Goal: Complete application form: Complete application form

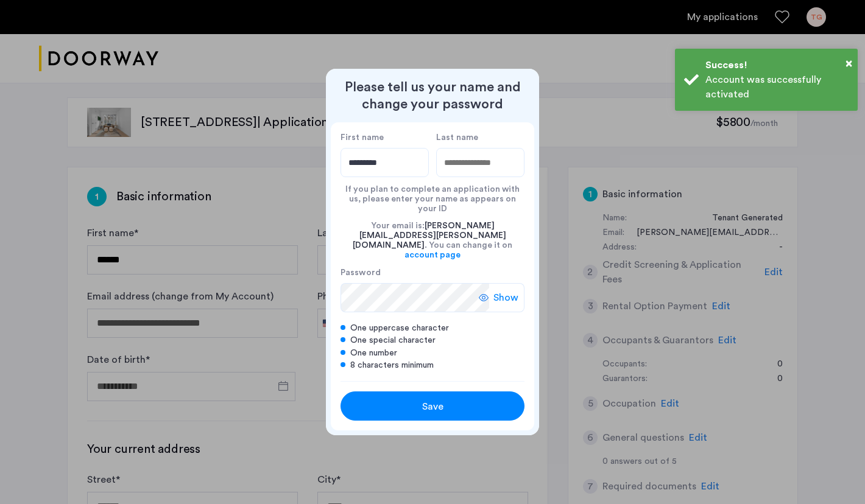
type input "*********"
click at [462, 172] on input "Last name" at bounding box center [480, 162] width 88 height 29
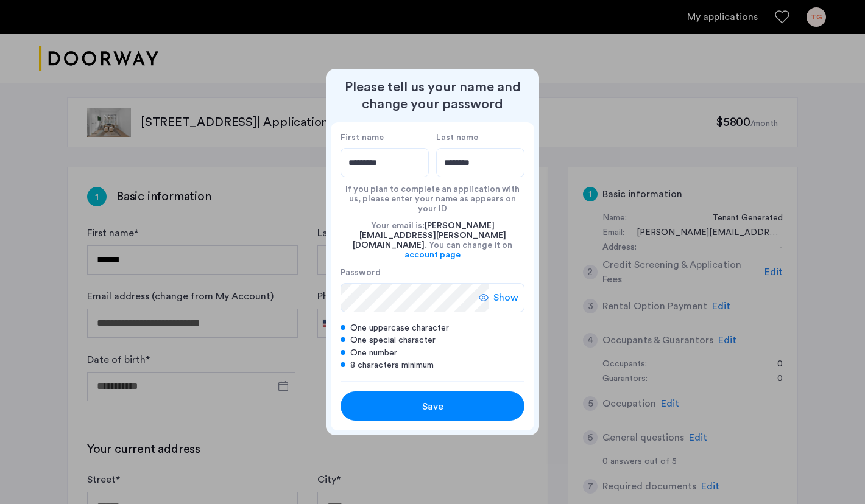
type input "********"
click at [510, 290] on span "Show" at bounding box center [505, 297] width 25 height 15
click at [460, 399] on div "Save" at bounding box center [432, 406] width 117 height 15
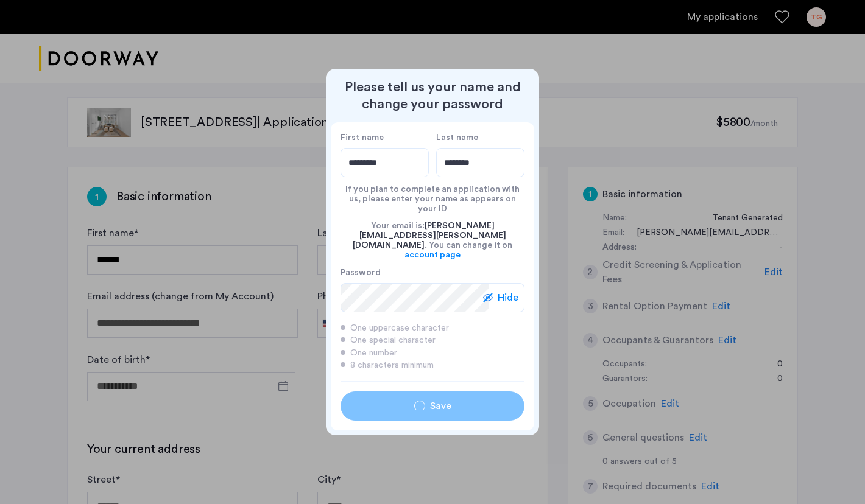
type input "*********"
type input "********"
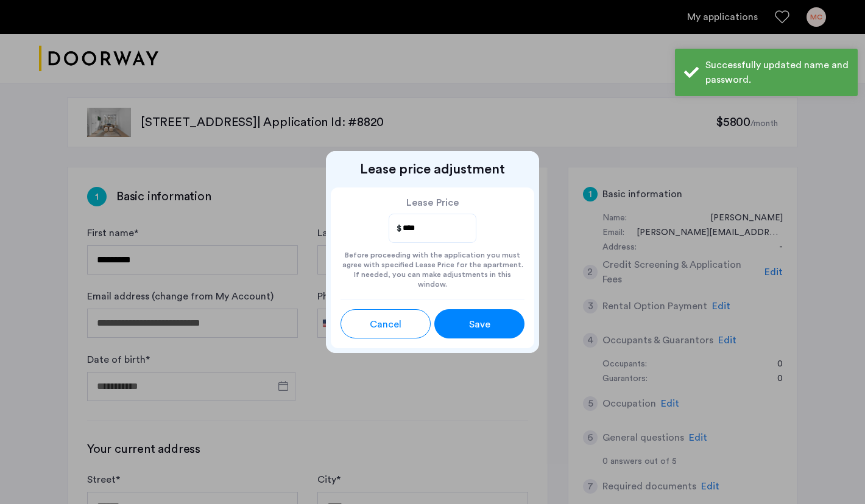
click at [479, 320] on span "Save" at bounding box center [479, 324] width 21 height 15
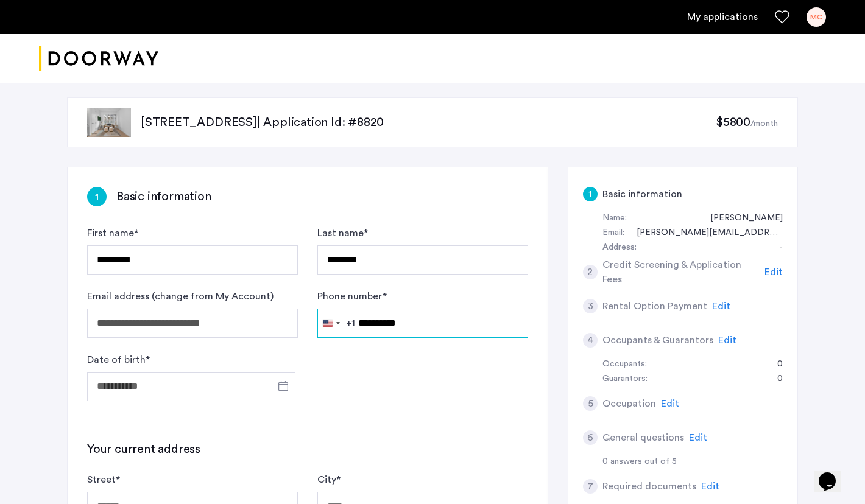
type input "**********"
click at [374, 385] on form "**********" at bounding box center [307, 313] width 441 height 175
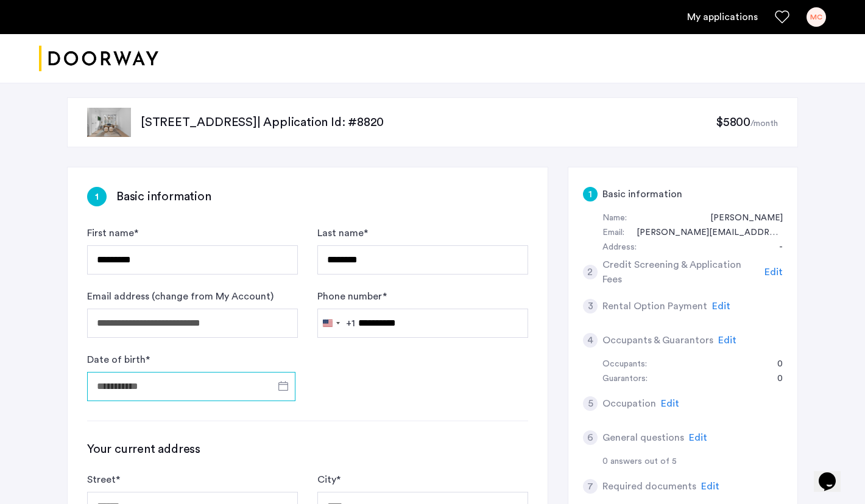
click at [251, 385] on input "Date of birth *" at bounding box center [191, 386] width 208 height 29
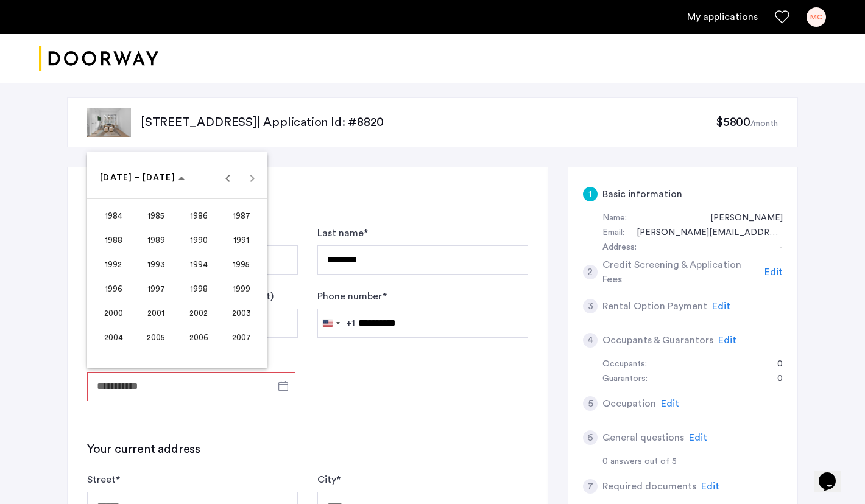
click at [195, 313] on span "2002" at bounding box center [199, 313] width 38 height 22
click at [198, 237] on span "MAR" at bounding box center [199, 240] width 38 height 22
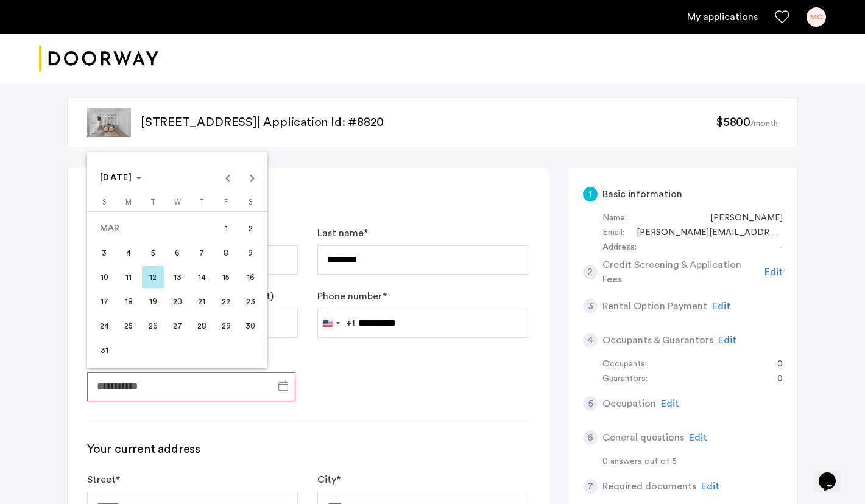
click at [233, 325] on span "29" at bounding box center [226, 326] width 22 height 22
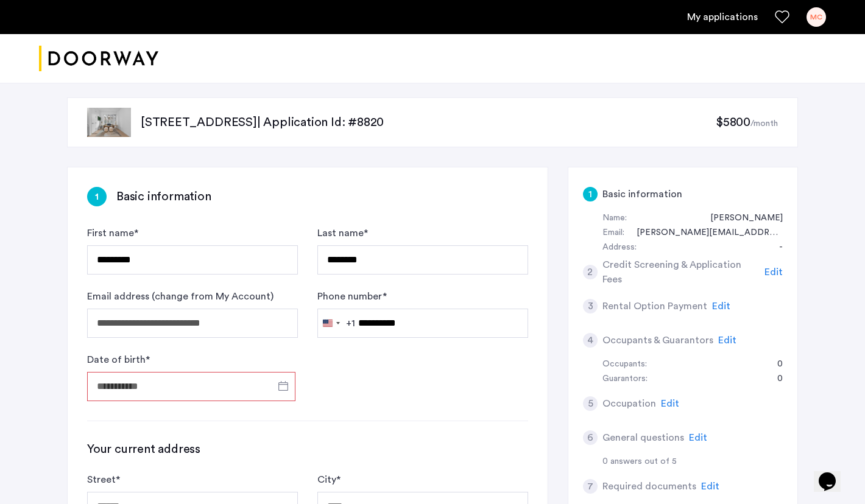
type input "**********"
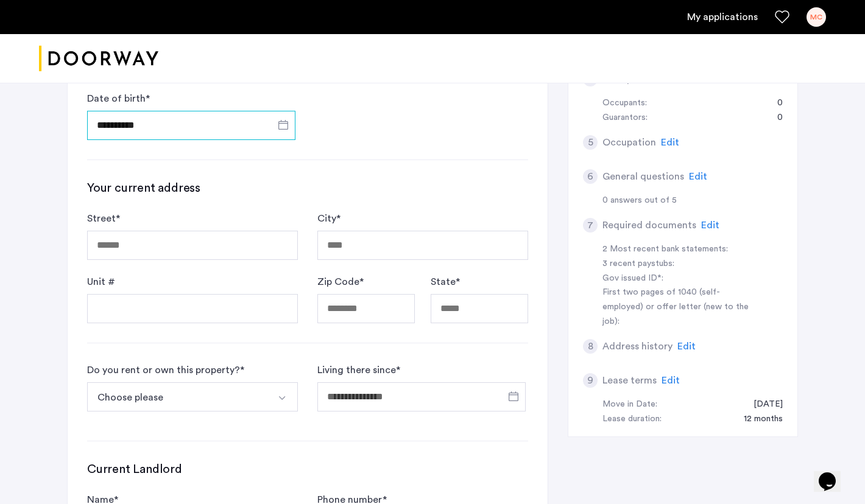
scroll to position [278, 0]
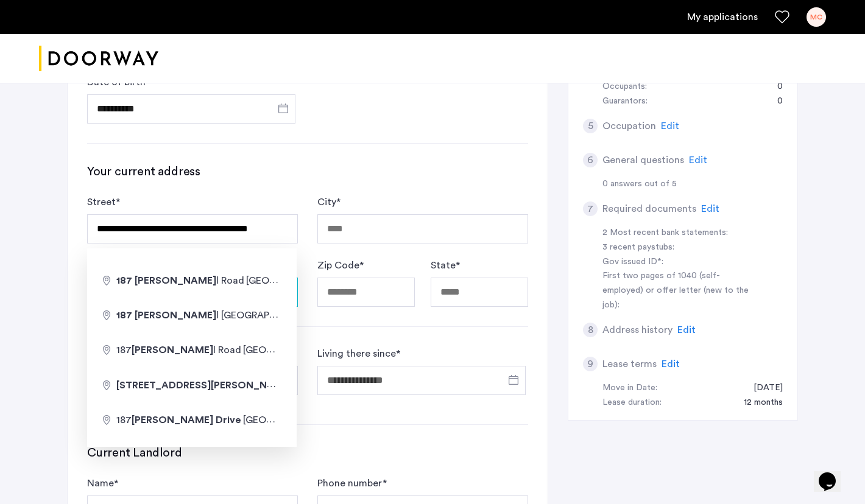
type input "**********"
type input "*****"
type input "**"
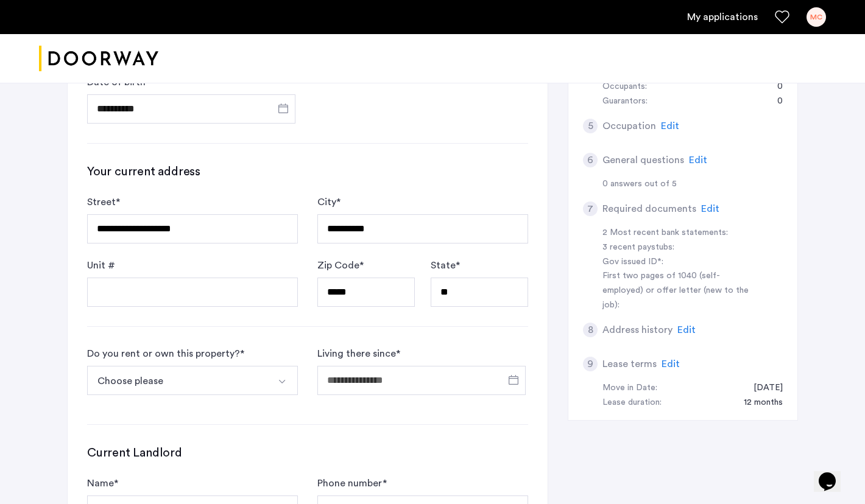
click at [354, 331] on div "**********" at bounding box center [308, 258] width 480 height 737
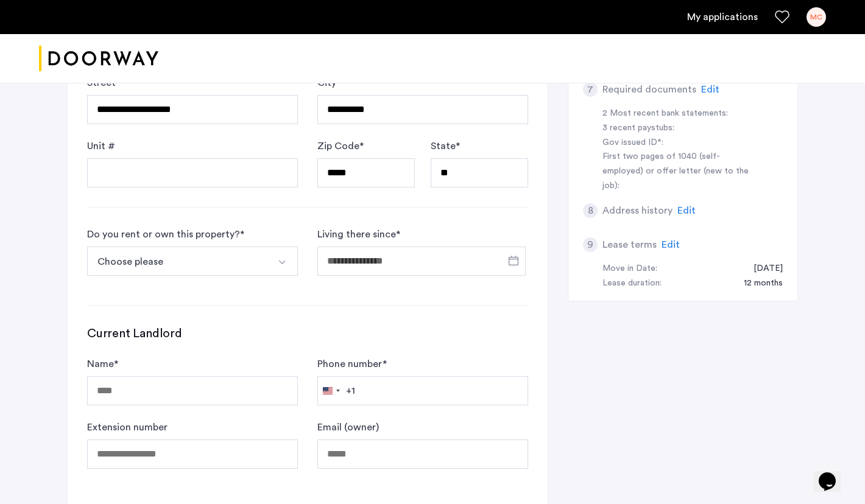
scroll to position [415, 0]
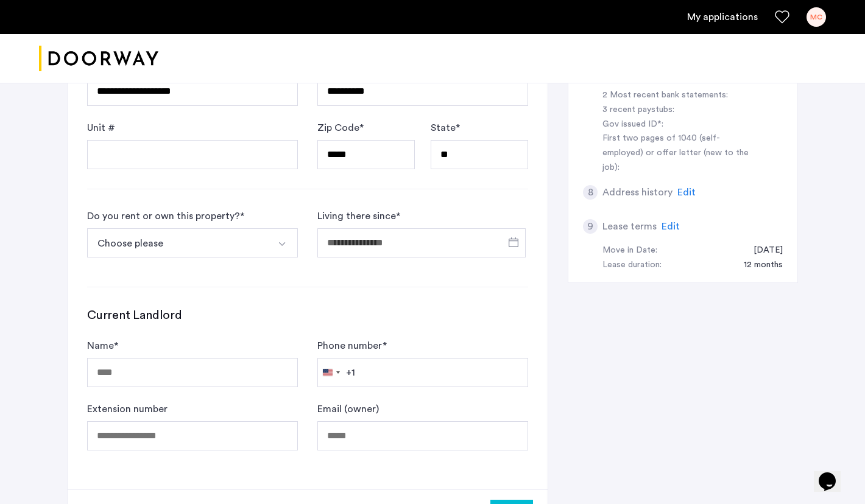
click at [256, 248] on button "Choose please" at bounding box center [178, 242] width 182 height 29
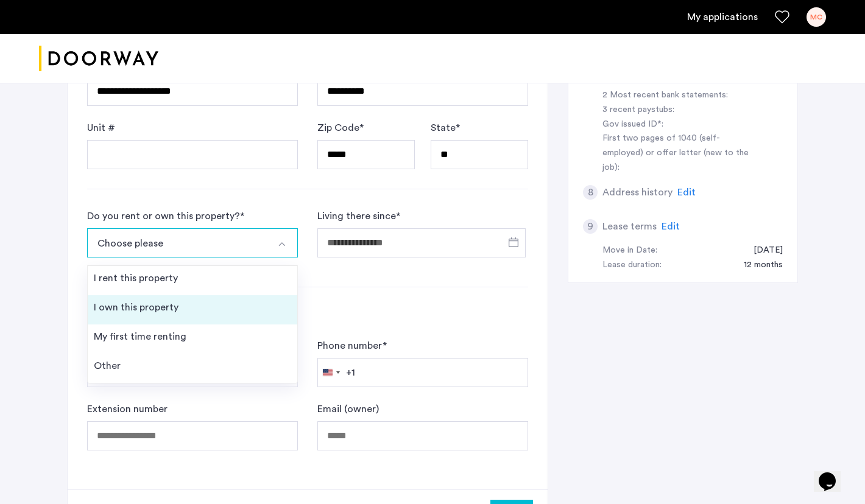
click at [218, 304] on li "I own this property" at bounding box center [192, 309] width 209 height 29
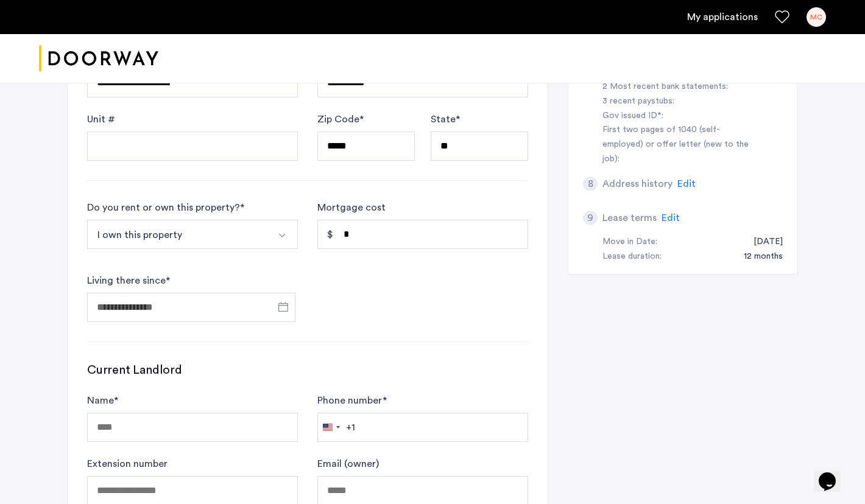
scroll to position [421, 0]
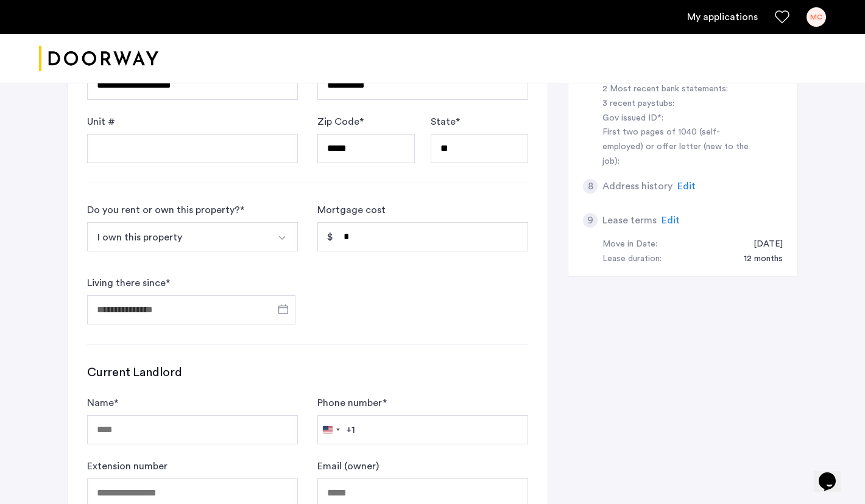
click at [278, 237] on img "Select option" at bounding box center [282, 238] width 10 height 10
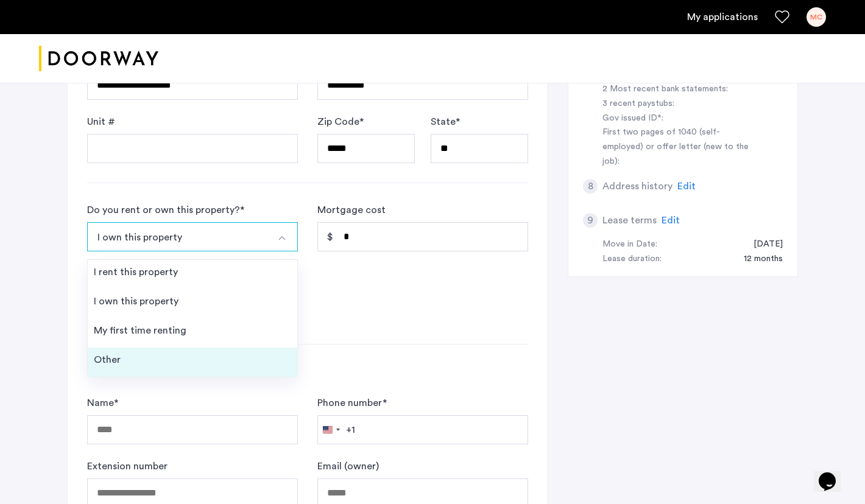
click at [201, 357] on li "Other" at bounding box center [192, 362] width 209 height 29
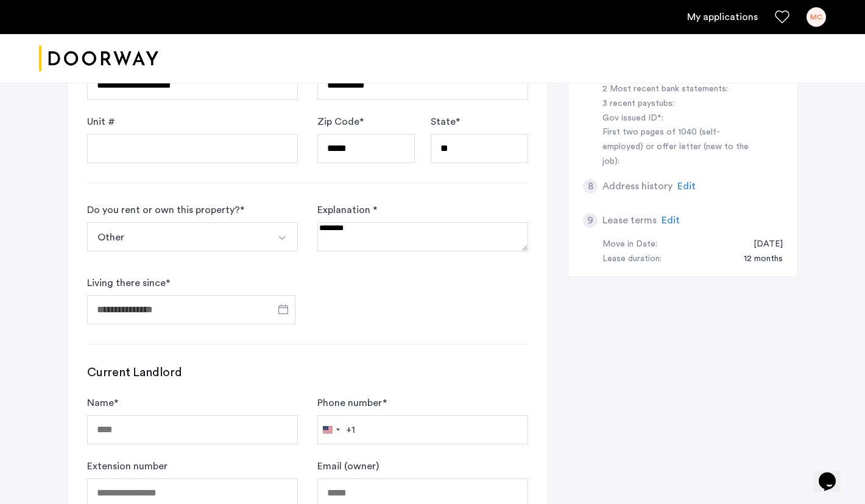
click at [364, 239] on textarea at bounding box center [422, 236] width 211 height 29
click at [351, 246] on textarea at bounding box center [422, 236] width 211 height 29
type textarea "**********"
click at [286, 308] on span "Open calendar" at bounding box center [283, 309] width 29 height 29
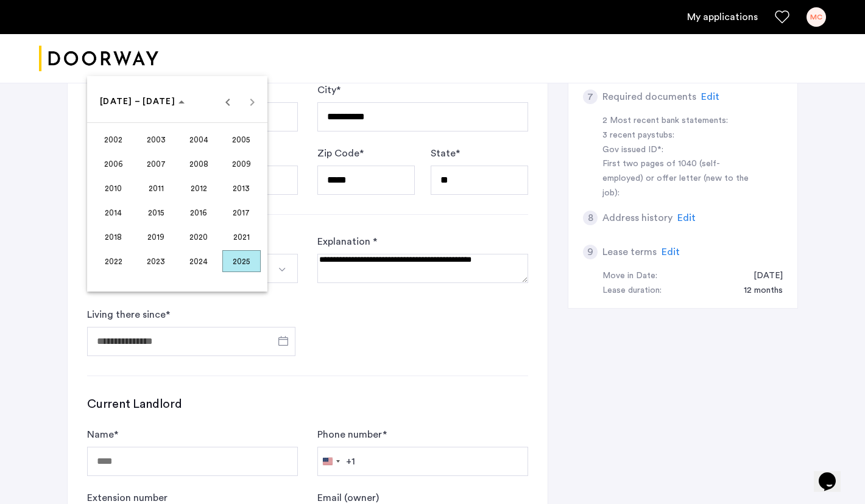
scroll to position [389, 0]
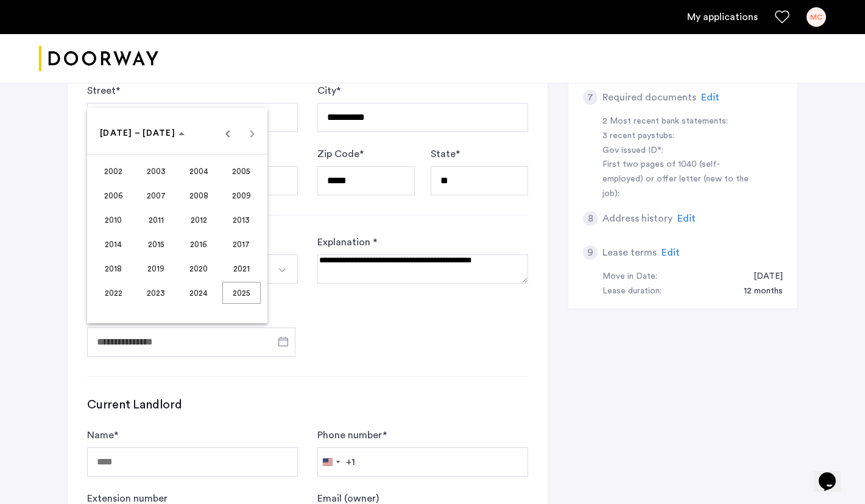
click at [110, 175] on span "2002" at bounding box center [113, 171] width 38 height 22
click at [200, 197] on span "MAR" at bounding box center [199, 196] width 38 height 22
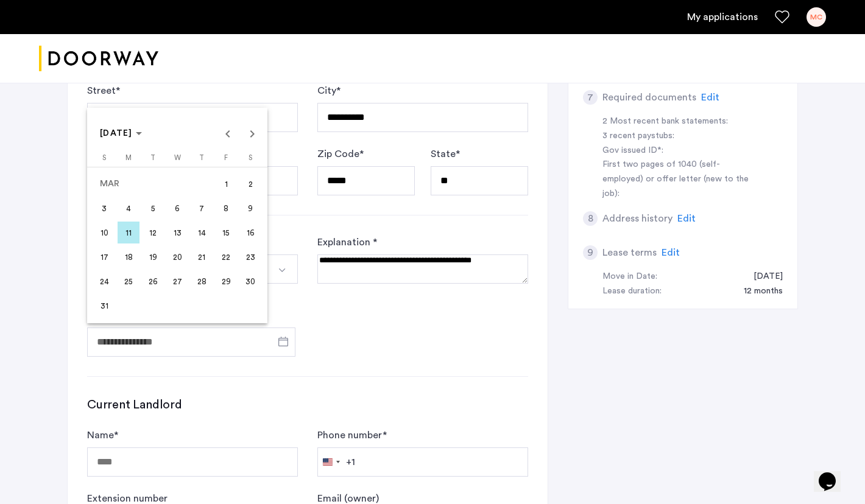
click at [229, 289] on span "29" at bounding box center [226, 281] width 22 height 22
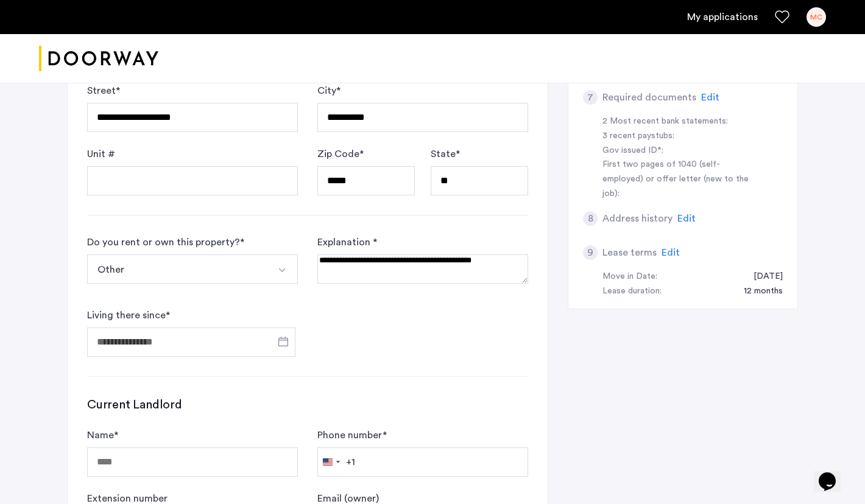
type input "**********"
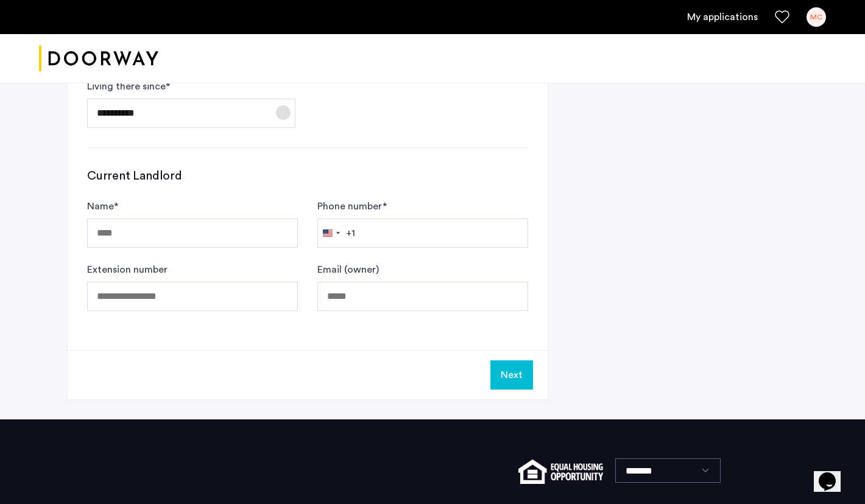
scroll to position [621, 0]
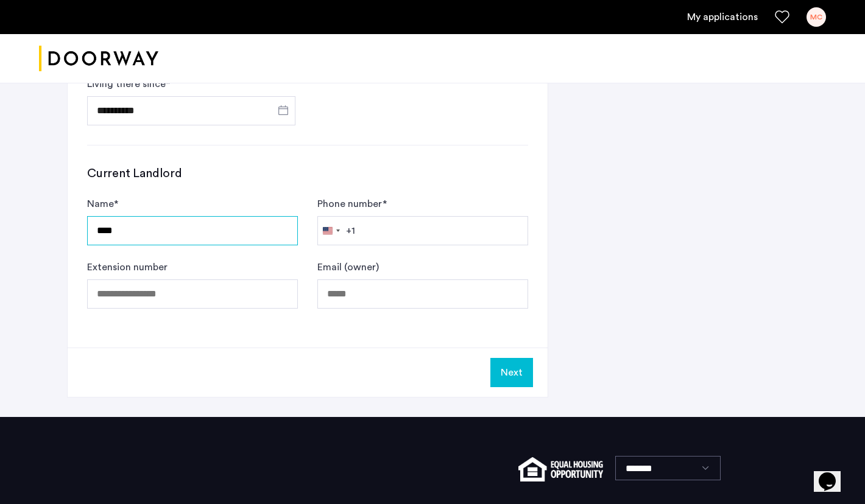
type input "****"
click at [434, 181] on h3 "Current Landlord" at bounding box center [307, 173] width 441 height 17
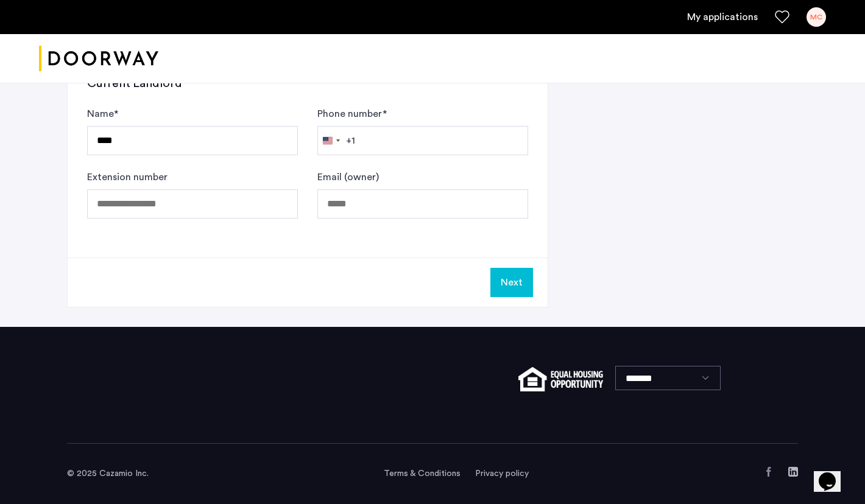
scroll to position [711, 0]
click at [506, 284] on button "Next" at bounding box center [511, 282] width 43 height 29
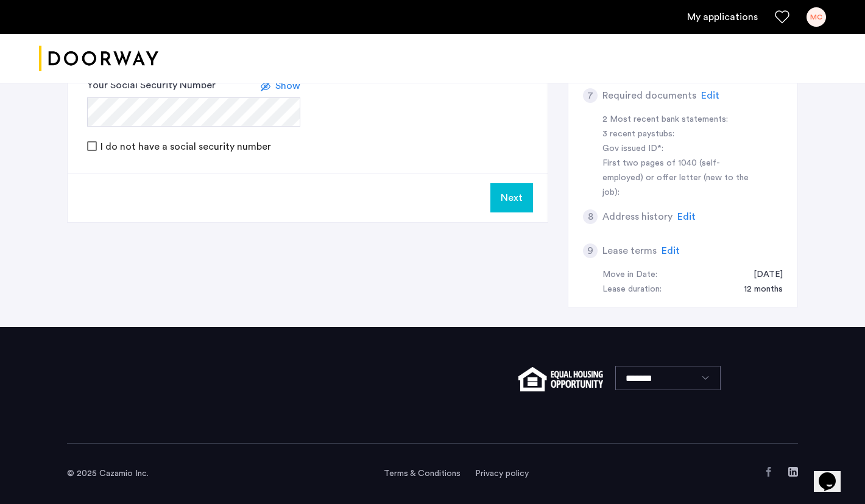
scroll to position [0, 0]
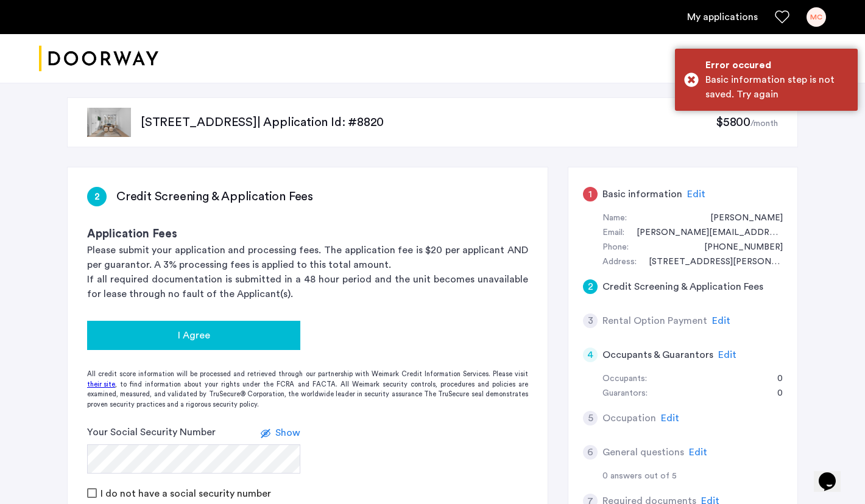
click at [290, 342] on button "I Agree" at bounding box center [193, 335] width 213 height 29
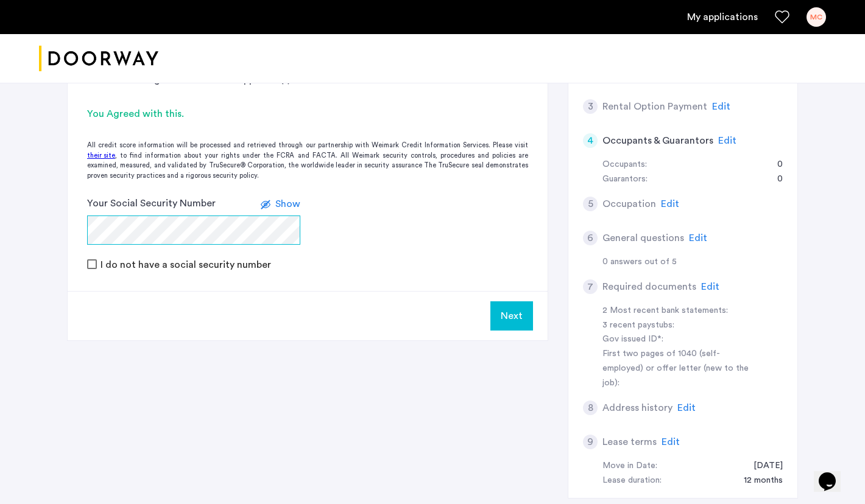
scroll to position [96, 0]
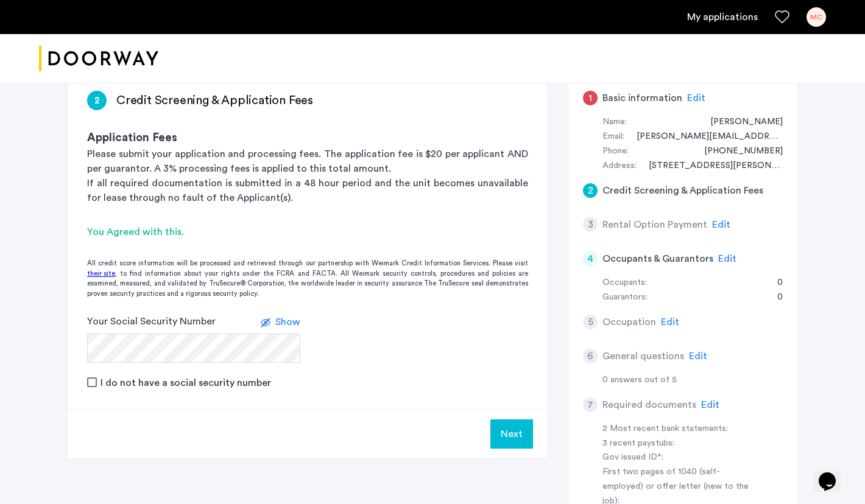
click at [692, 94] on span "Edit" at bounding box center [696, 98] width 18 height 10
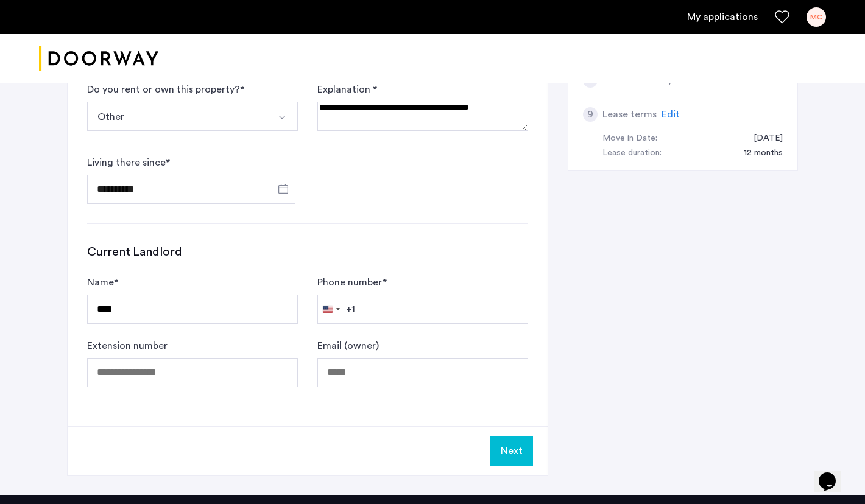
scroll to position [547, 0]
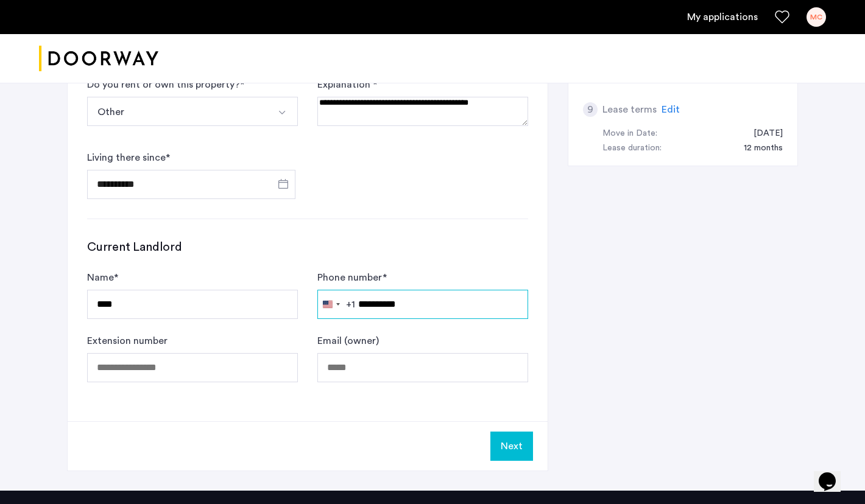
type input "**********"
click at [558, 396] on div "**********" at bounding box center [432, 55] width 731 height 871
click at [507, 450] on button "Next" at bounding box center [511, 446] width 43 height 29
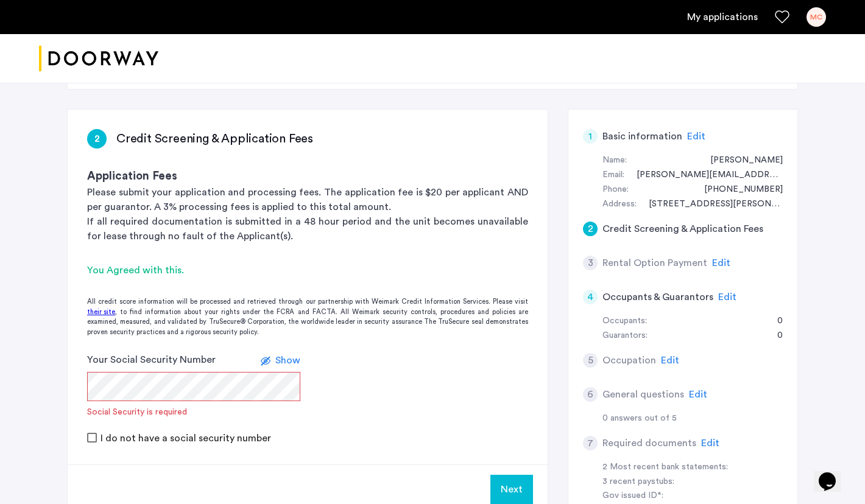
scroll to position [58, 0]
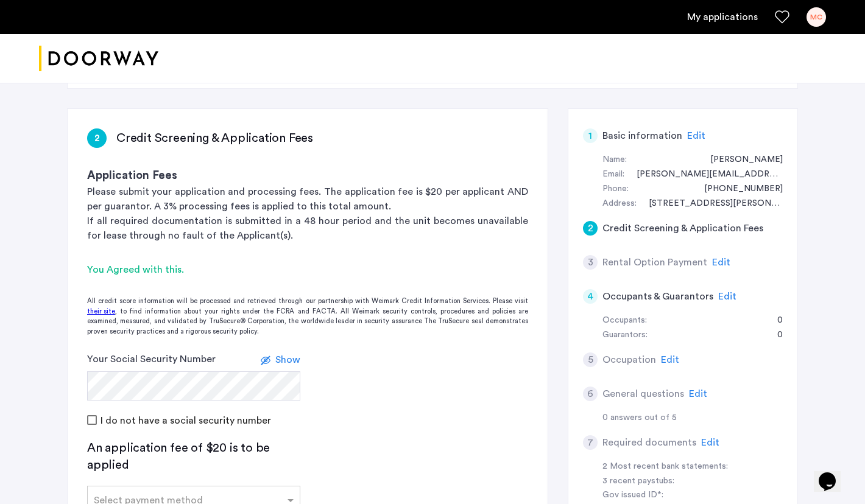
click at [287, 359] on span "Show" at bounding box center [287, 360] width 25 height 10
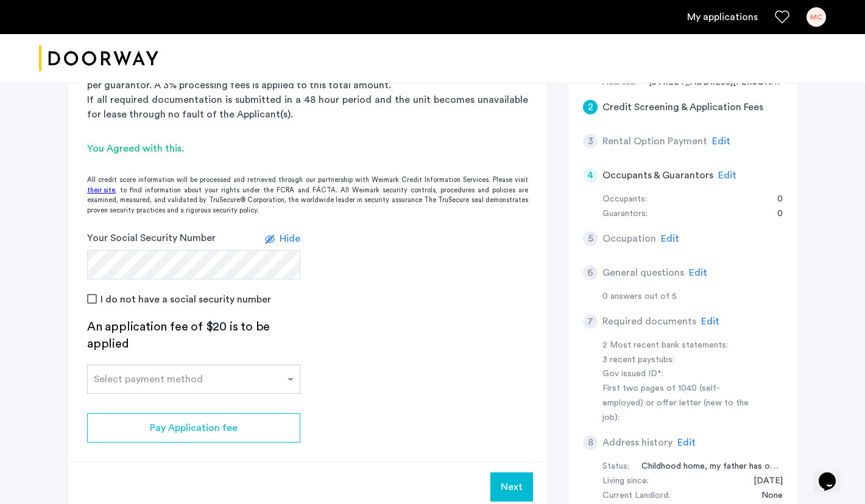
scroll to position [188, 0]
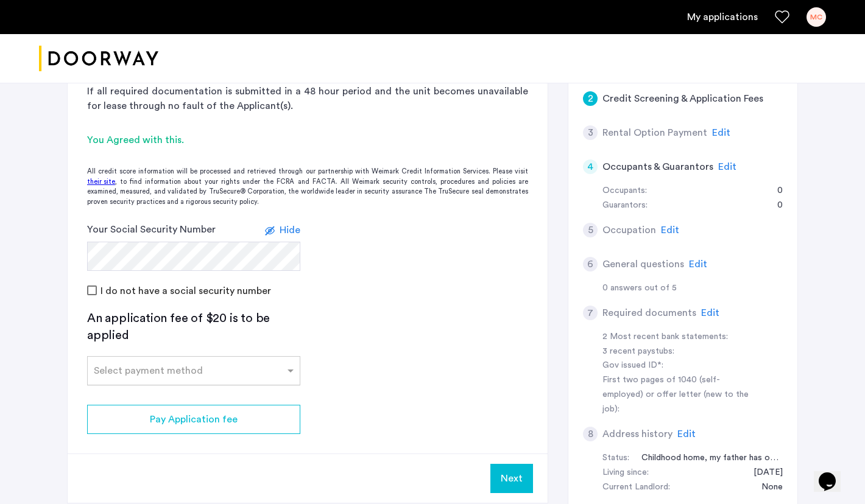
click at [205, 368] on input "text" at bounding box center [181, 368] width 175 height 9
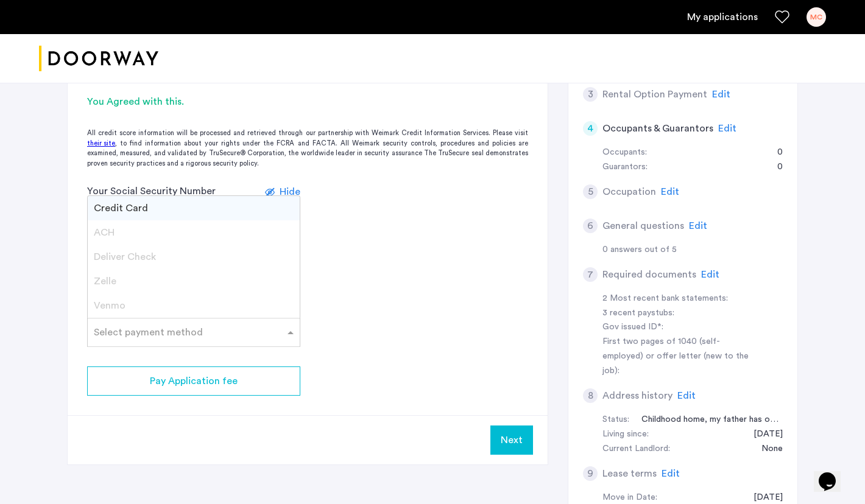
scroll to position [237, 0]
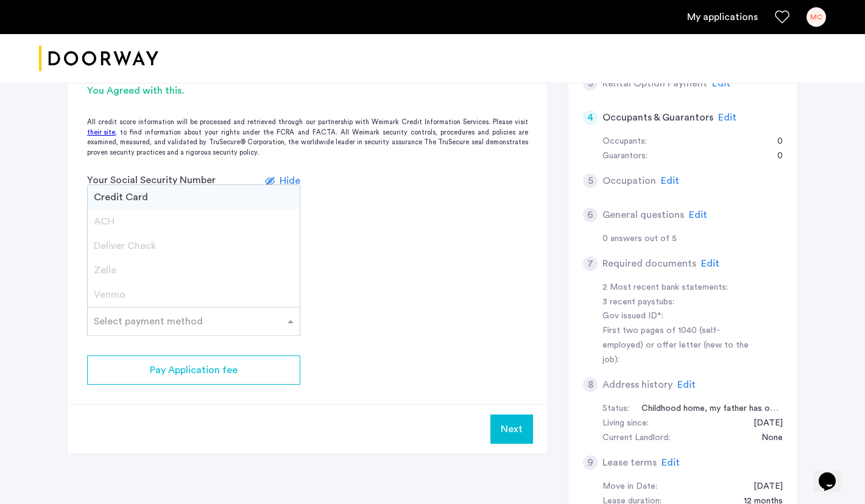
click at [135, 291] on div "Venmo" at bounding box center [194, 295] width 212 height 24
click at [412, 287] on app-credit-screening "2 Credit Screening & Application Fees Application Fees Please submit your appli…" at bounding box center [308, 192] width 480 height 524
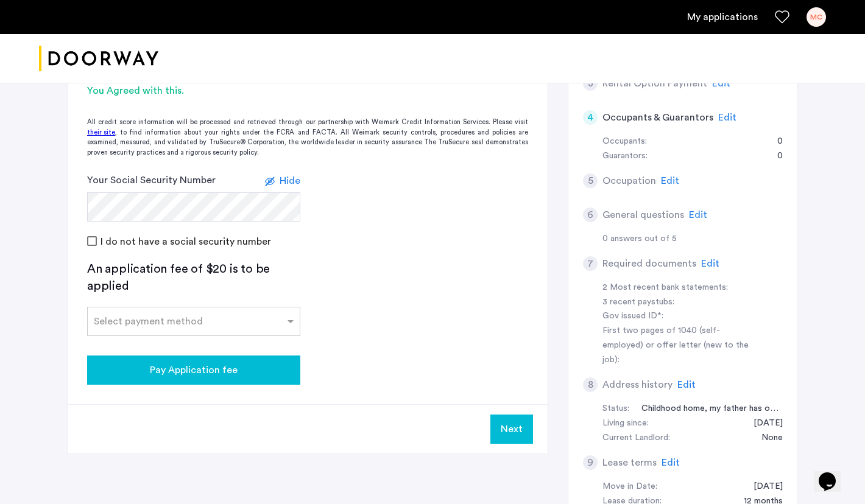
click at [220, 371] on span "Pay Application fee" at bounding box center [194, 370] width 88 height 15
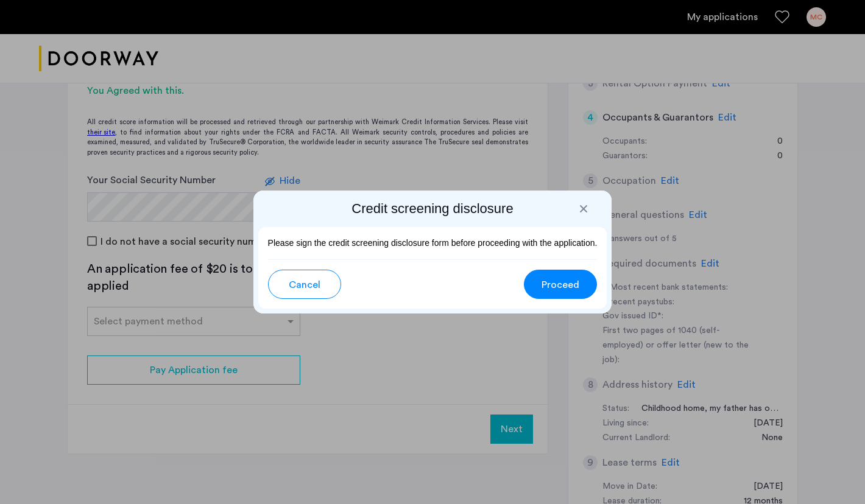
click at [580, 209] on div at bounding box center [583, 209] width 12 height 12
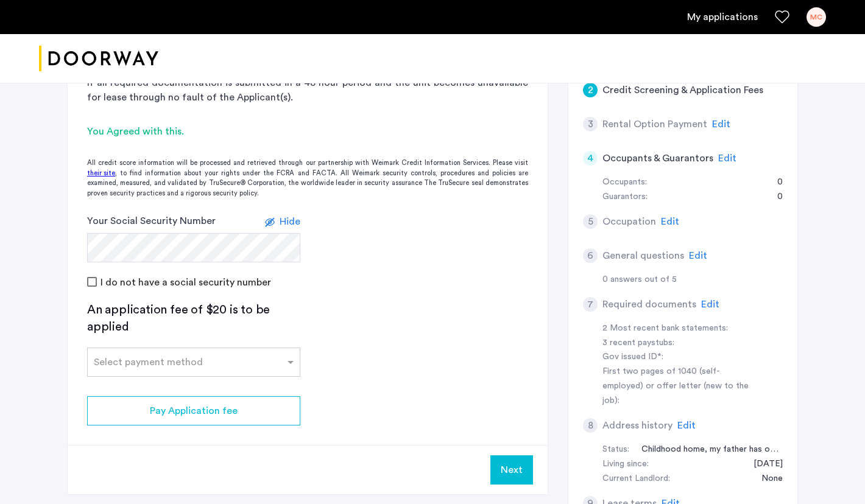
scroll to position [200, 0]
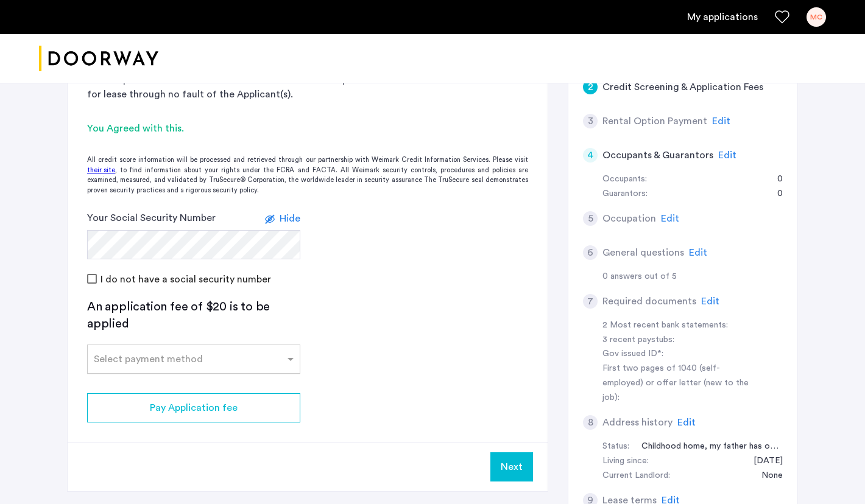
click at [177, 364] on div "Select payment method" at bounding box center [148, 359] width 109 height 15
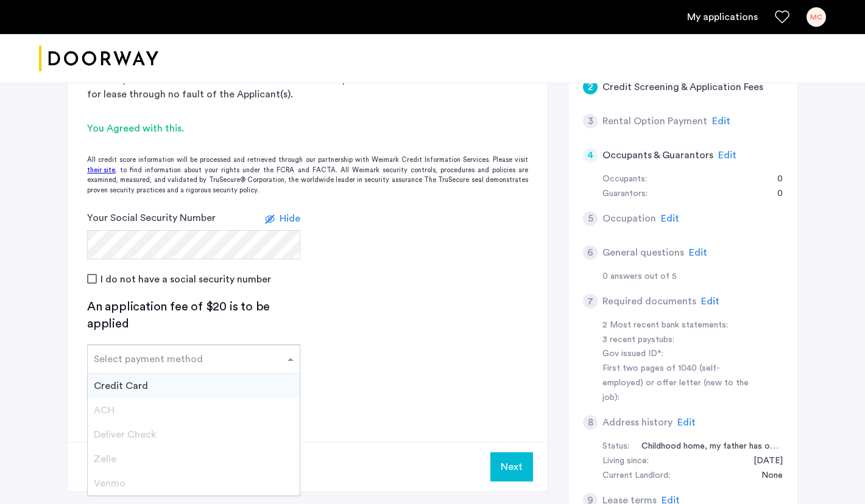
click at [157, 388] on div "Credit Card" at bounding box center [194, 386] width 212 height 24
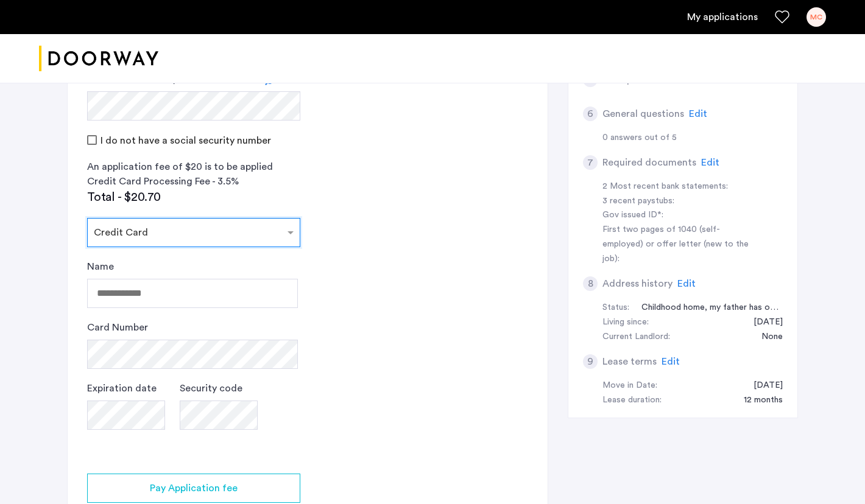
scroll to position [357, 0]
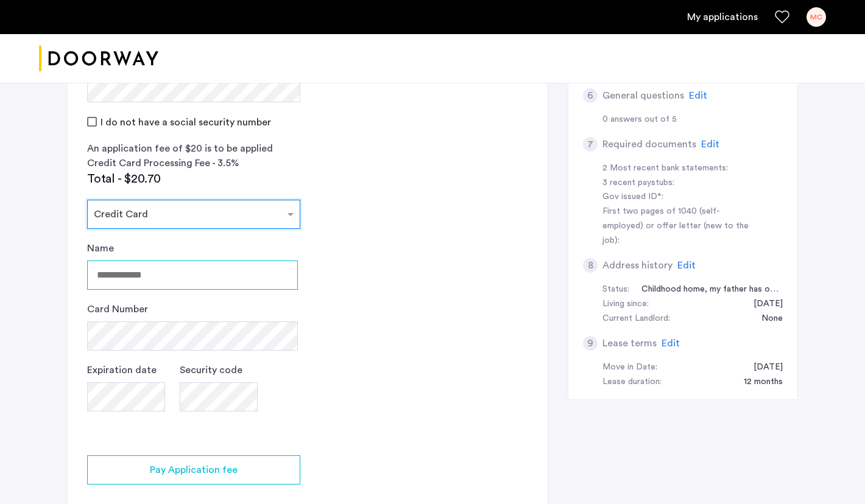
click at [194, 262] on input "Name" at bounding box center [192, 275] width 211 height 29
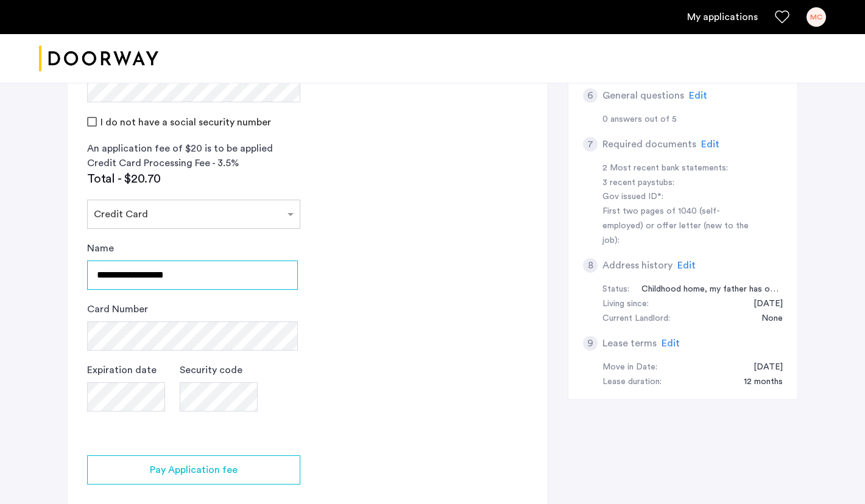
type input "**********"
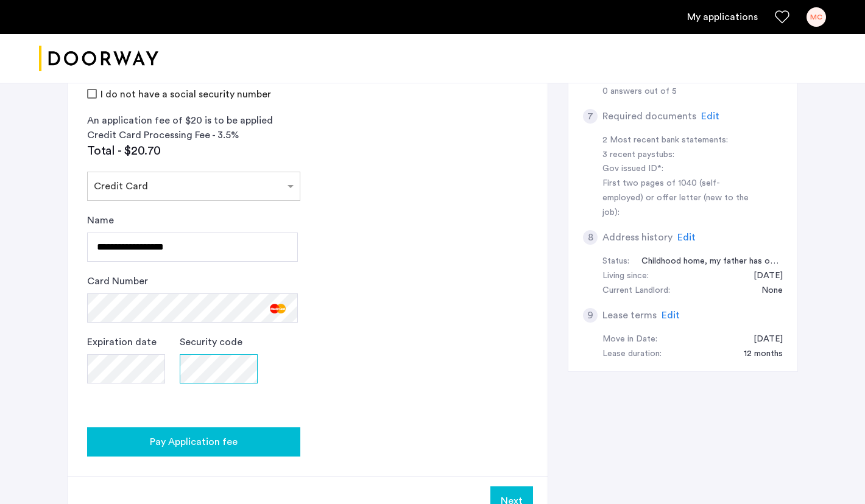
scroll to position [385, 0]
click at [260, 448] on button "Pay Application fee" at bounding box center [193, 441] width 213 height 29
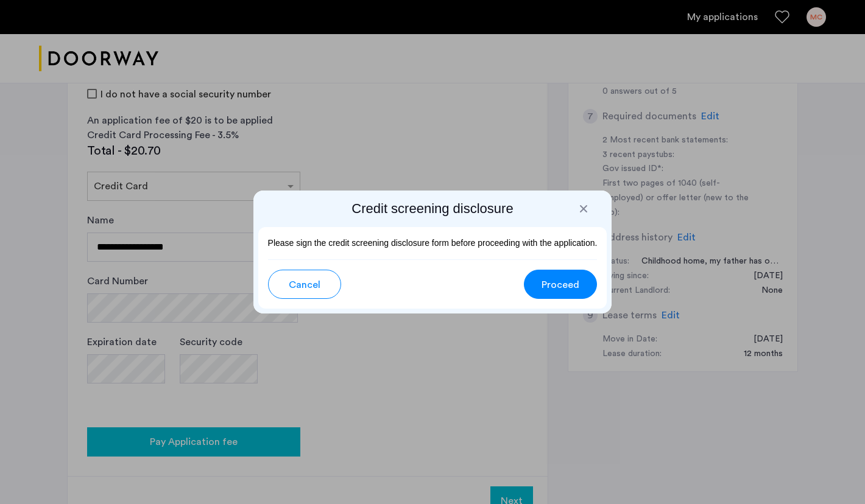
scroll to position [0, 0]
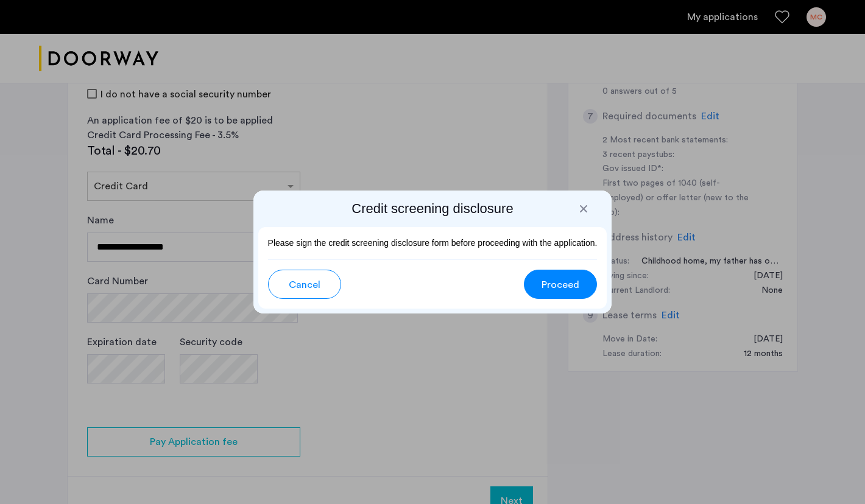
click at [572, 287] on span "Proceed" at bounding box center [560, 285] width 38 height 15
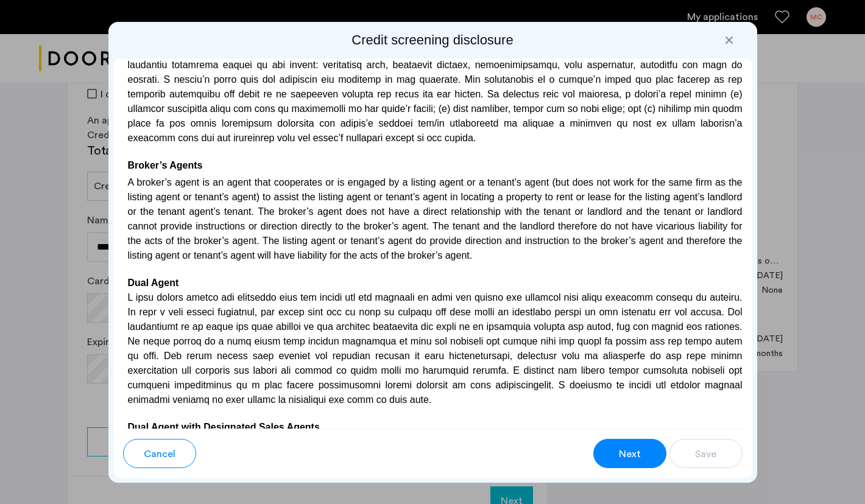
click at [617, 448] on button "Next" at bounding box center [629, 453] width 73 height 29
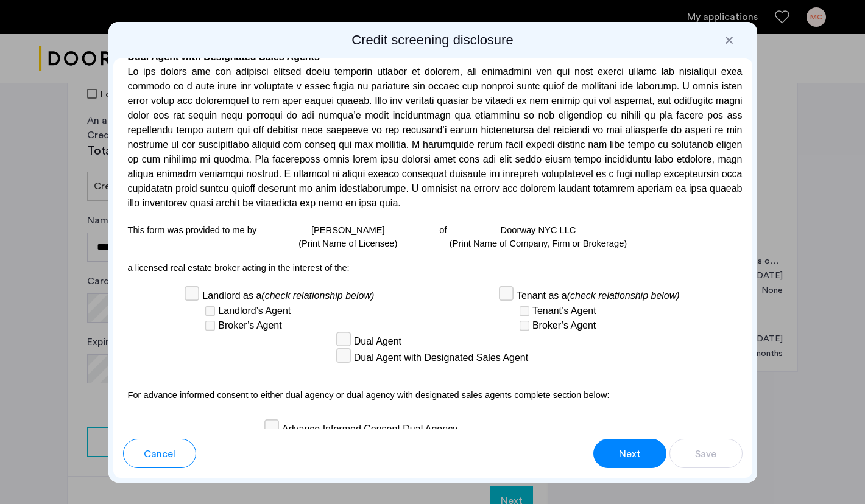
click at [622, 450] on span "Next" at bounding box center [630, 454] width 22 height 15
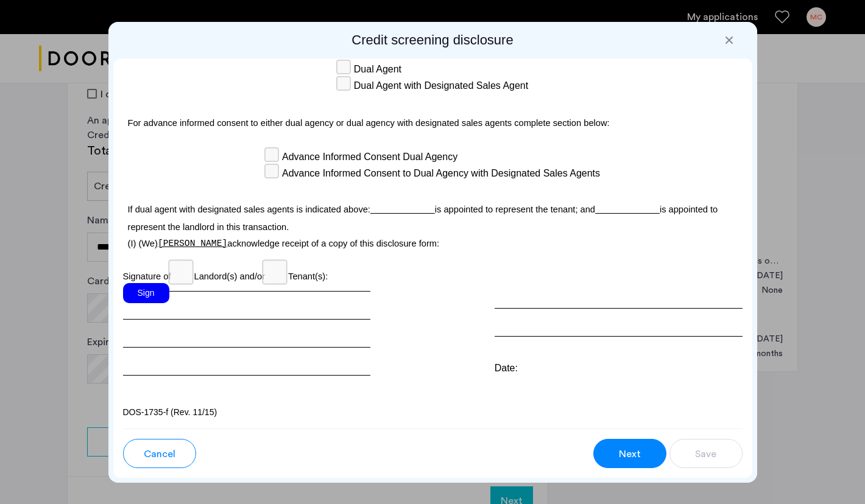
click at [150, 299] on div "Sign" at bounding box center [146, 293] width 46 height 20
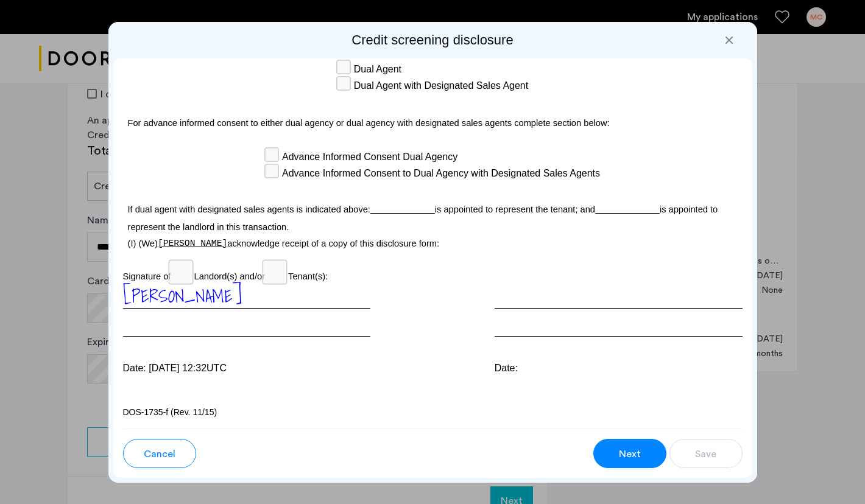
click at [627, 452] on span "Next" at bounding box center [630, 454] width 22 height 15
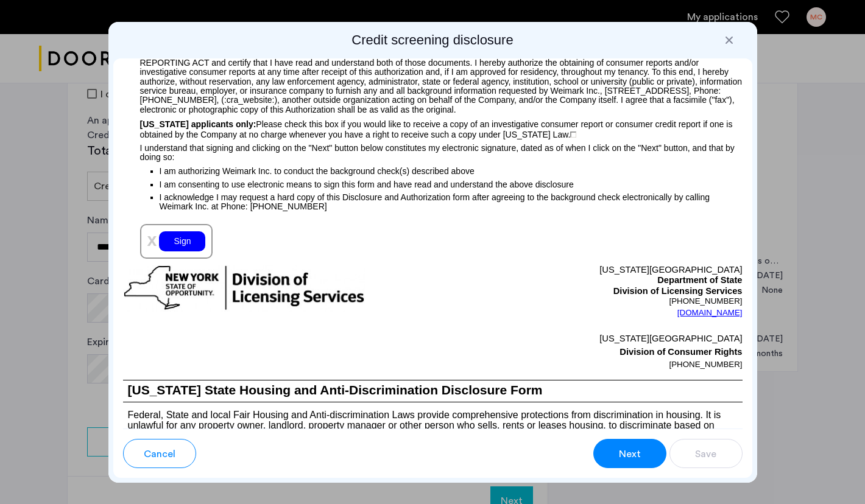
scroll to position [980, 0]
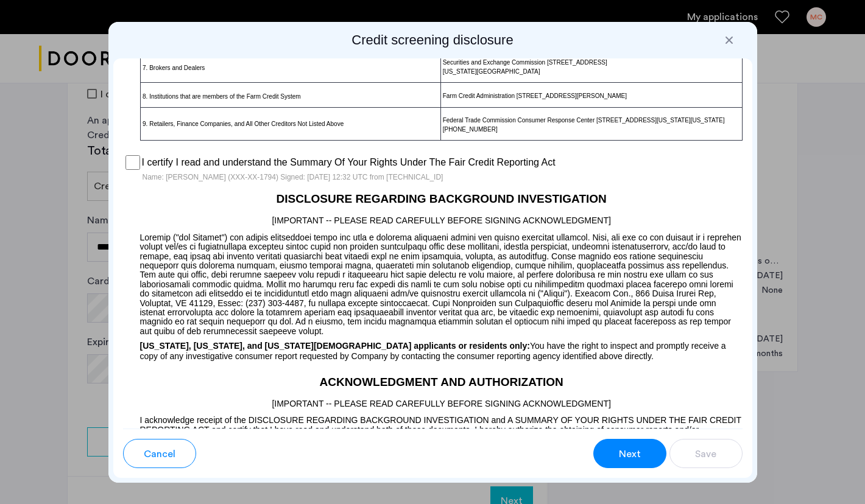
click at [615, 447] on button "Next" at bounding box center [629, 453] width 73 height 29
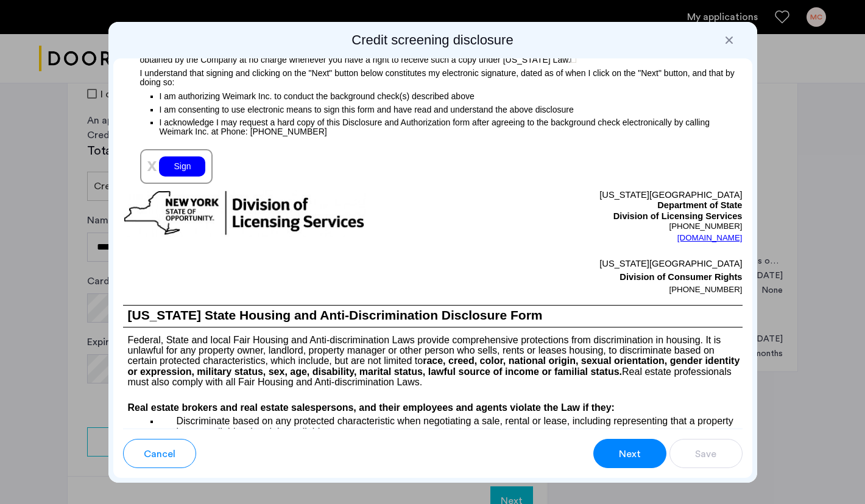
click at [615, 447] on button "Next" at bounding box center [629, 453] width 73 height 29
click at [191, 177] on div "Sign" at bounding box center [182, 166] width 46 height 20
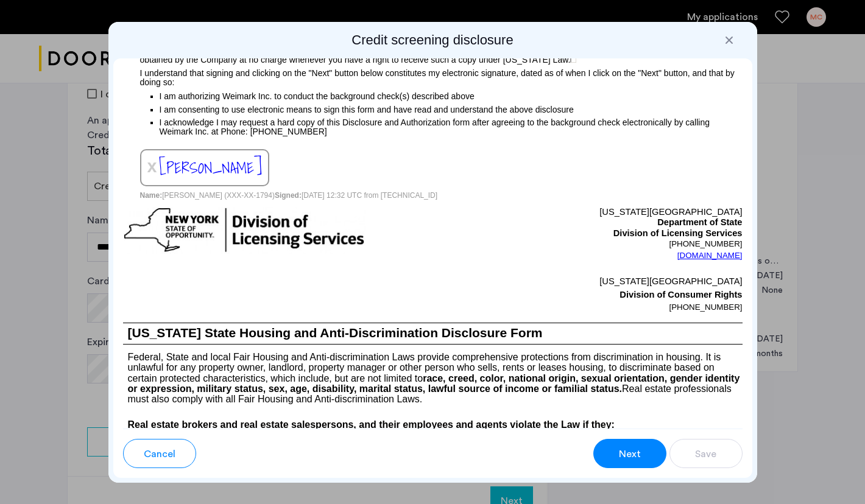
click at [621, 446] on button "Next" at bounding box center [629, 453] width 73 height 29
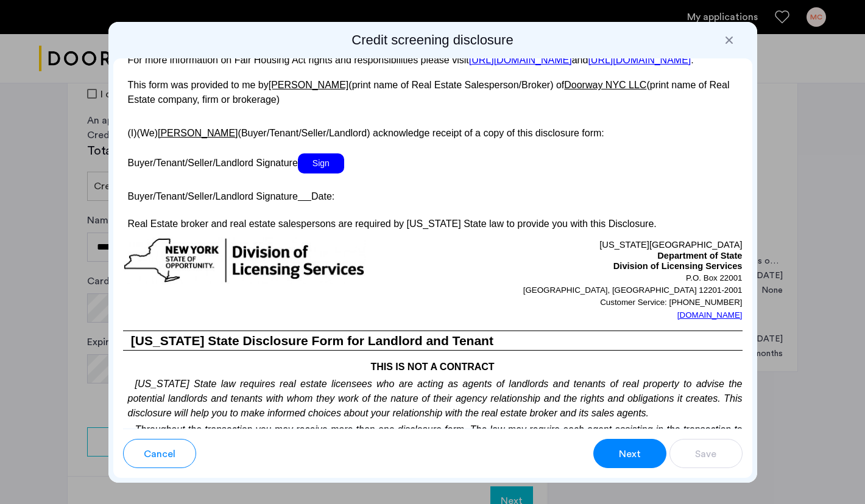
scroll to position [2334, 0]
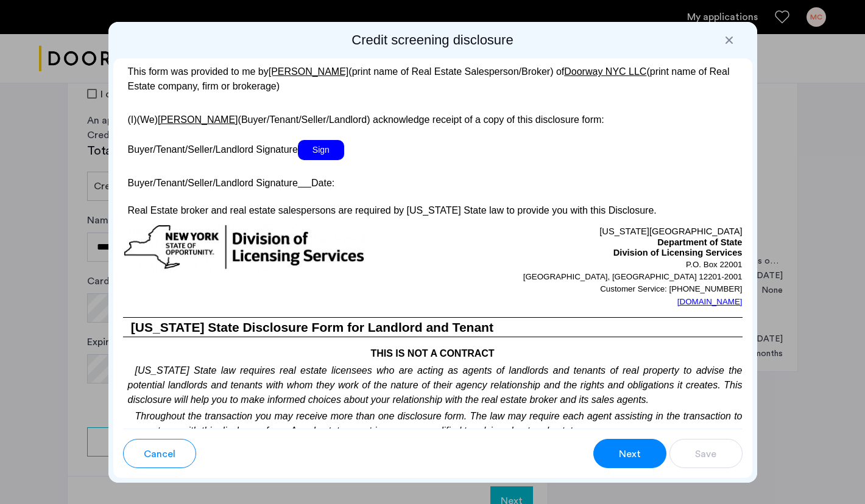
click at [326, 160] on span "Sign" at bounding box center [321, 150] width 46 height 20
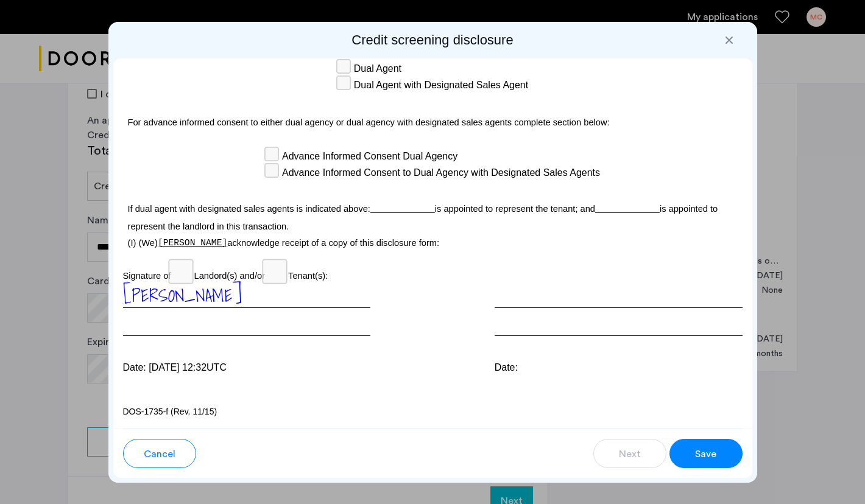
scroll to position [0, 0]
click at [697, 459] on span "Save" at bounding box center [705, 454] width 21 height 15
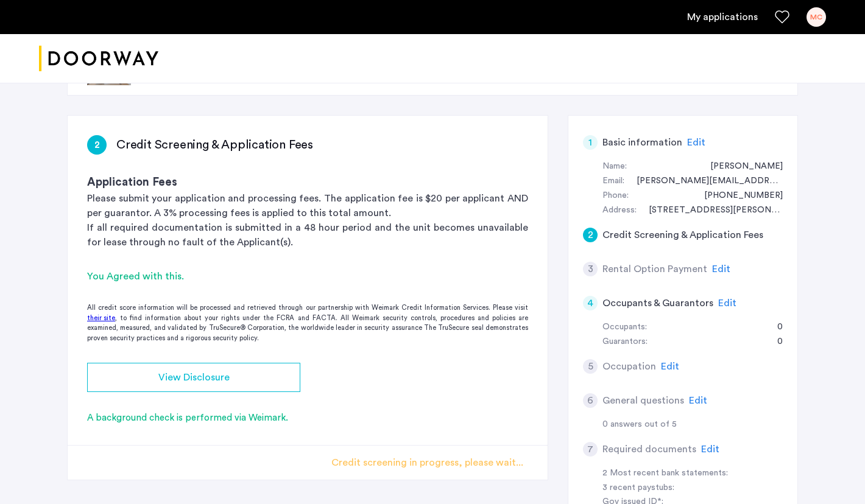
scroll to position [40, 0]
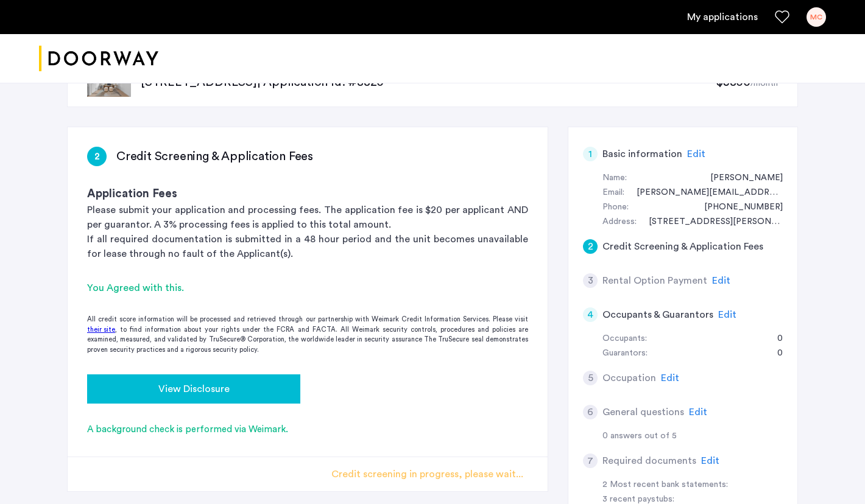
click at [235, 392] on div "View Disclosure" at bounding box center [194, 389] width 194 height 15
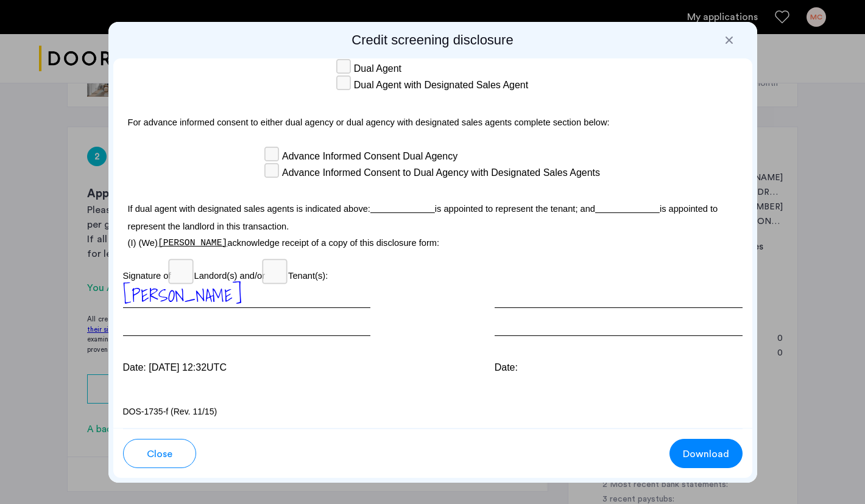
scroll to position [3677, 0]
click at [691, 455] on span "Download" at bounding box center [706, 454] width 46 height 15
click at [683, 445] on button "Download" at bounding box center [705, 453] width 73 height 29
click at [727, 40] on div at bounding box center [729, 40] width 12 height 12
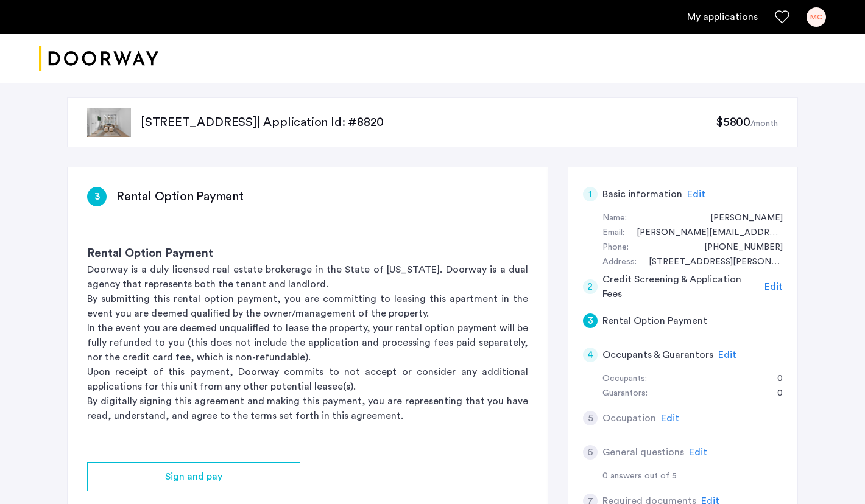
scroll to position [0, 0]
click at [442, 166] on div "127 Concord Street, Unit 5C, Brooklyn, NY 11201 | Application Id: #8820 $5800 /…" at bounding box center [432, 427] width 767 height 698
click at [625, 283] on h5 "Credit Screening & Application Fees" at bounding box center [681, 286] width 158 height 29
click at [772, 286] on span "Edit" at bounding box center [773, 287] width 18 height 10
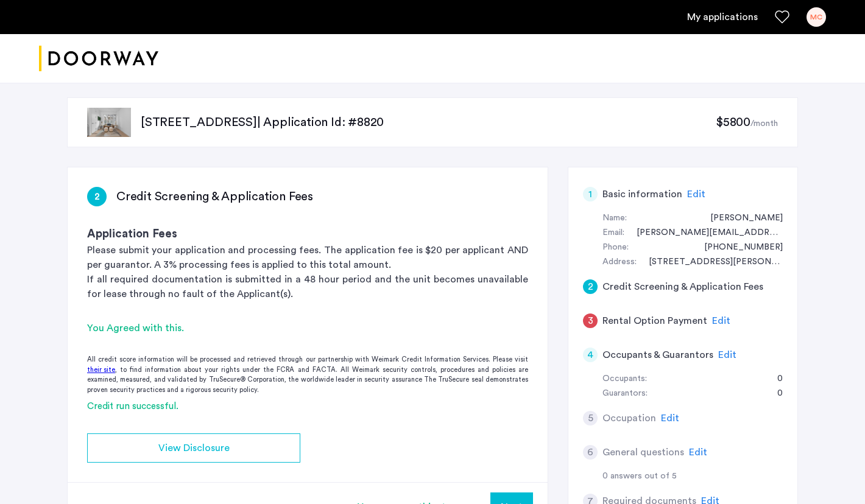
click at [697, 193] on span "Edit" at bounding box center [696, 194] width 18 height 10
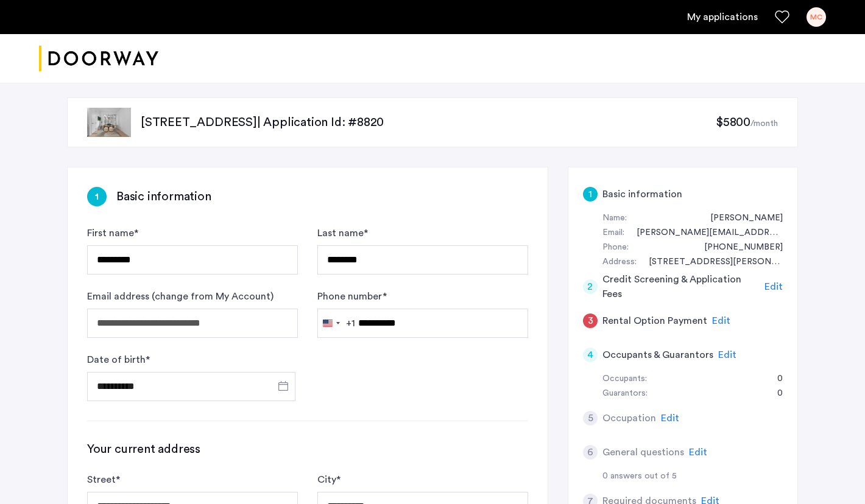
click at [773, 284] on span "Edit" at bounding box center [773, 287] width 18 height 10
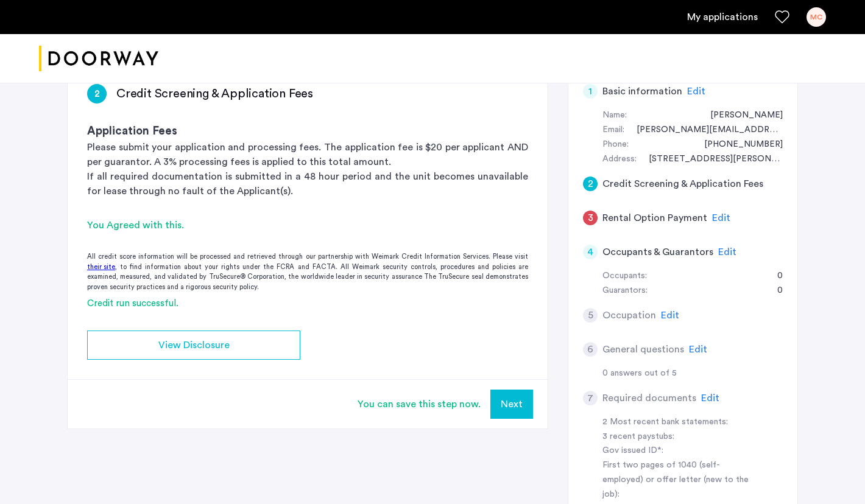
scroll to position [94, 0]
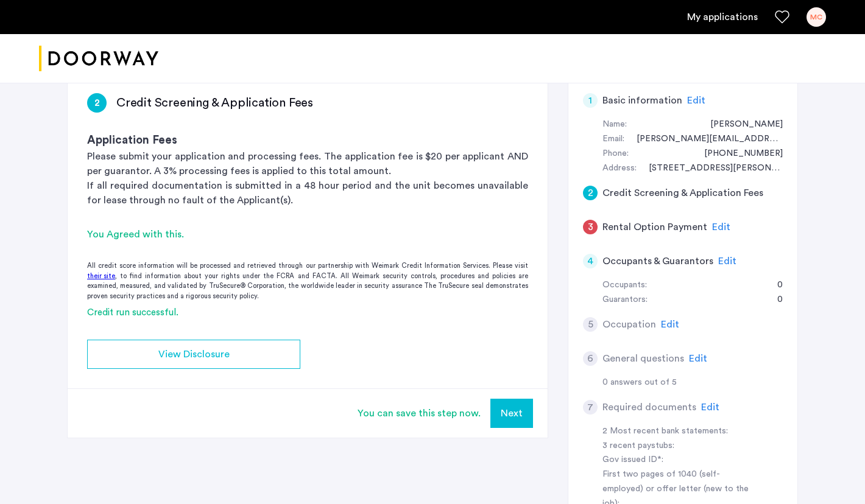
click at [717, 224] on span "Edit" at bounding box center [721, 227] width 18 height 10
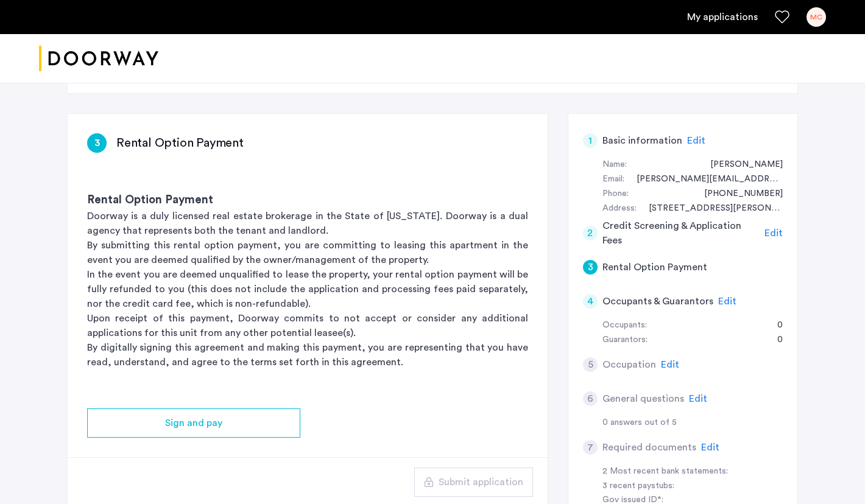
scroll to position [61, 0]
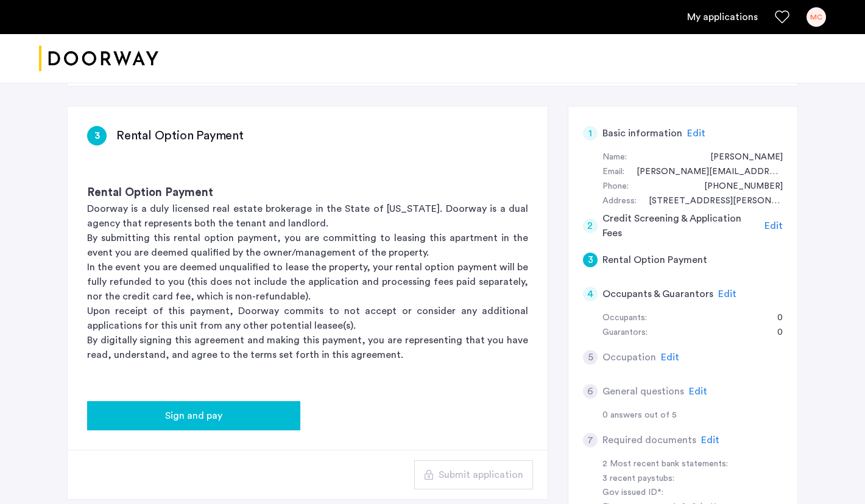
click at [248, 417] on div "Sign and pay" at bounding box center [194, 416] width 194 height 15
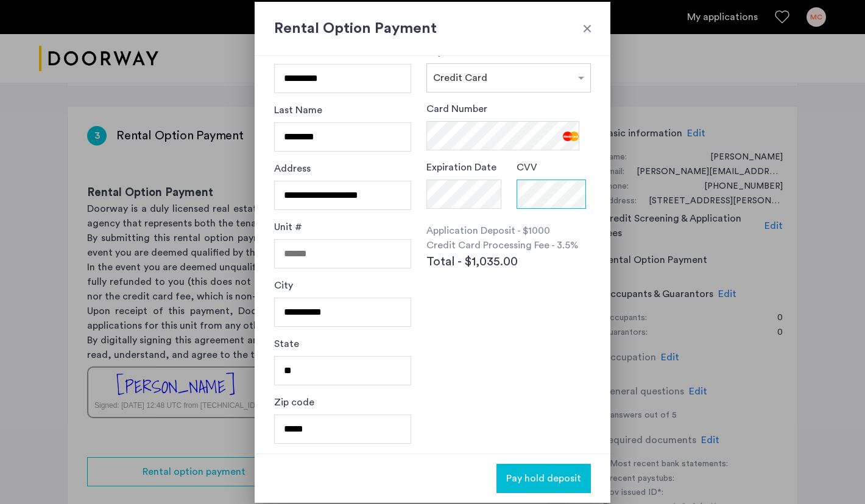
scroll to position [31, 0]
click at [533, 480] on span "Pay hold deposit" at bounding box center [543, 478] width 75 height 15
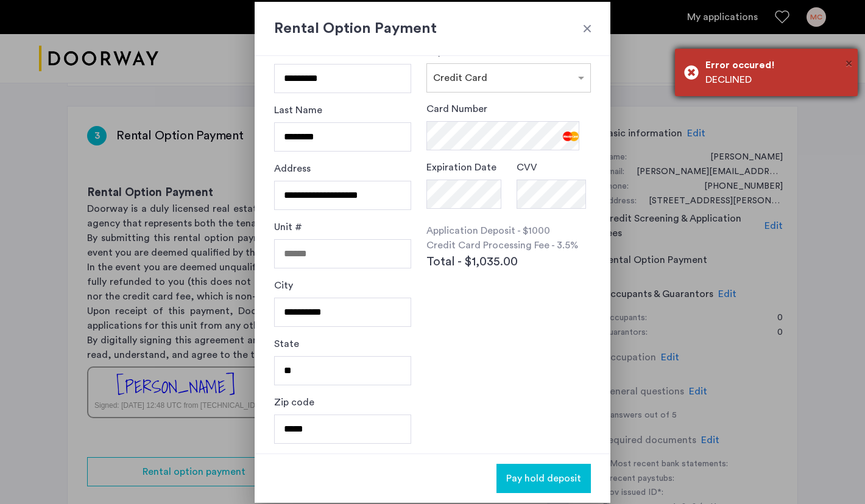
click at [850, 62] on span "×" at bounding box center [848, 63] width 7 height 12
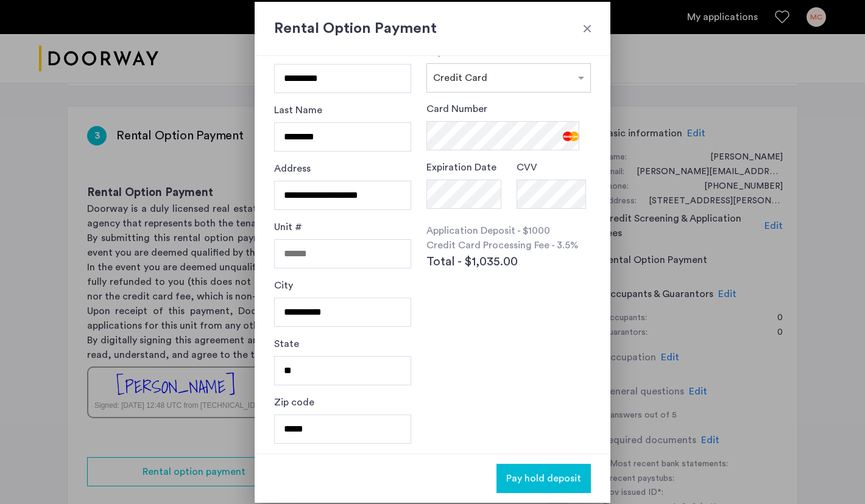
click at [585, 23] on div at bounding box center [587, 29] width 12 height 12
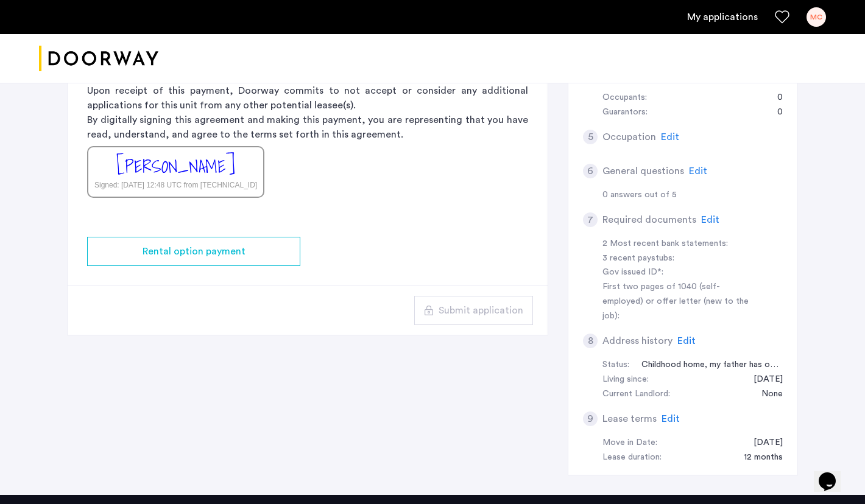
scroll to position [303, 0]
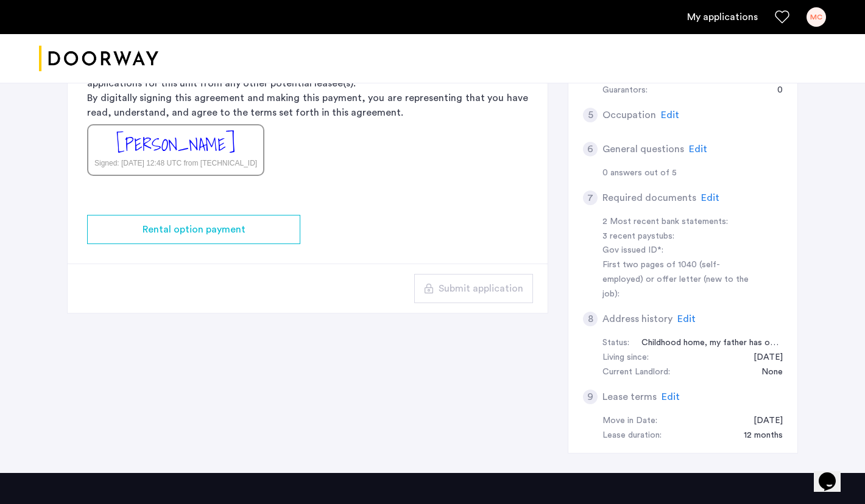
click at [670, 392] on span "Edit" at bounding box center [670, 397] width 18 height 10
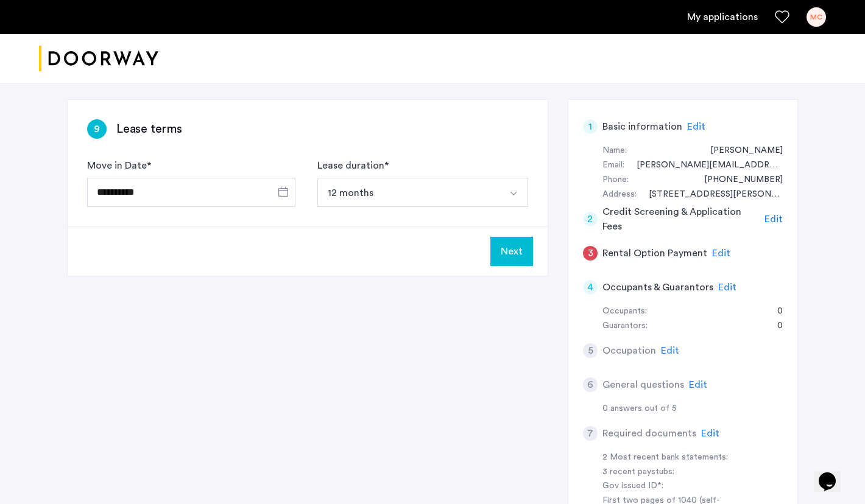
scroll to position [49, 0]
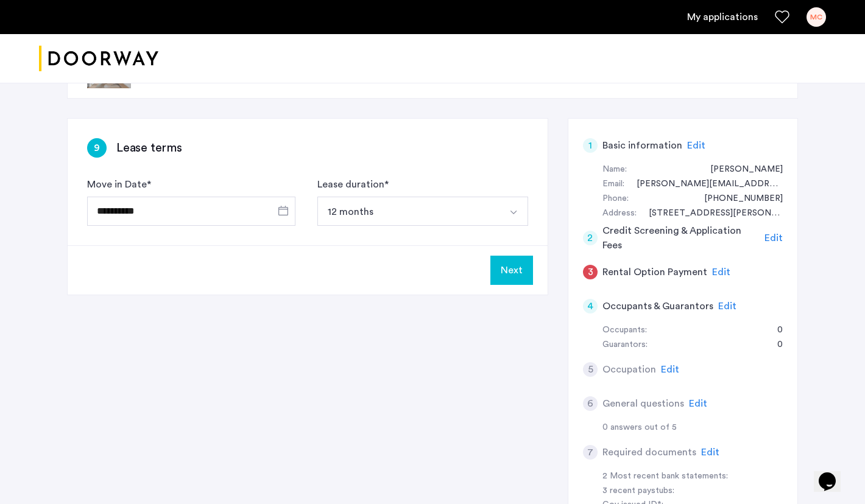
click at [726, 305] on span "Edit" at bounding box center [727, 306] width 18 height 10
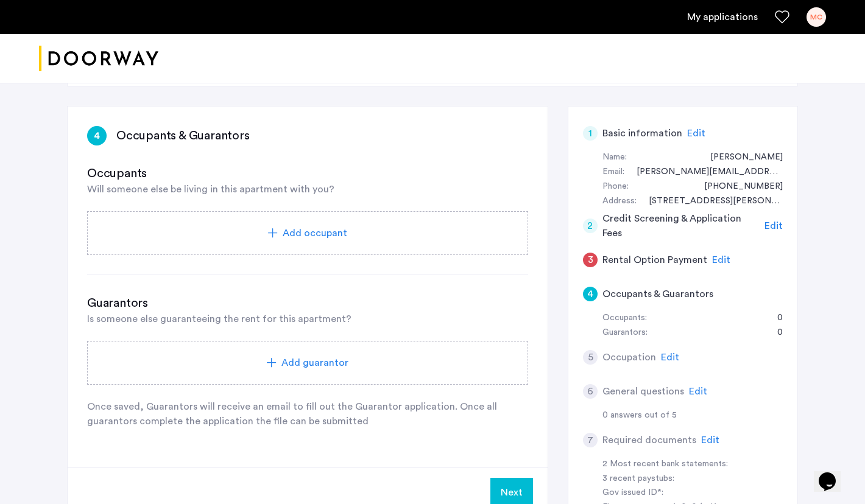
scroll to position [60, 0]
click at [694, 135] on span "Edit" at bounding box center [696, 135] width 18 height 10
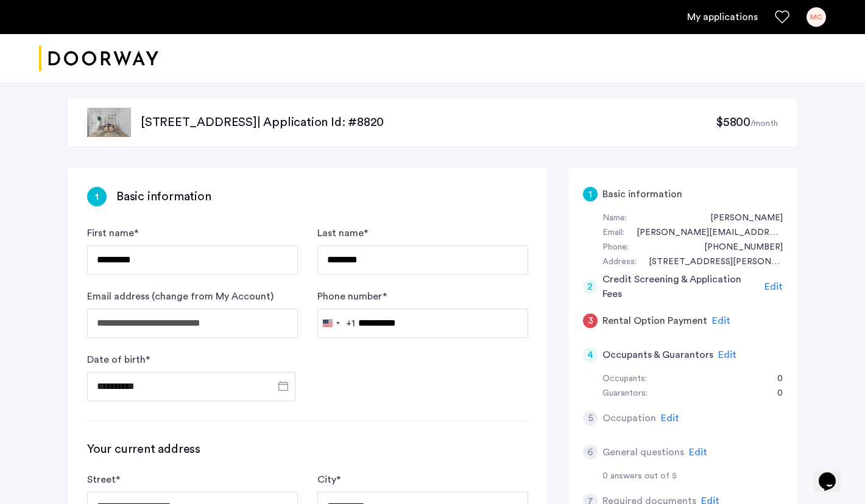
scroll to position [0, 0]
click at [773, 284] on span "Edit" at bounding box center [773, 287] width 18 height 10
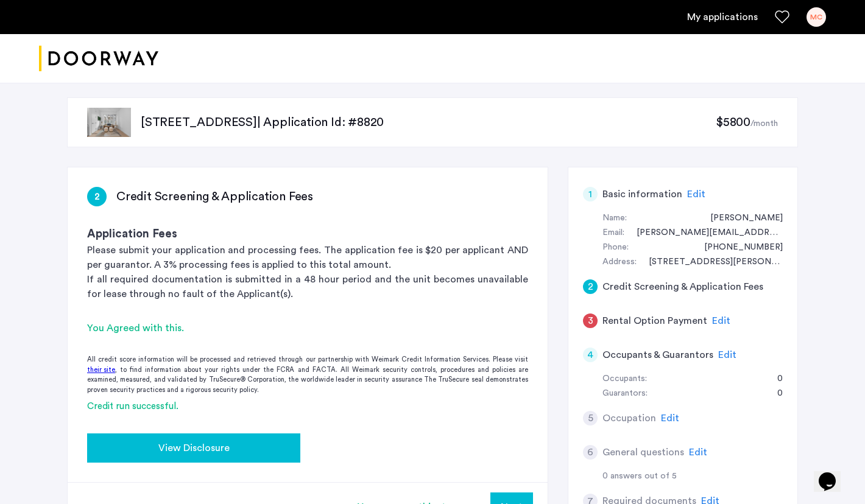
click at [262, 446] on div "View Disclosure" at bounding box center [194, 448] width 194 height 15
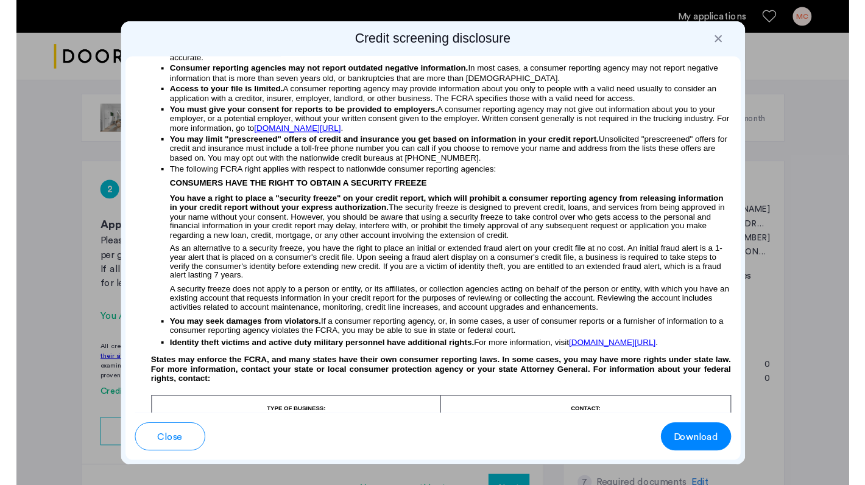
scroll to position [552, 0]
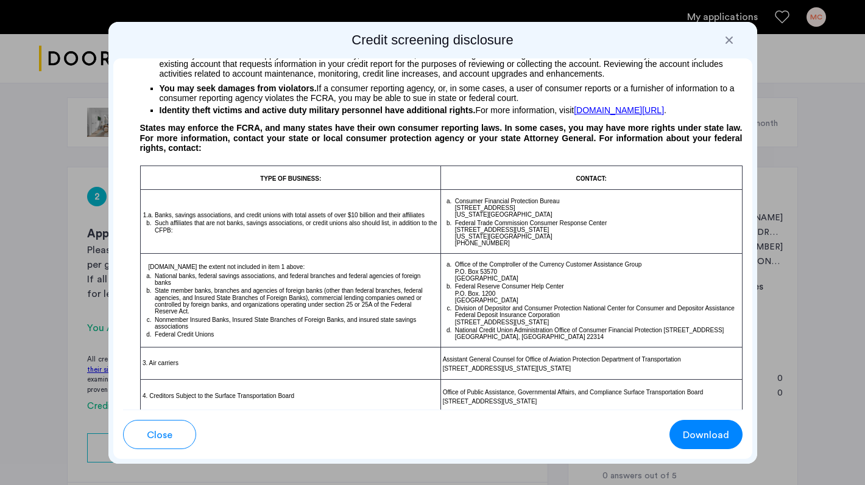
click at [730, 39] on div at bounding box center [729, 40] width 12 height 12
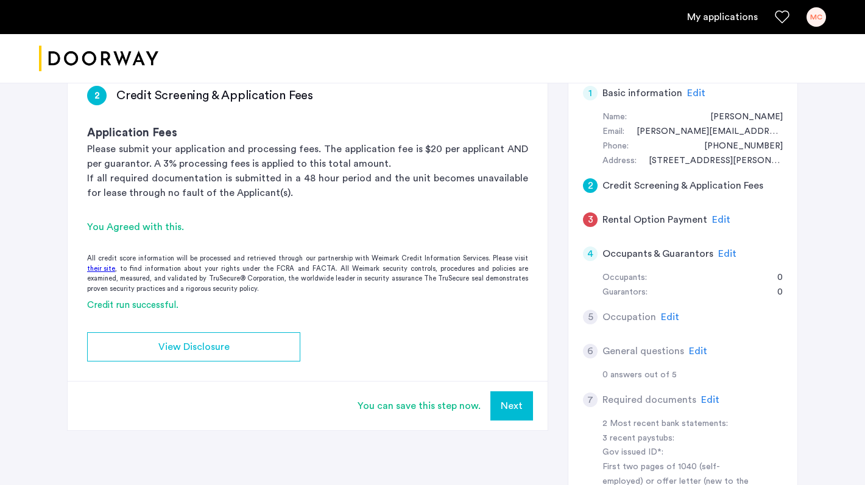
scroll to position [94, 0]
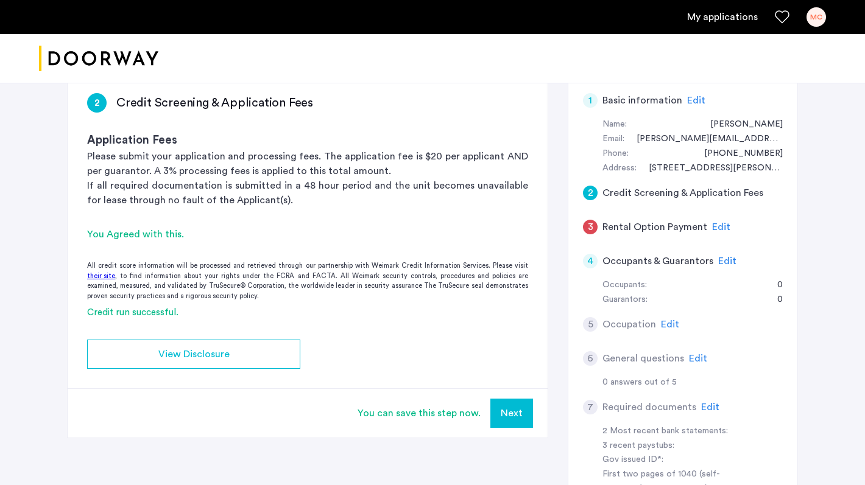
click at [719, 224] on span "Edit" at bounding box center [721, 227] width 18 height 10
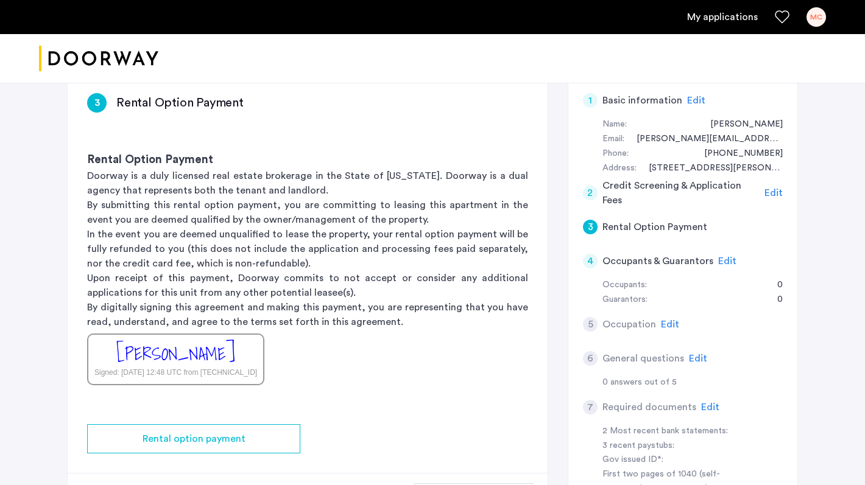
click at [672, 322] on span "Edit" at bounding box center [670, 325] width 18 height 10
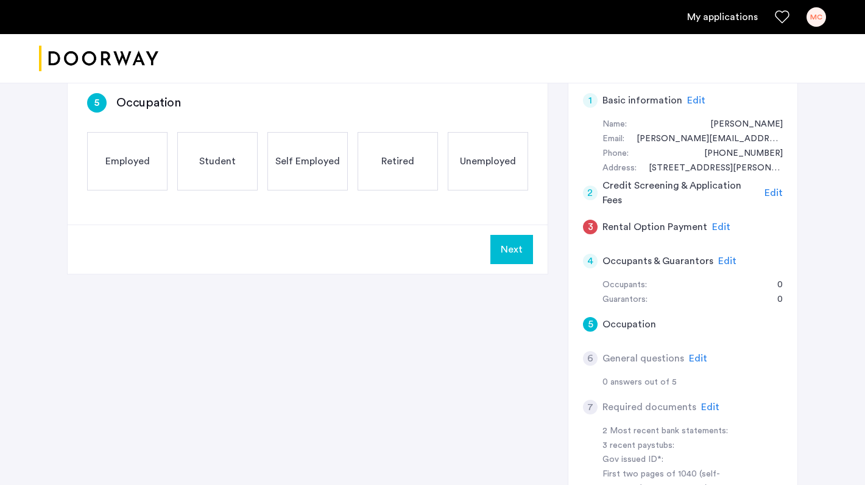
click at [695, 354] on span "Edit" at bounding box center [698, 359] width 18 height 10
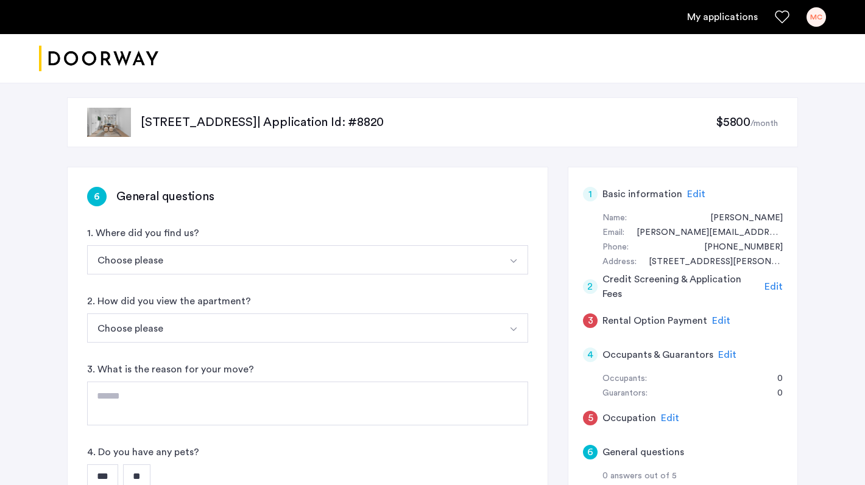
scroll to position [0, 0]
click at [693, 194] on span "Edit" at bounding box center [696, 194] width 18 height 10
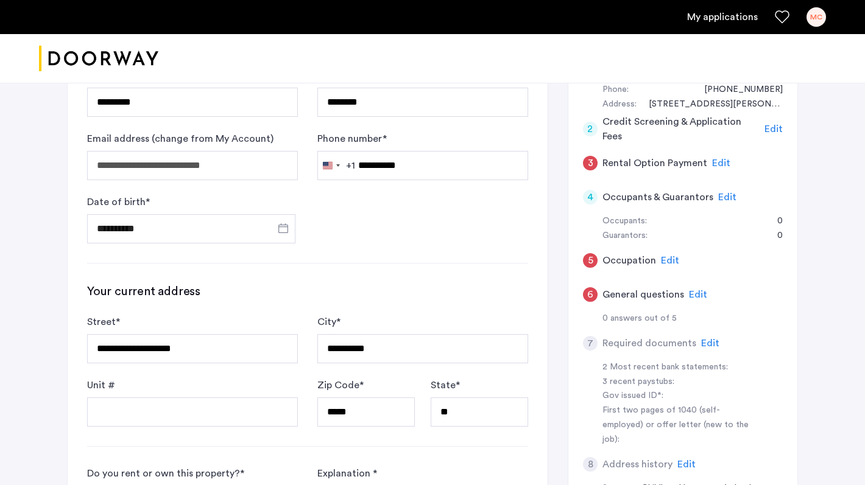
scroll to position [167, 0]
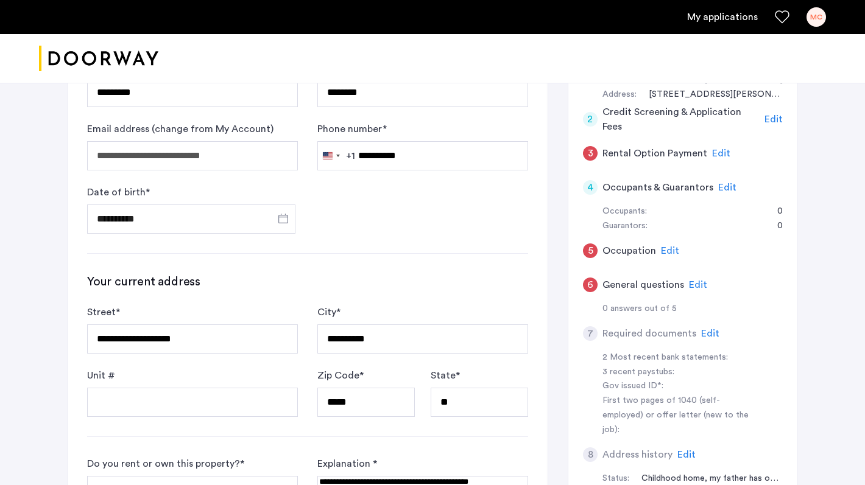
click at [695, 280] on span "Edit" at bounding box center [698, 285] width 18 height 10
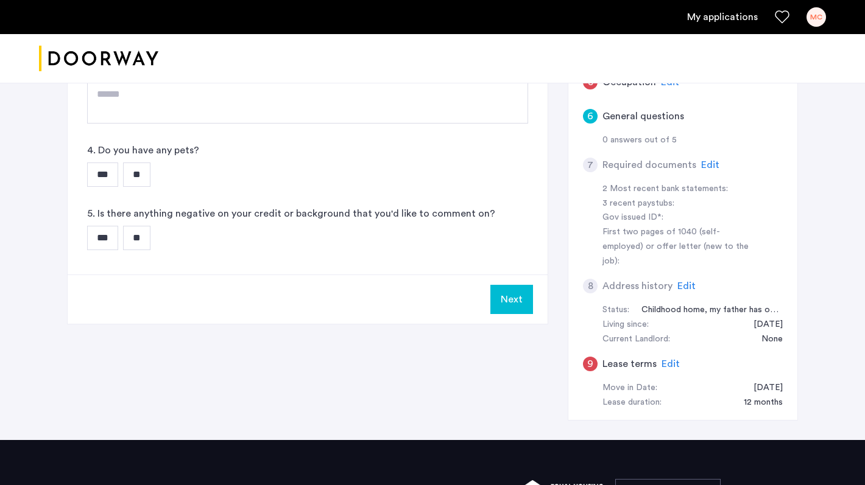
scroll to position [341, 0]
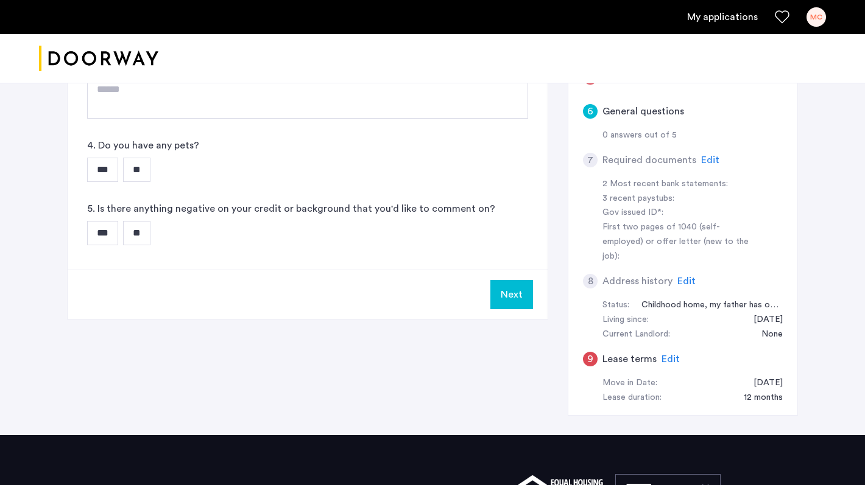
click at [666, 354] on span "Edit" at bounding box center [670, 359] width 18 height 10
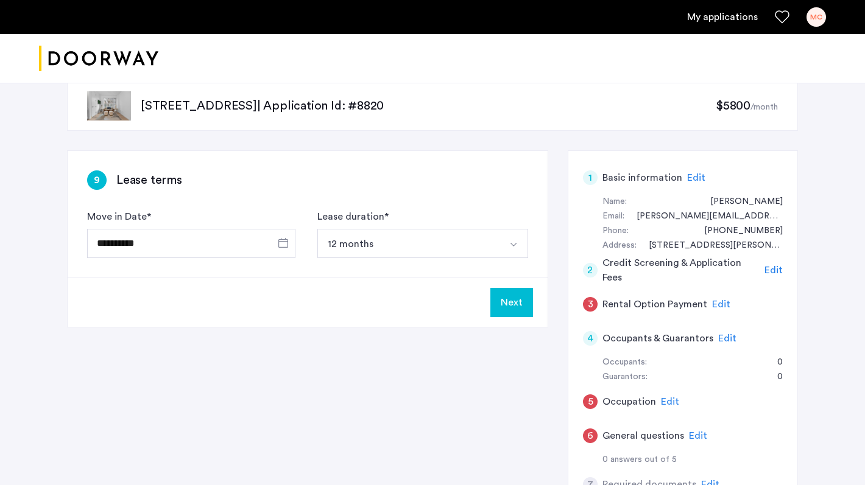
scroll to position [16, 0]
click at [691, 175] on span "Edit" at bounding box center [696, 179] width 18 height 10
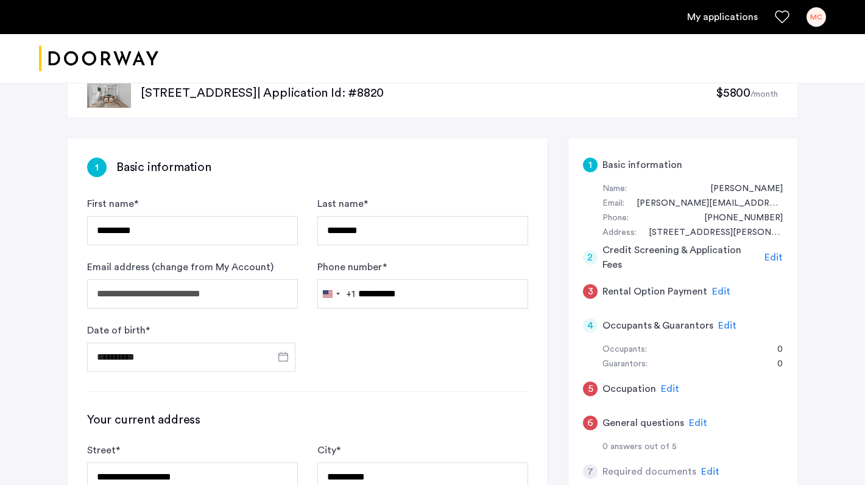
scroll to position [19, 0]
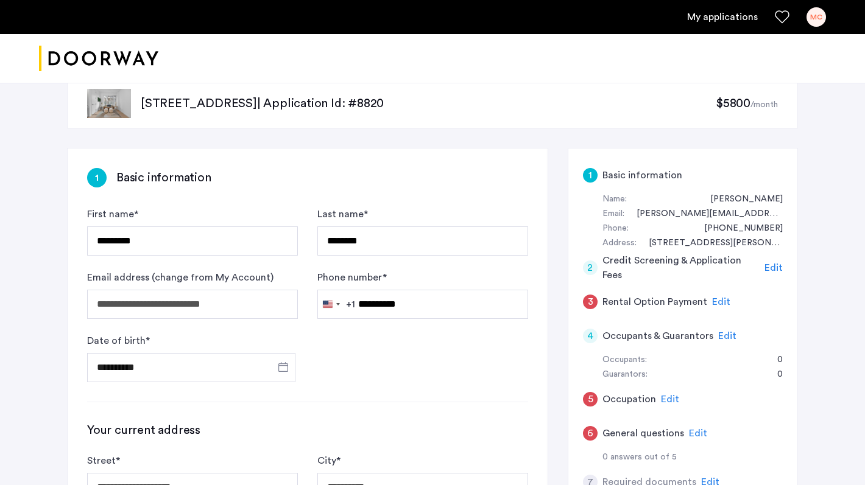
click at [775, 264] on span "Edit" at bounding box center [773, 268] width 18 height 10
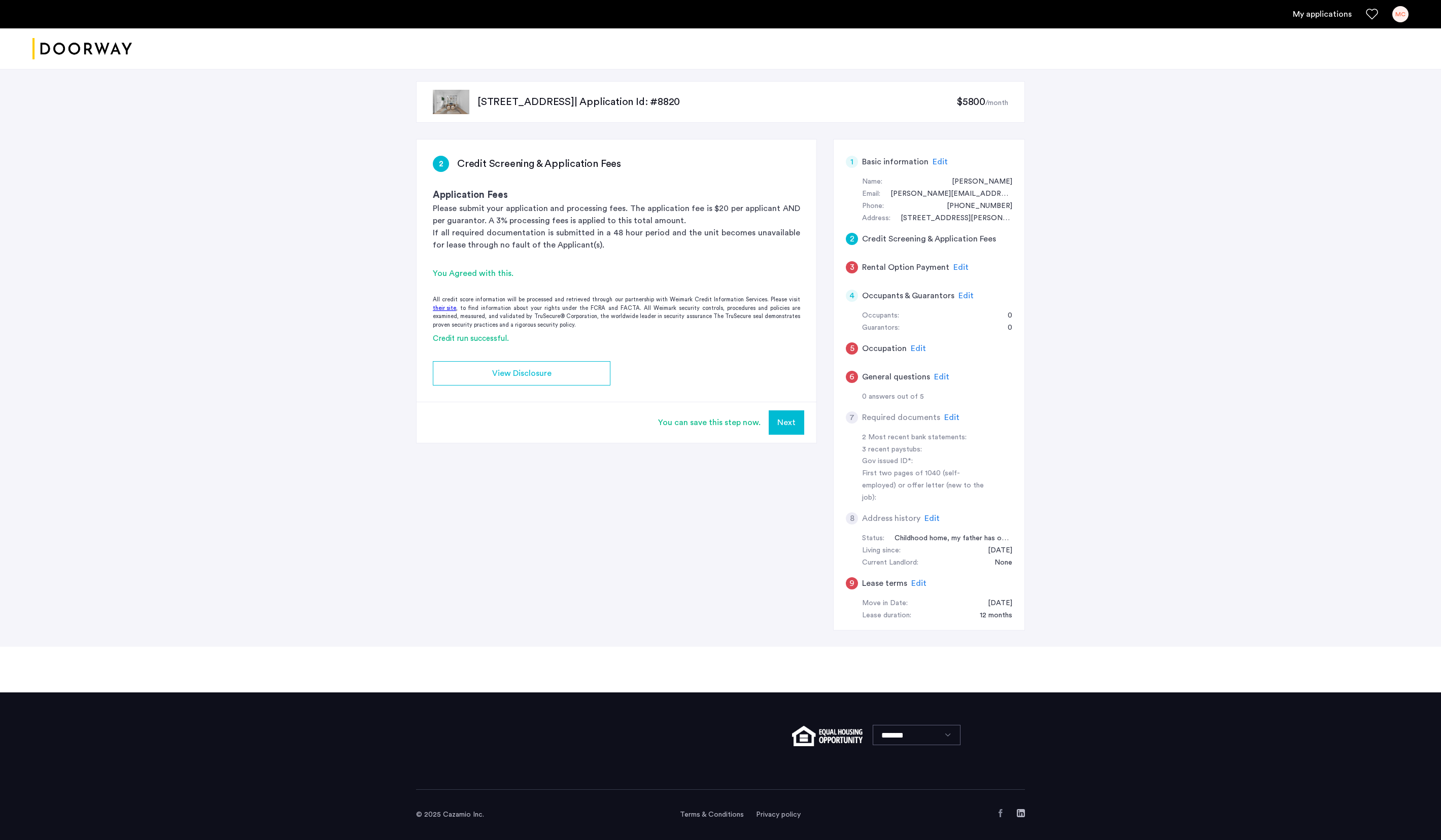
scroll to position [29, 0]
click at [720, 373] on span "Edit" at bounding box center [942, 378] width 15 height 8
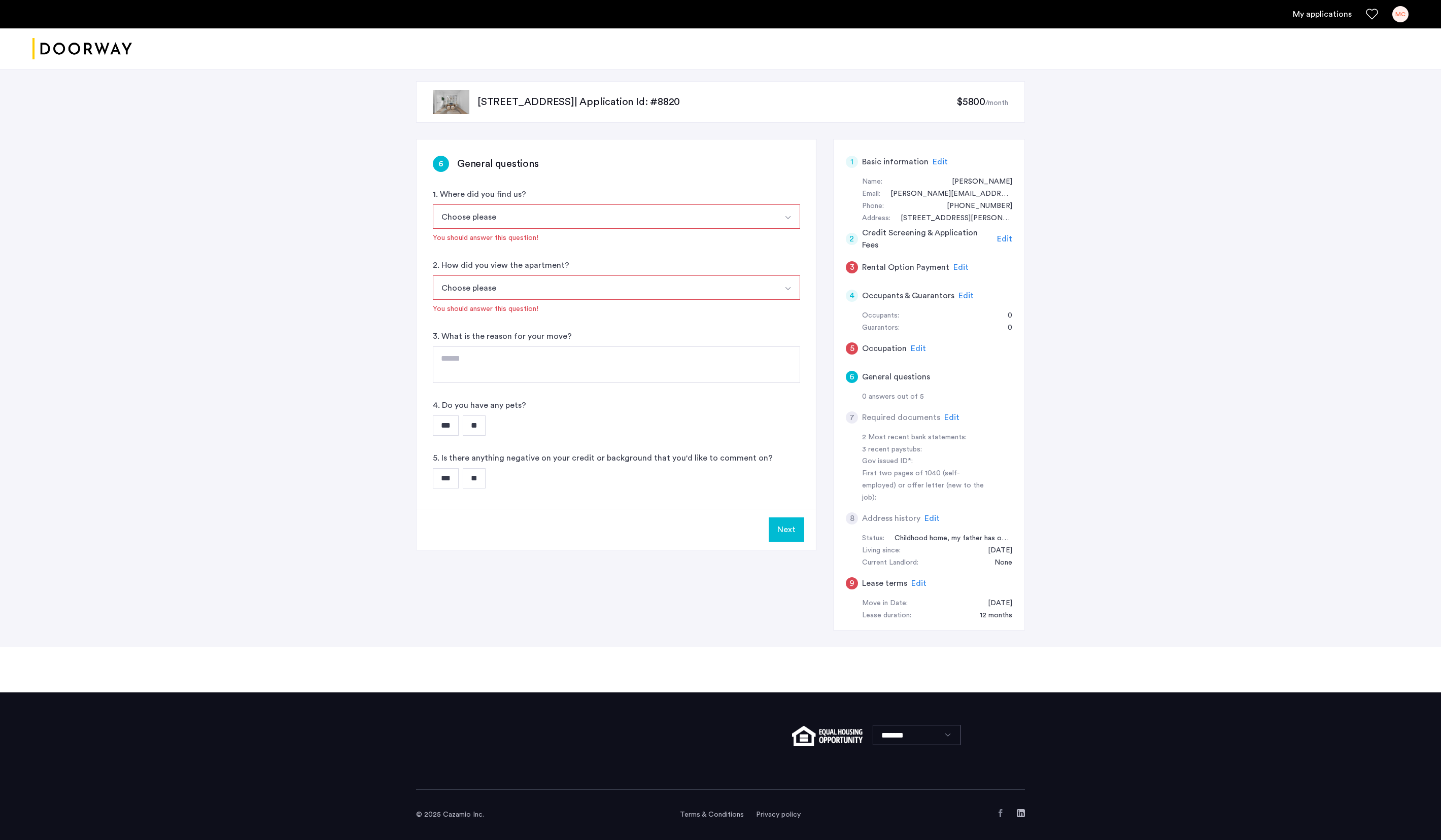
click at [720, 420] on span "Edit" at bounding box center [919, 583] width 15 height 8
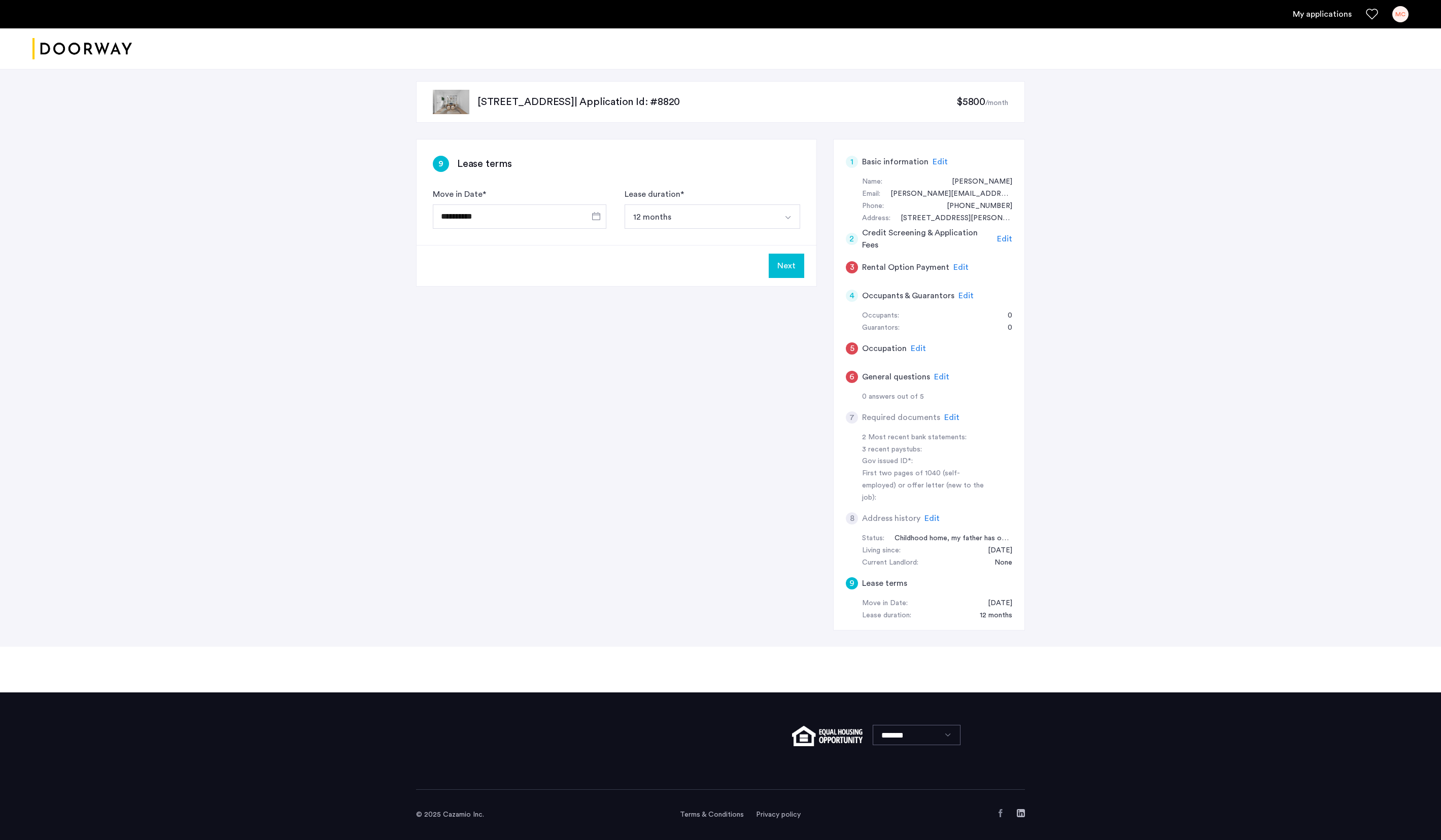
scroll to position [0, 0]
click at [720, 101] on span "$5800" at bounding box center [971, 102] width 29 height 10
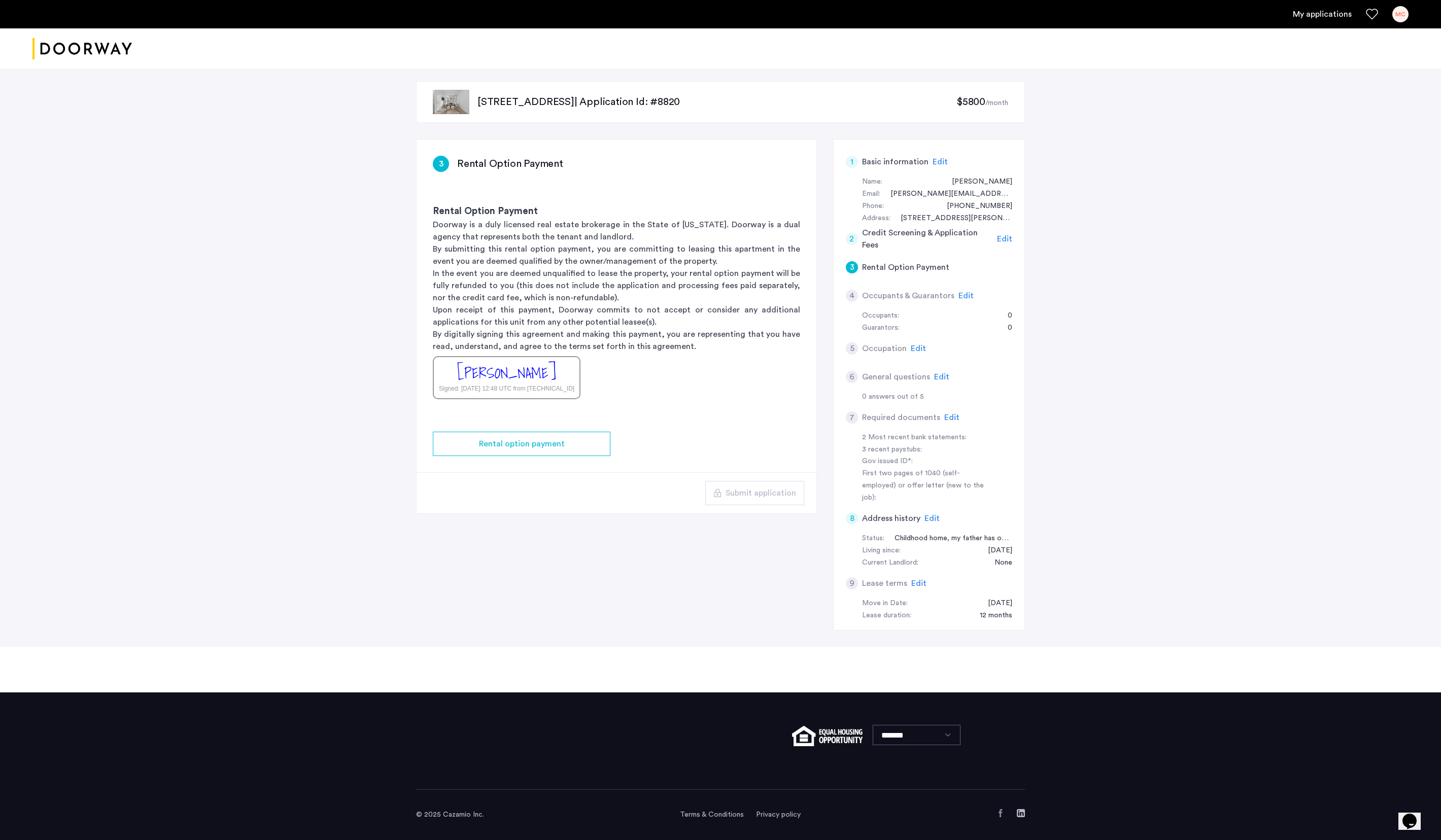
click at [443, 132] on div "127 Concord Street, Unit 5C, Brooklyn, NY 11201 | Application Id: #8820 $5800 /…" at bounding box center [720, 356] width 639 height 582
click at [522, 94] on div "127 Concord Street, Unit 5C, Brooklyn, NY 11201 | Application Id: #8820 $5800 /…" at bounding box center [720, 102] width 609 height 42
click at [577, 420] on div "Rental option payment" at bounding box center [522, 444] width 162 height 12
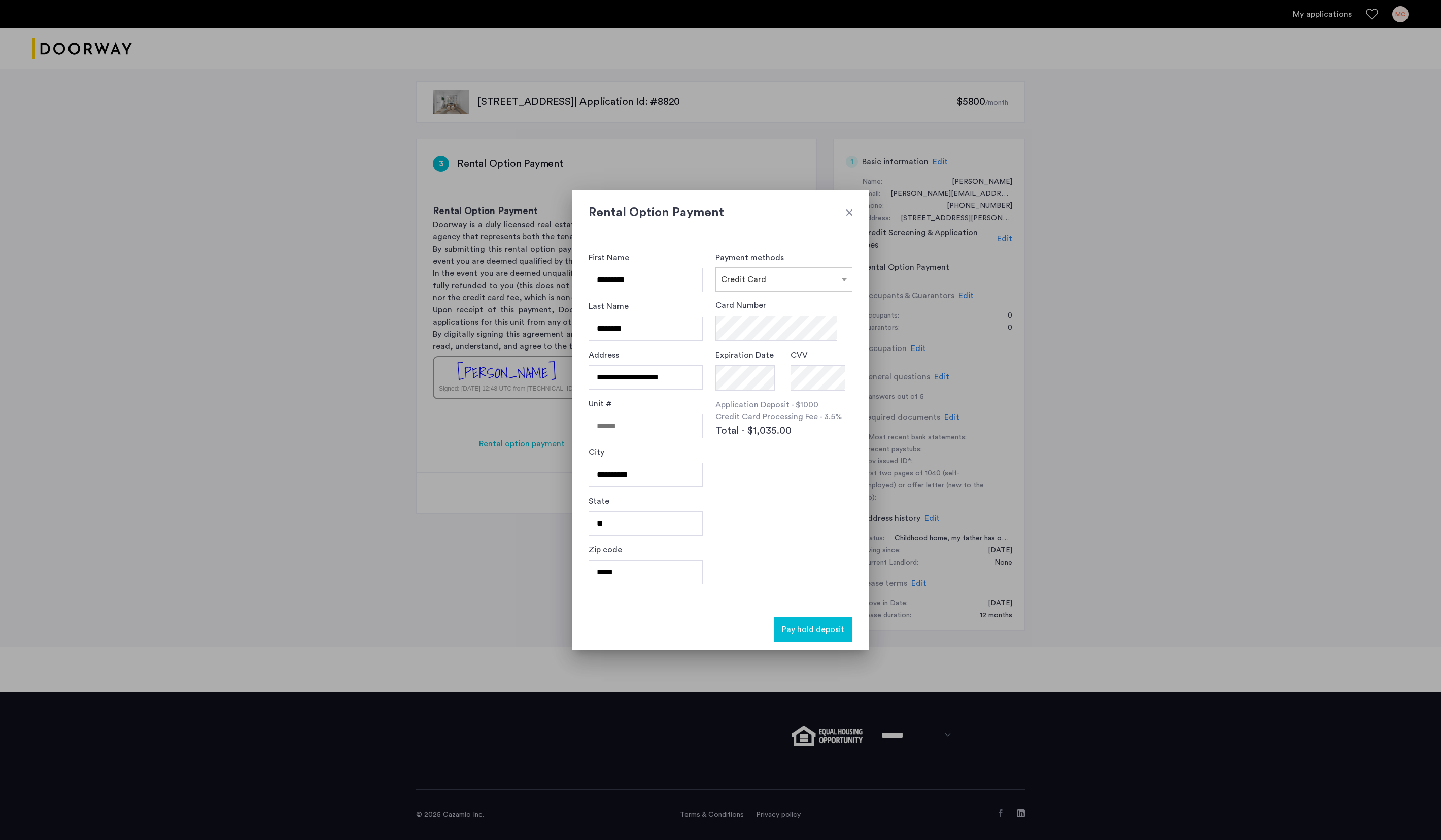
click at [717, 312] on div "**********" at bounding box center [721, 422] width 297 height 373
click at [665, 269] on input "*********" at bounding box center [645, 280] width 114 height 24
type input "*****"
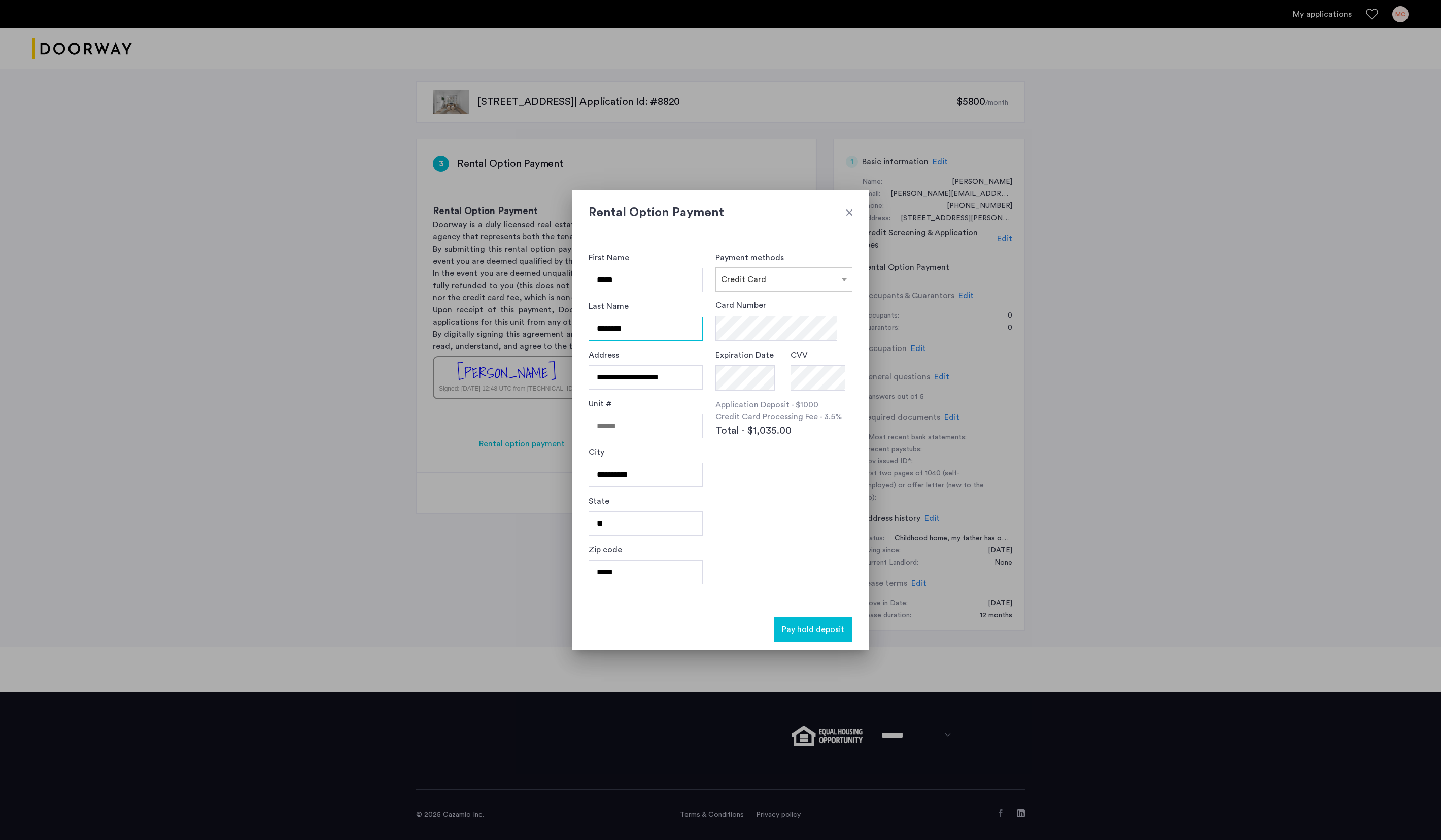
click at [662, 317] on input "********" at bounding box center [645, 328] width 114 height 24
type input "******"
click at [651, 369] on input "**********" at bounding box center [645, 377] width 114 height 24
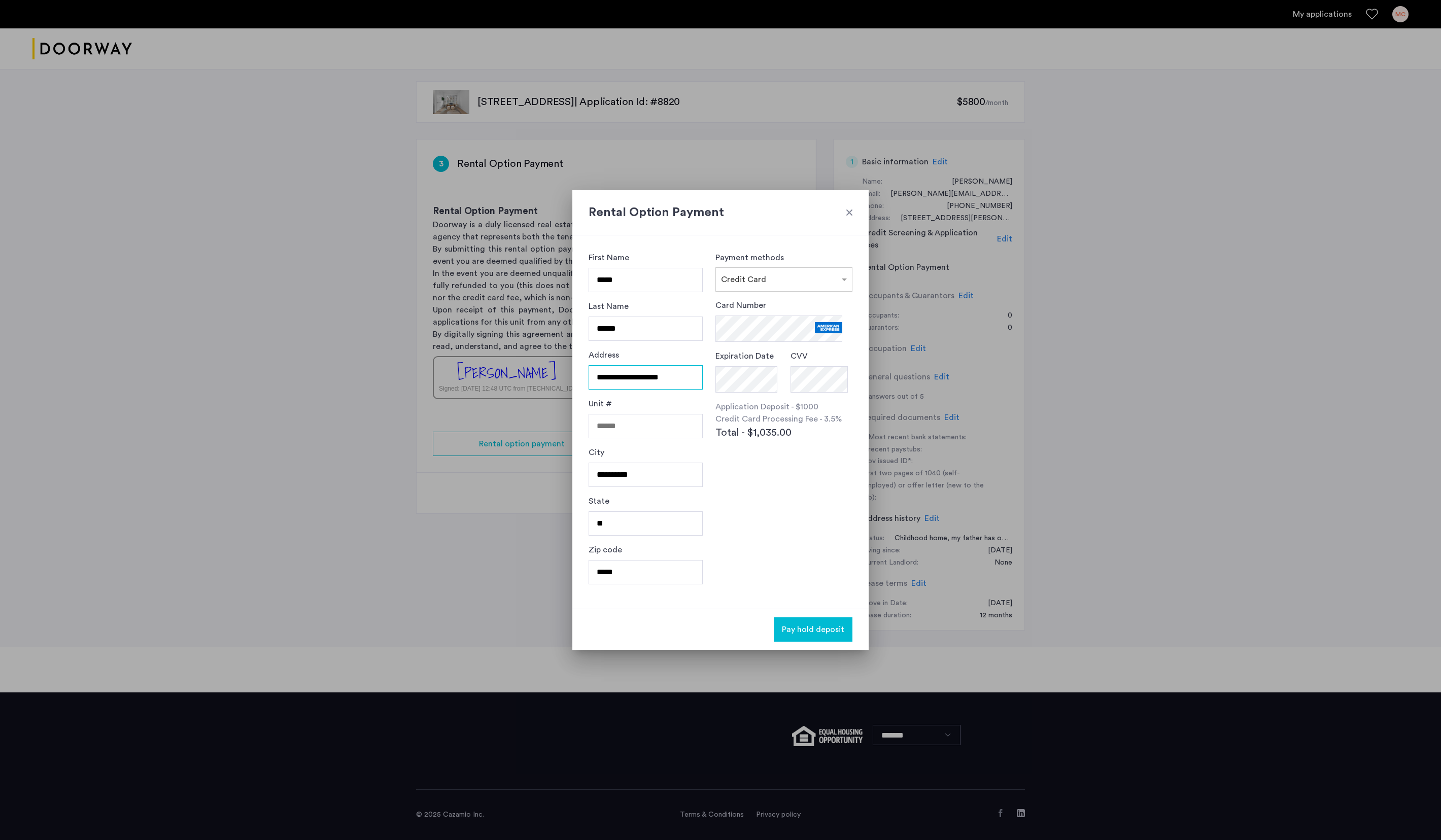
click at [640, 371] on input "**********" at bounding box center [645, 377] width 114 height 24
type input "**********"
click at [633, 420] on input "**********" at bounding box center [645, 474] width 114 height 24
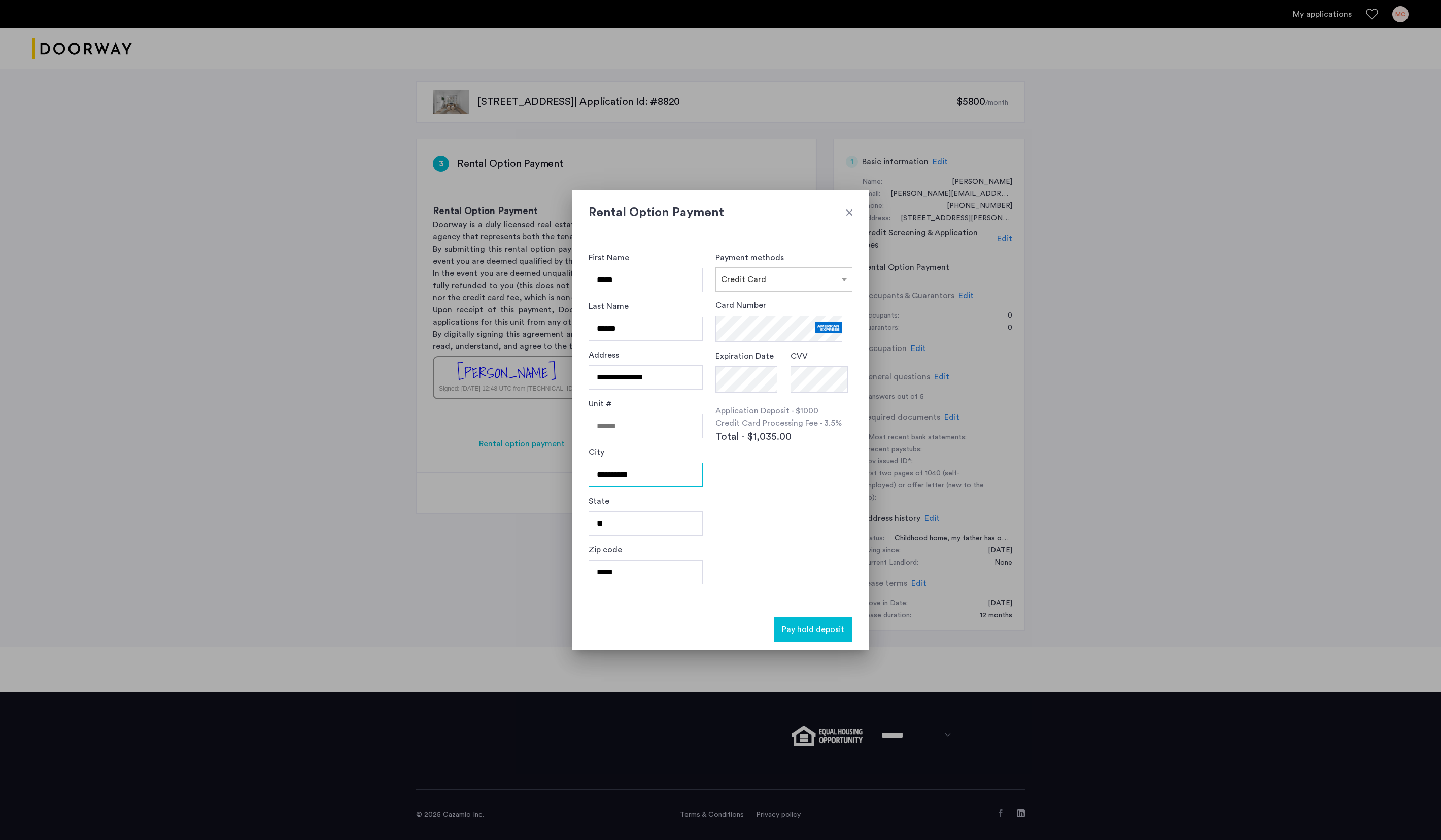
click at [633, 420] on input "**********" at bounding box center [645, 474] width 114 height 24
type input "*********"
click at [624, 420] on input "**" at bounding box center [645, 523] width 114 height 24
type input "**"
click at [628, 420] on input "*****" at bounding box center [645, 572] width 114 height 24
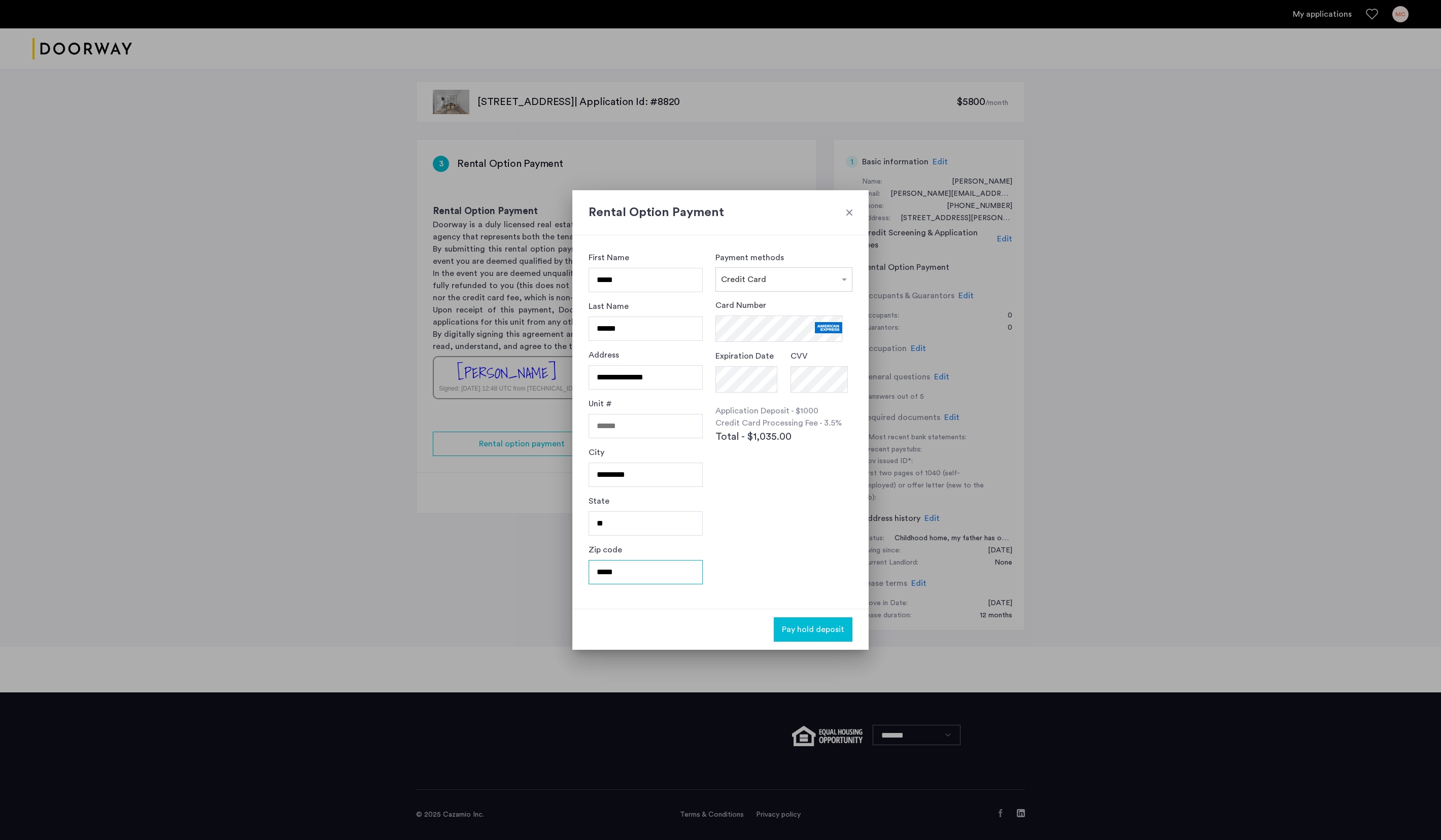
click at [628, 420] on input "*****" at bounding box center [645, 572] width 114 height 24
type input "*****"
click at [720, 420] on span "Pay hold deposit" at bounding box center [813, 629] width 63 height 12
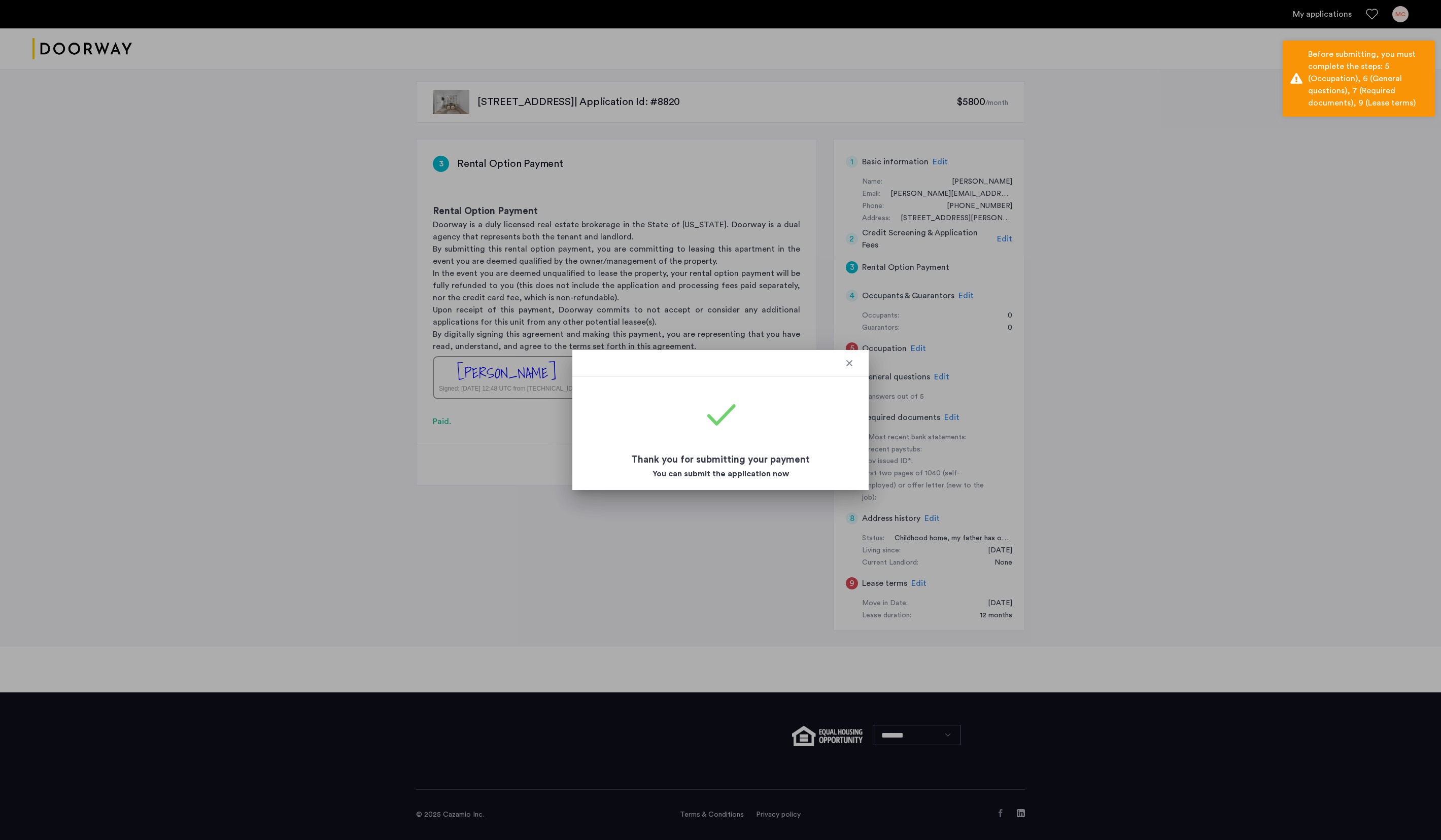
click at [720, 358] on div at bounding box center [849, 363] width 10 height 10
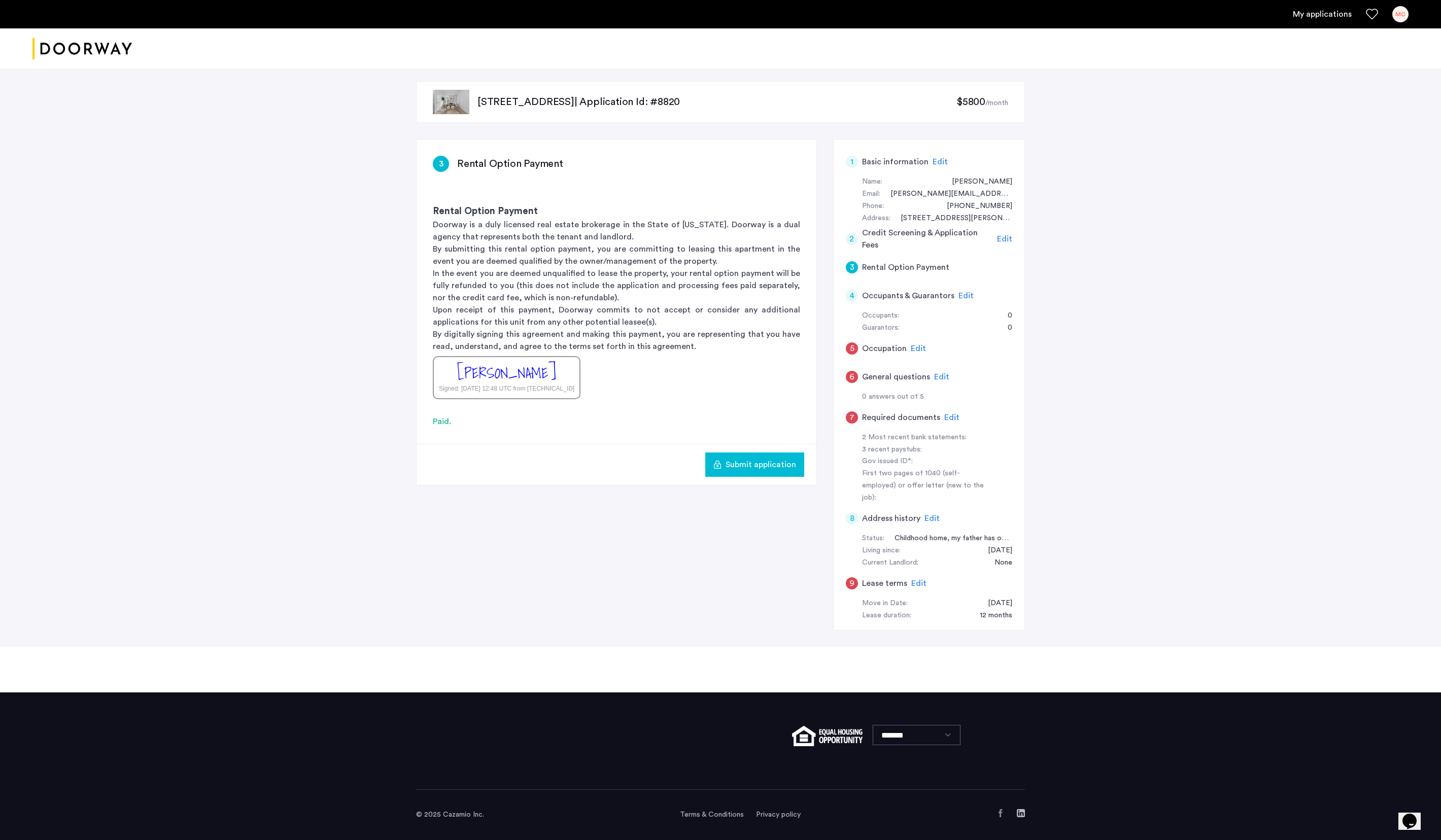
click at [720, 300] on span "Edit" at bounding box center [966, 296] width 15 height 8
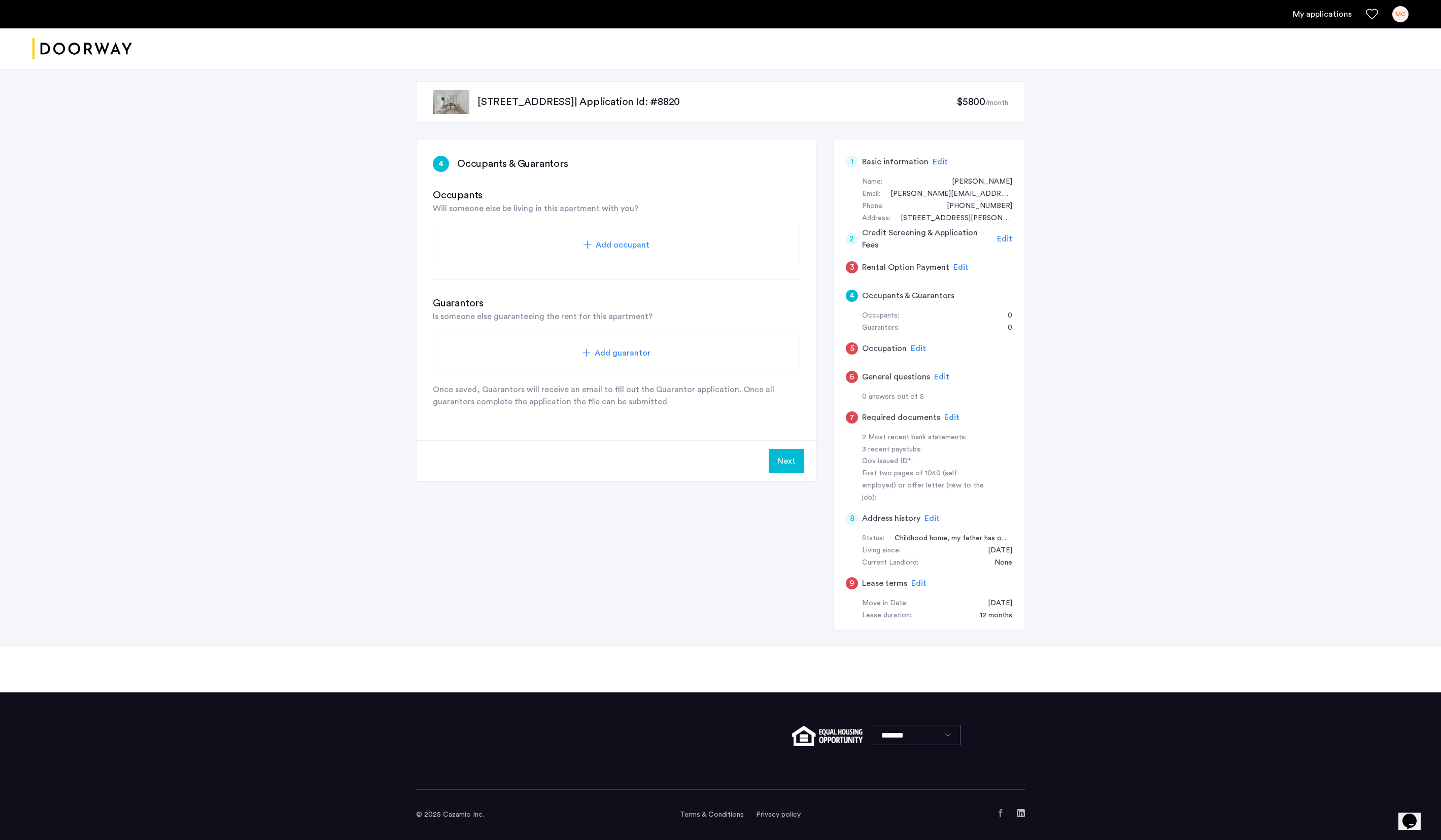
click at [660, 237] on div "Add occupant" at bounding box center [616, 245] width 368 height 37
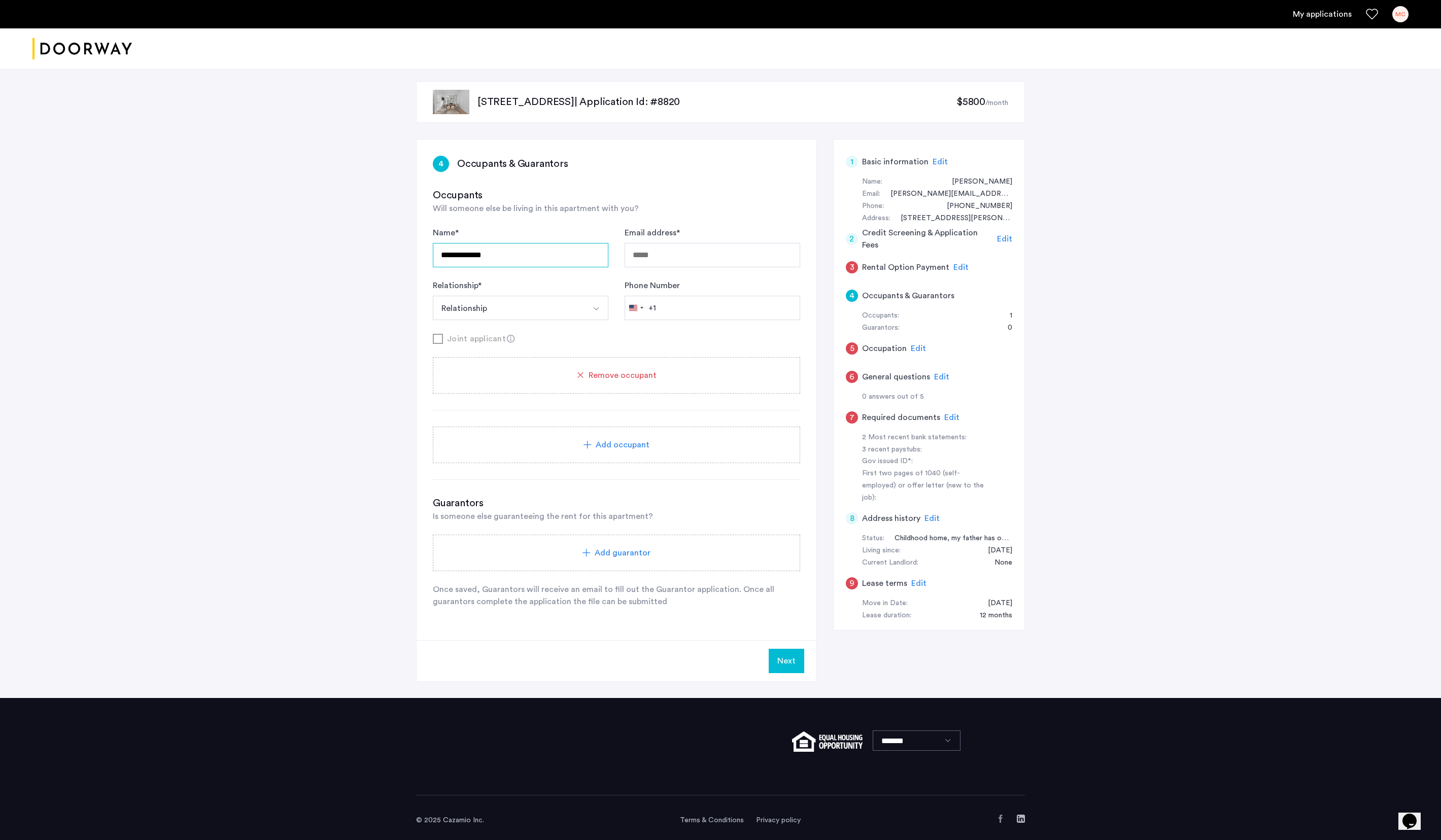
type input "**********"
click at [596, 308] on button "Select option" at bounding box center [596, 308] width 24 height 24
click at [500, 418] on div "Friend" at bounding box center [520, 418] width 164 height 12
type input "**********"
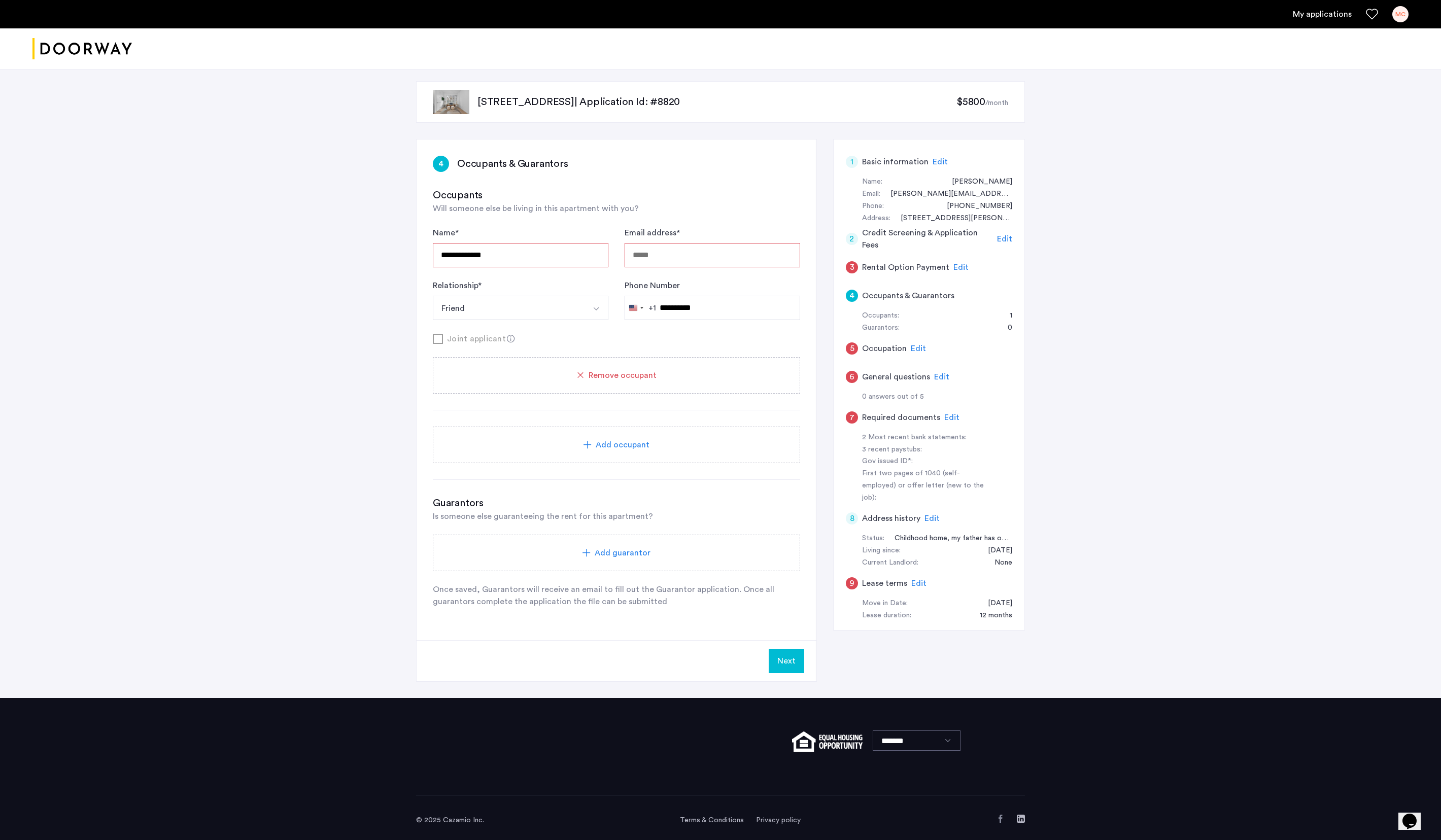
click at [638, 345] on div "Joint applicant" at bounding box center [616, 338] width 368 height 12
click at [583, 341] on div "Joint applicant" at bounding box center [616, 338] width 368 height 12
click at [640, 256] on input "Email address *" at bounding box center [713, 255] width 176 height 24
type input "**********"
click at [720, 191] on h3 "Occupants" at bounding box center [616, 195] width 368 height 14
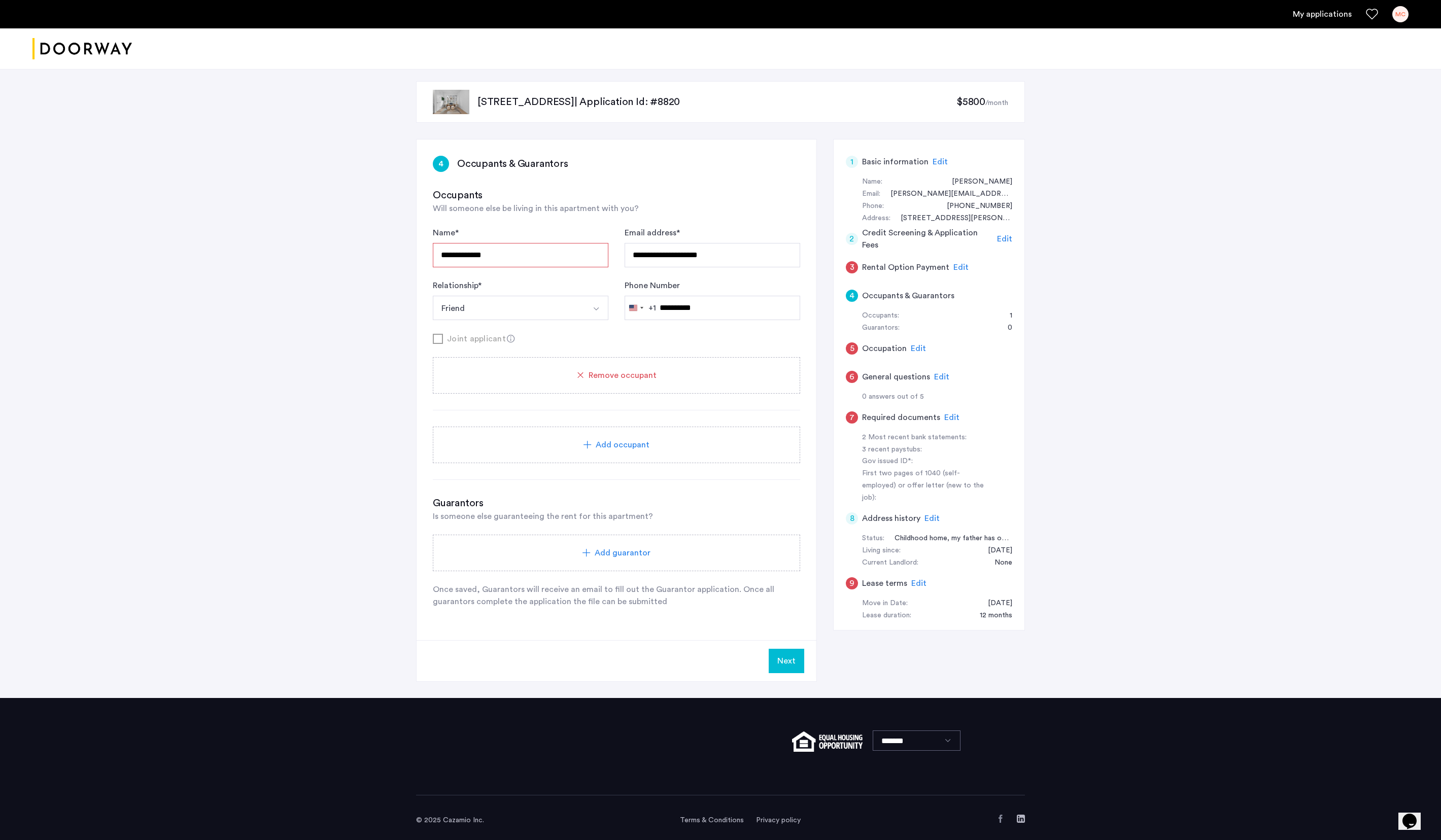
click at [546, 262] on input "**********" at bounding box center [520, 255] width 176 height 24
type input "**********"
click at [590, 338] on form "**********" at bounding box center [616, 286] width 368 height 118
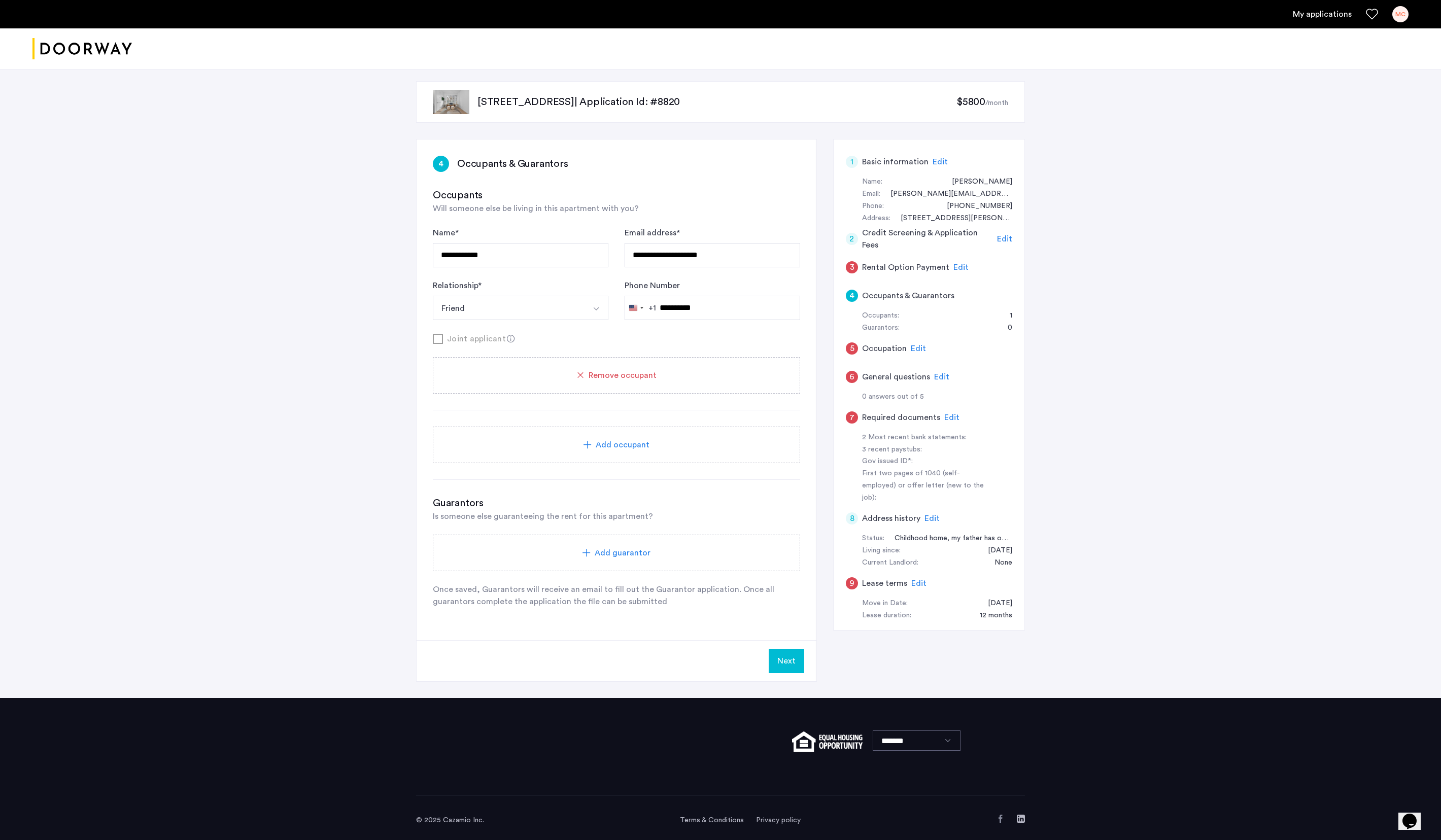
click at [438, 345] on div "Joint applicant" at bounding box center [616, 338] width 368 height 12
click at [508, 420] on div "Add guarantor" at bounding box center [617, 552] width 343 height 12
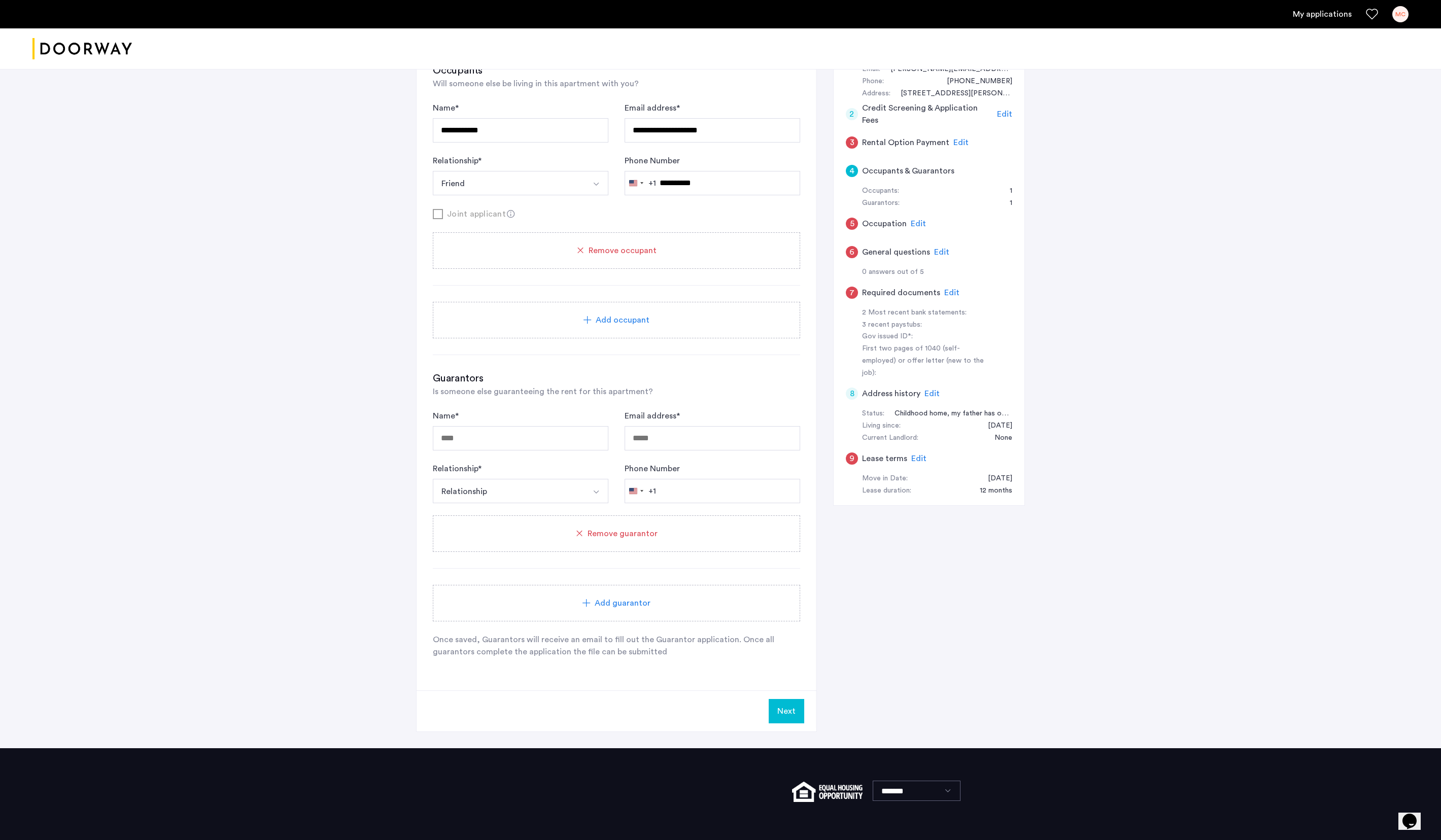
scroll to position [130, 0]
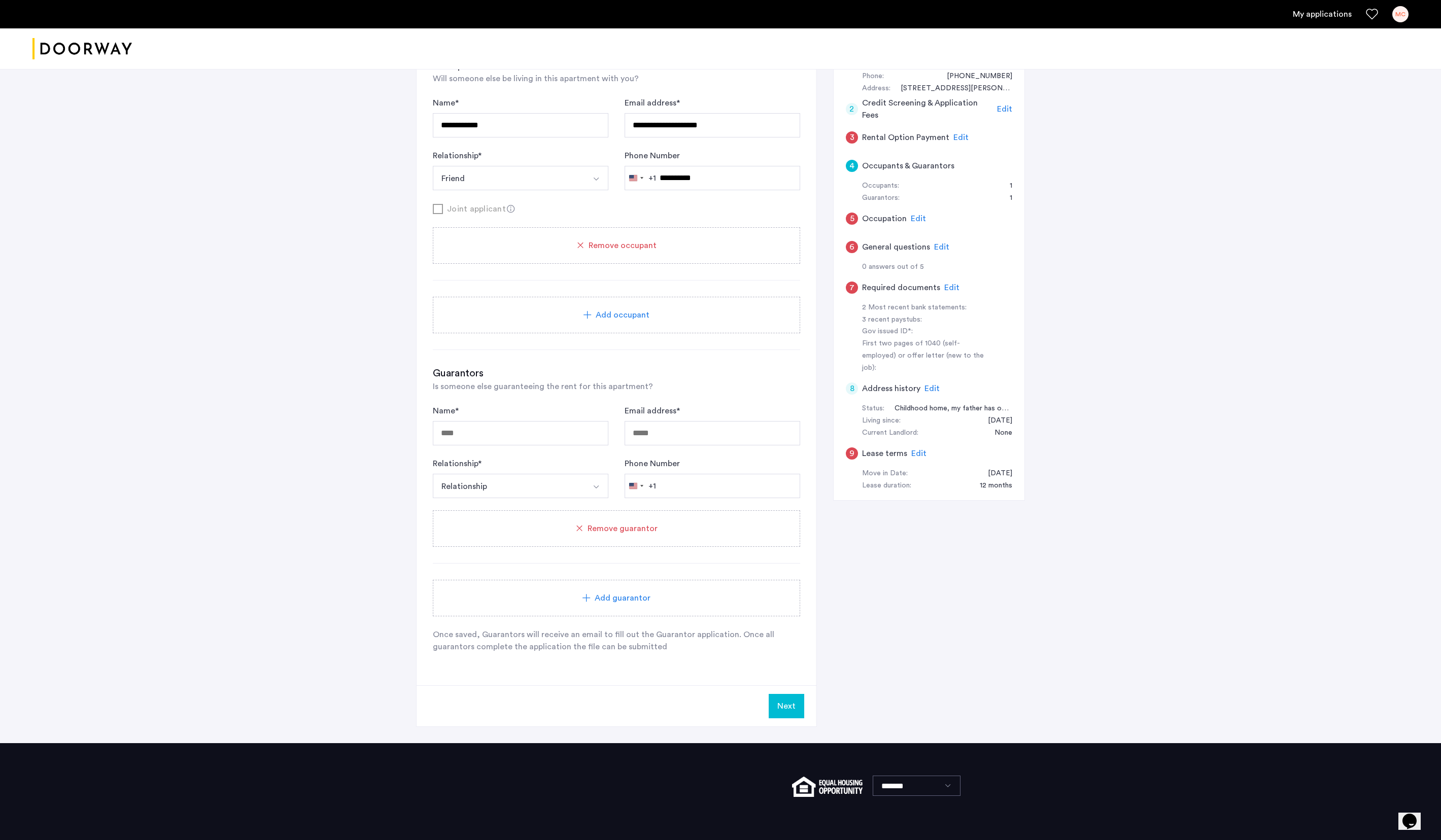
click at [643, 420] on div "Remove guarantor" at bounding box center [616, 529] width 368 height 37
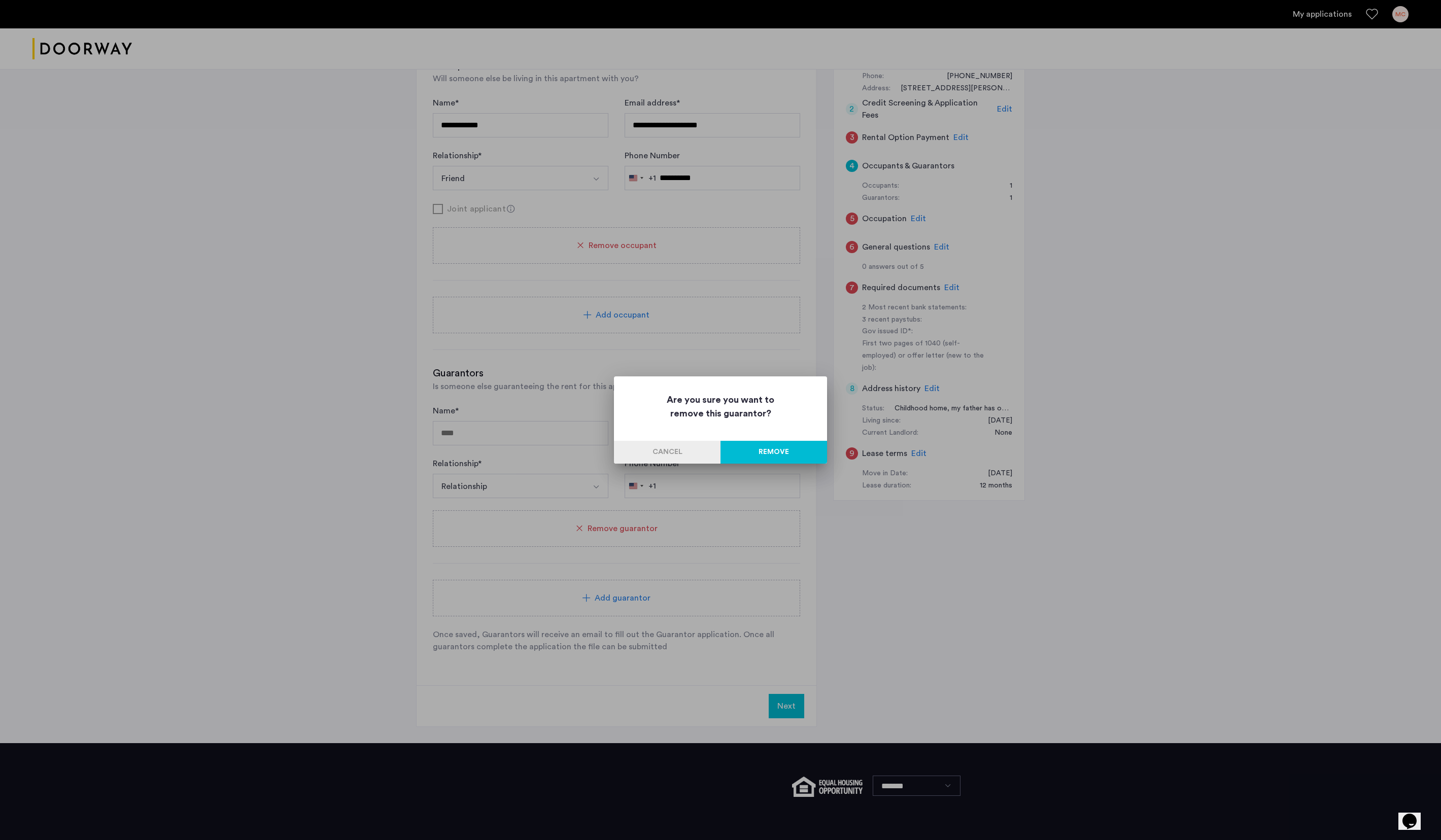
scroll to position [3, 0]
click at [720, 420] on button "Remove" at bounding box center [774, 452] width 107 height 22
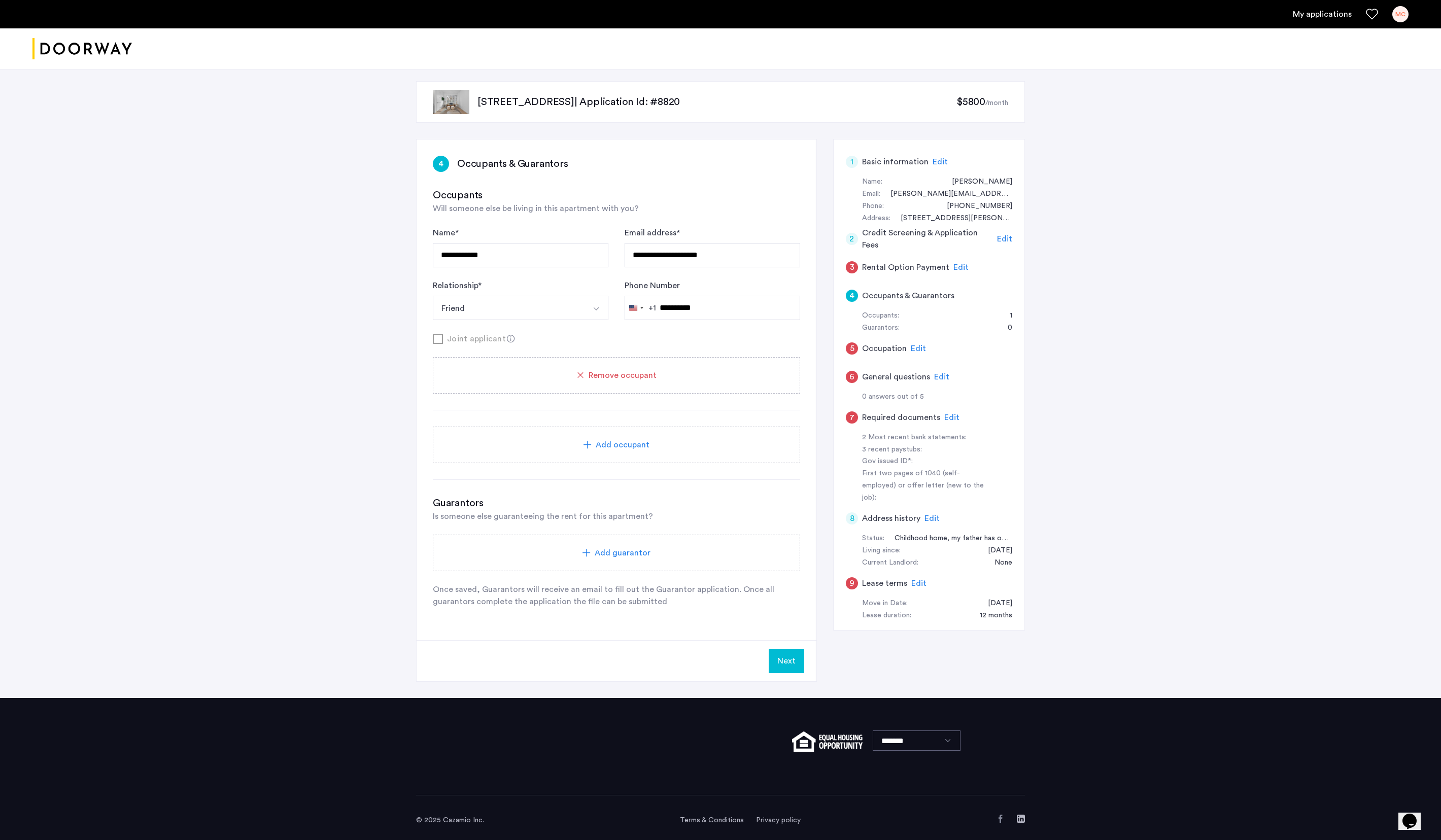
scroll to position [0, 0]
click at [642, 420] on span "Add guarantor" at bounding box center [623, 552] width 56 height 12
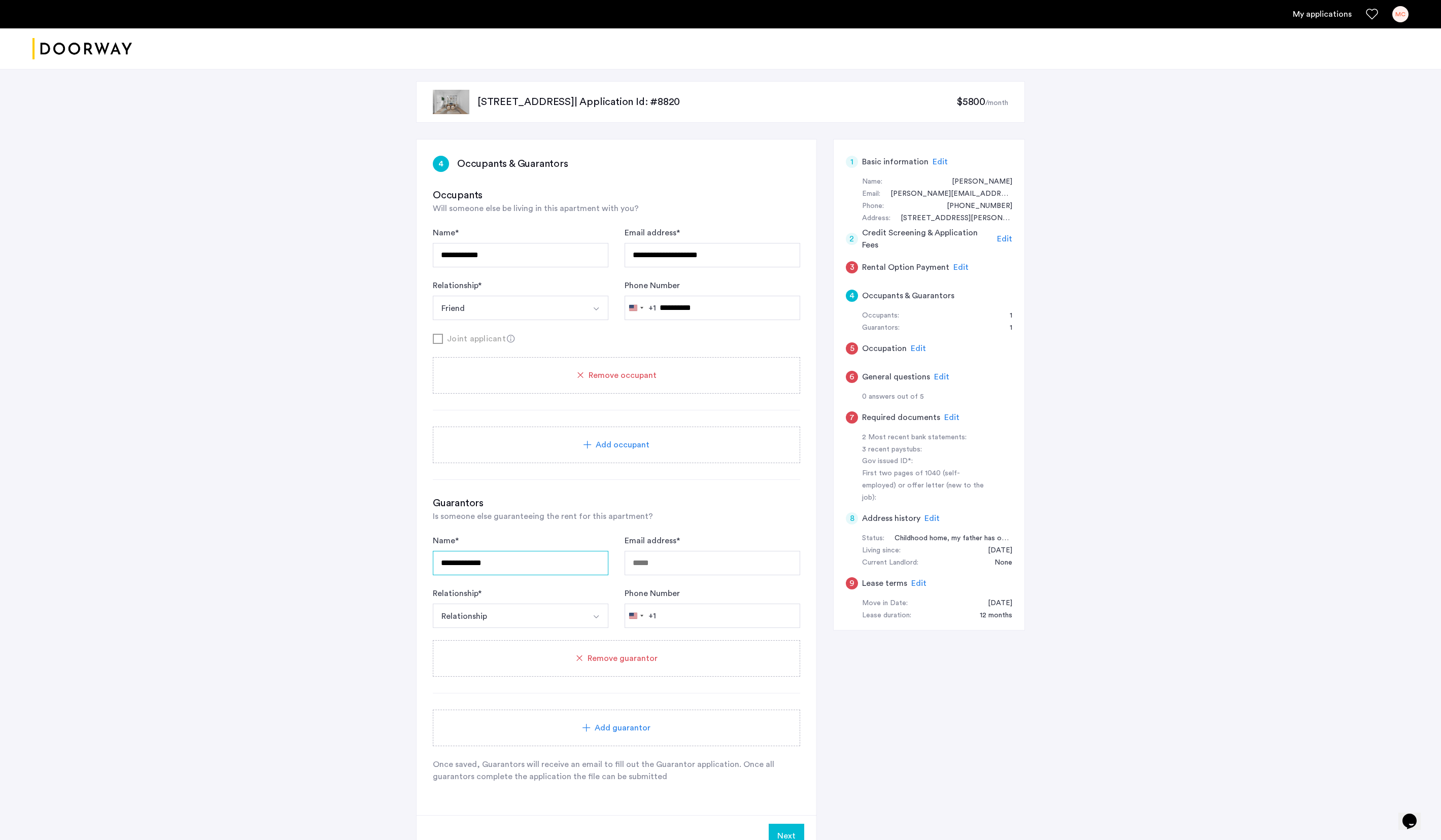
type input "**********"
click at [696, 420] on div "**********" at bounding box center [616, 640] width 368 height 287
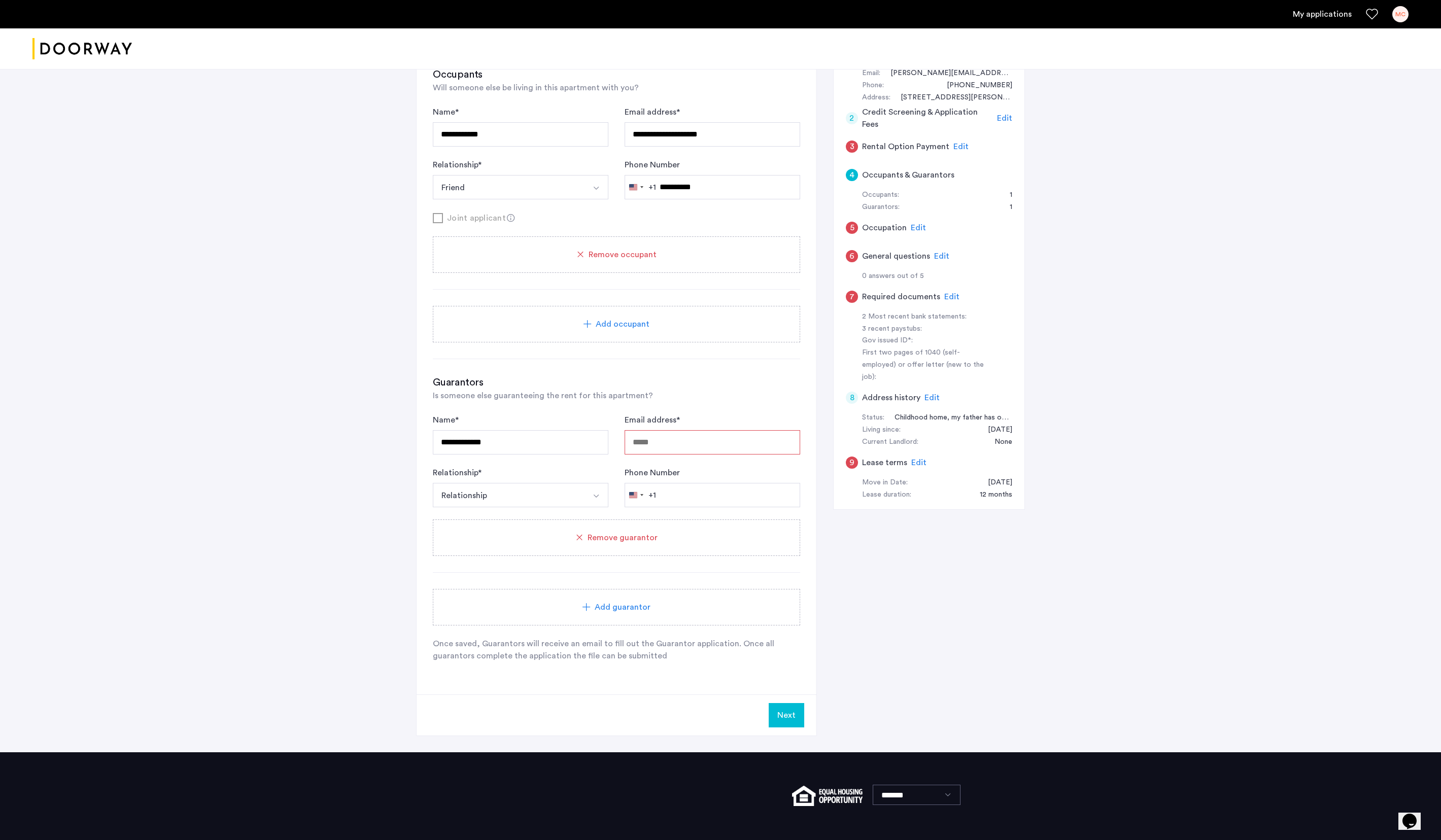
scroll to position [145, 0]
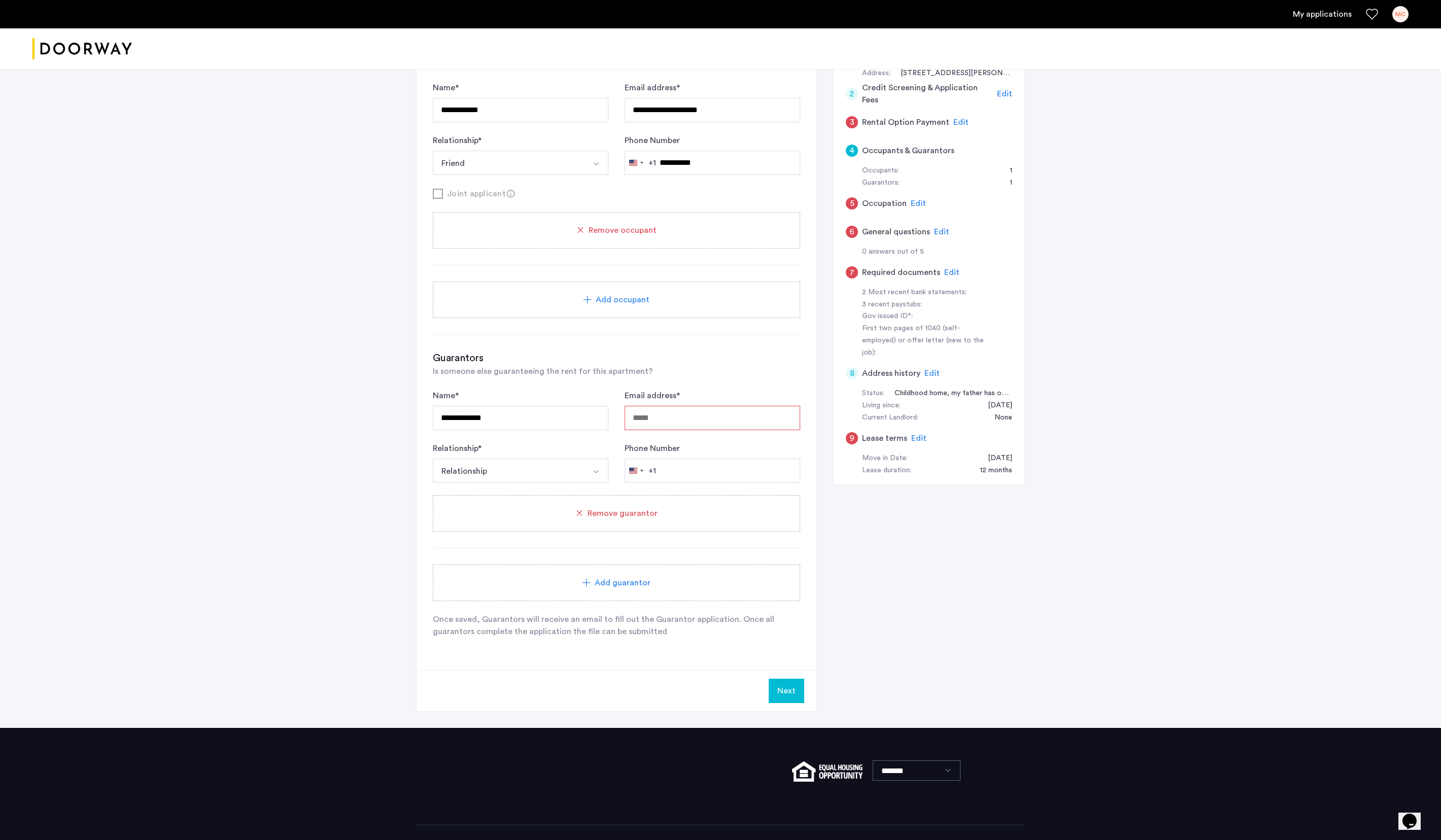
click at [720, 127] on span "Edit" at bounding box center [961, 122] width 15 height 8
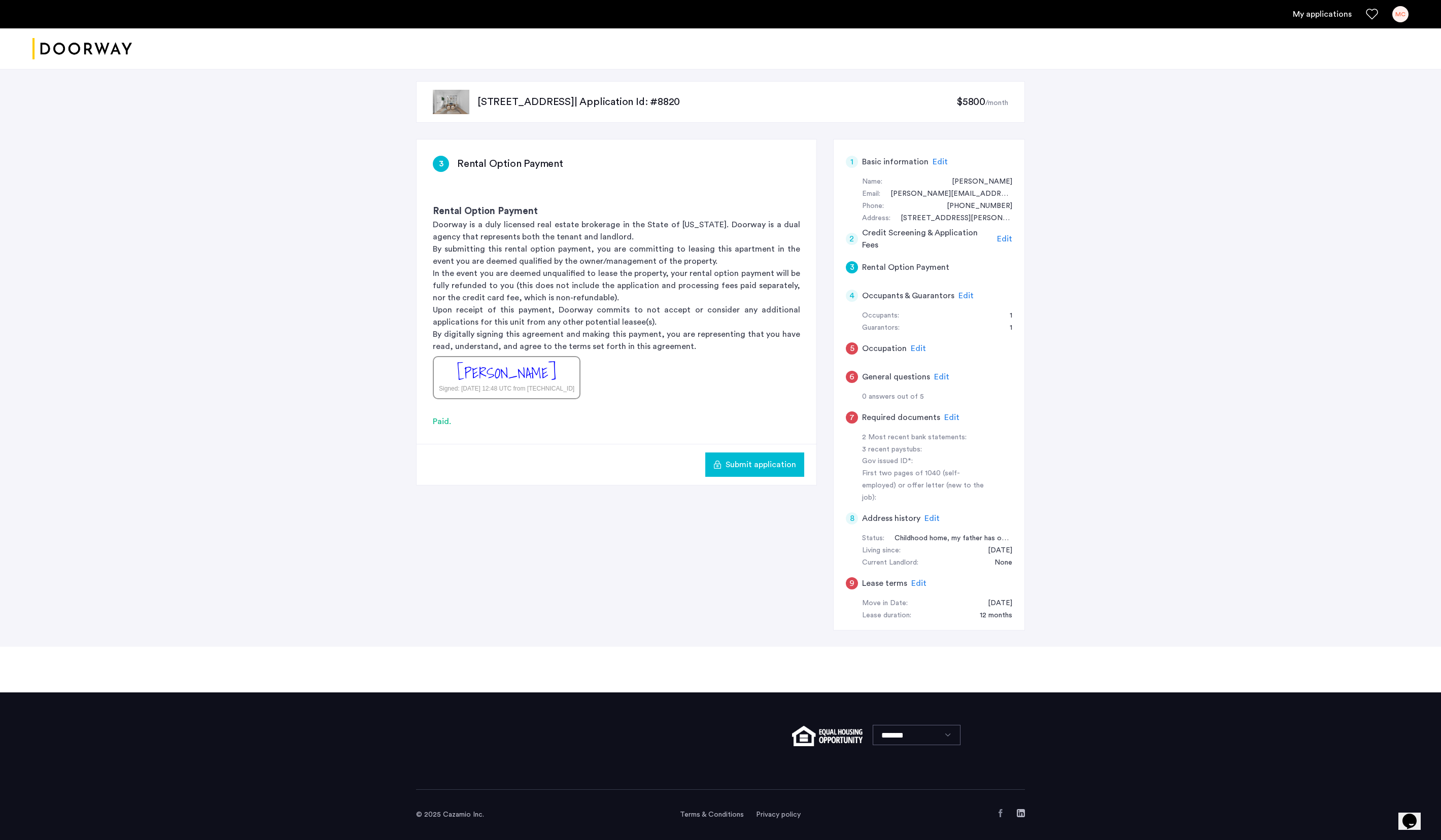
scroll to position [29, 0]
click at [720, 292] on span "Edit" at bounding box center [966, 296] width 15 height 8
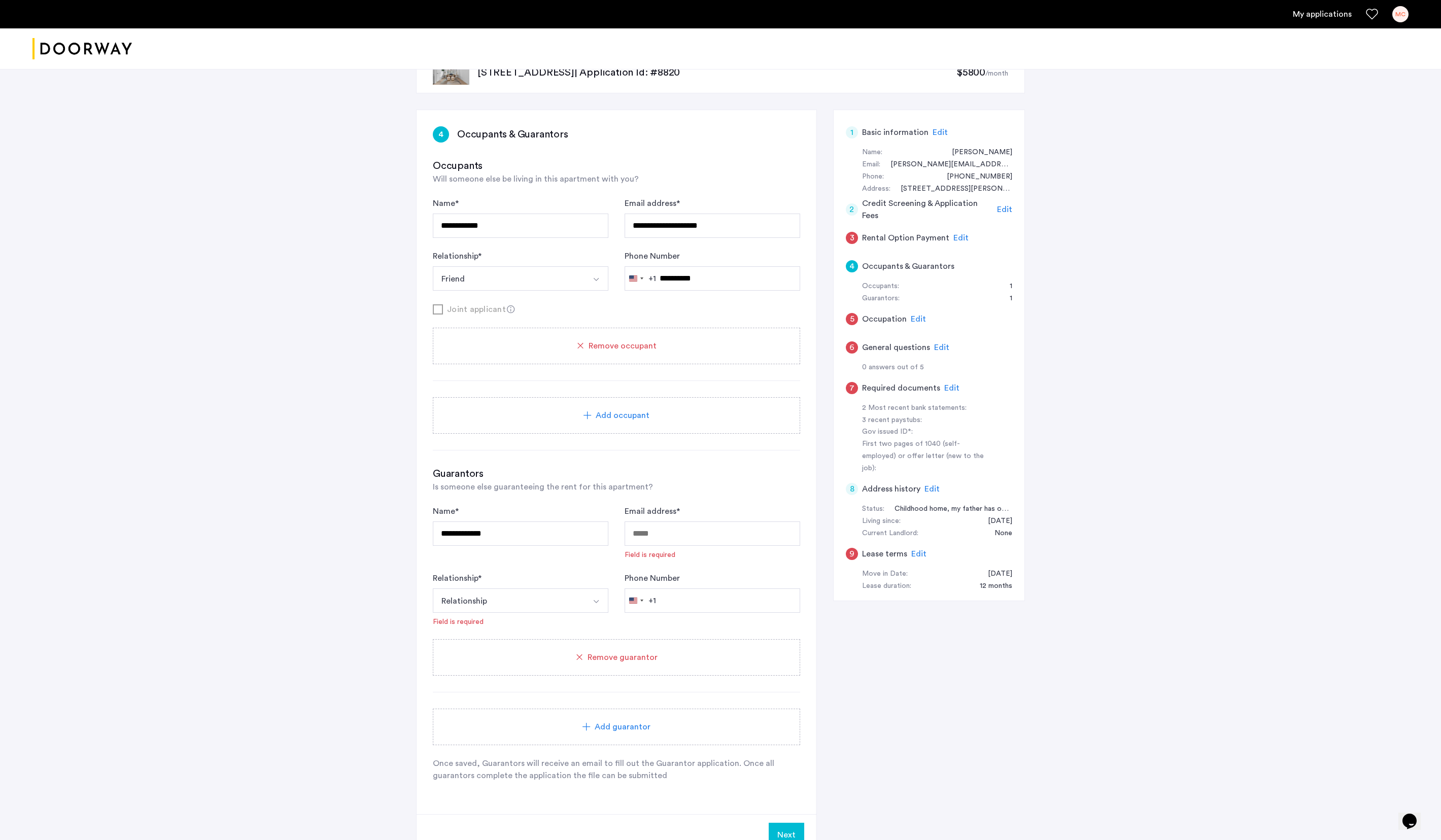
click at [720, 323] on span "Edit" at bounding box center [918, 319] width 15 height 8
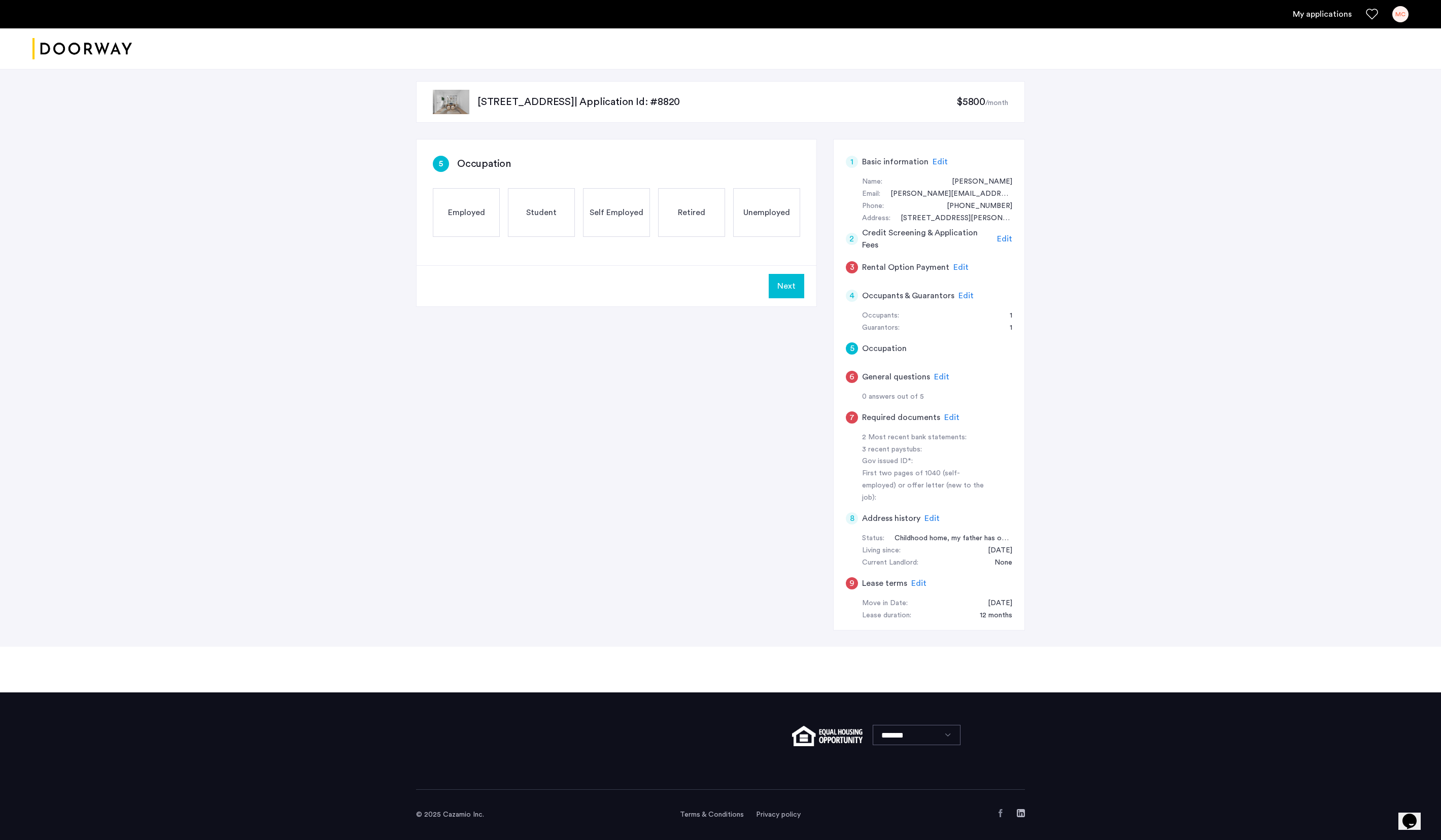
click at [462, 194] on div "Employed" at bounding box center [466, 212] width 67 height 48
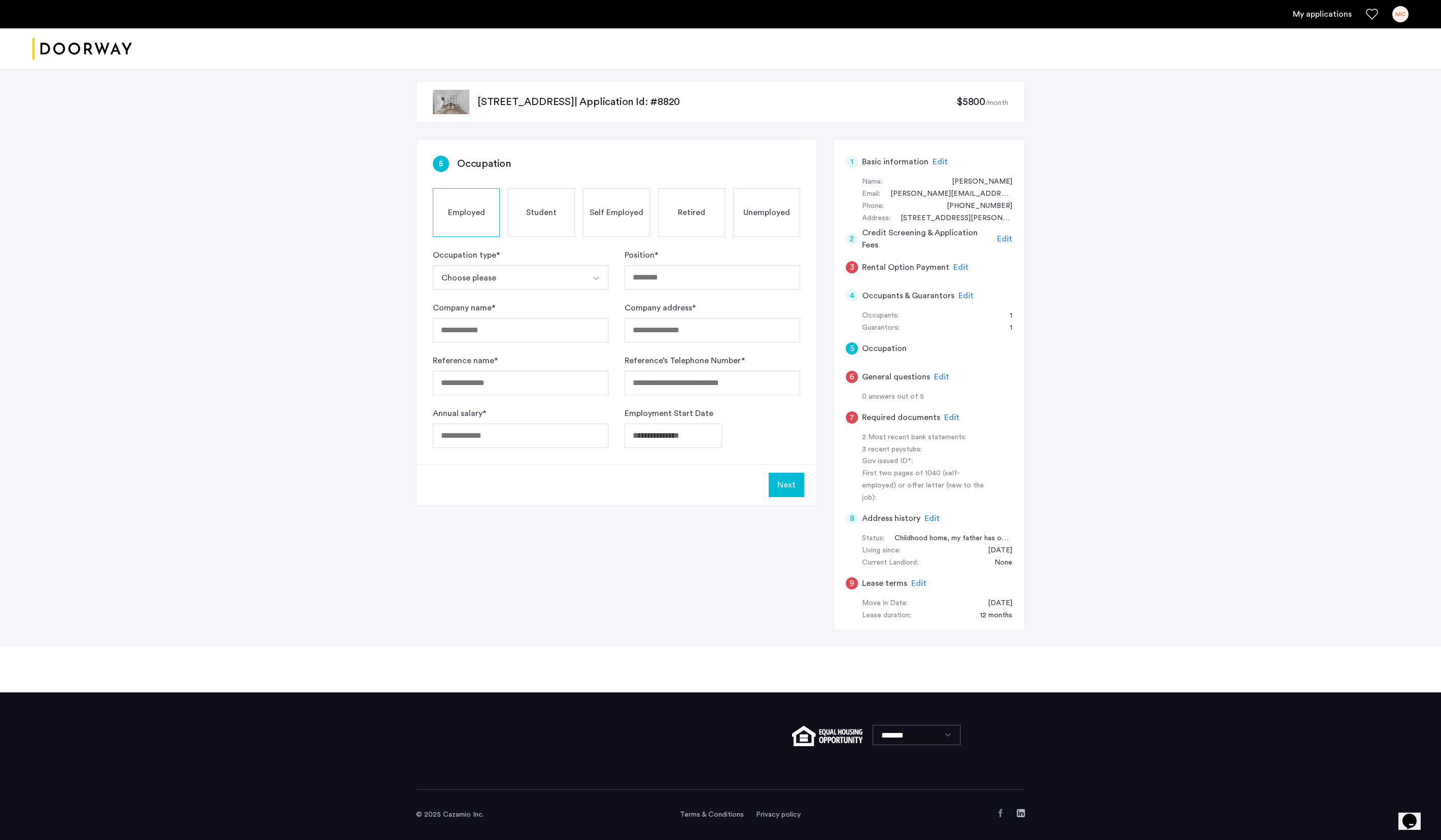
click at [511, 265] on button "Choose please" at bounding box center [508, 277] width 152 height 24
click at [530, 249] on div "Occupation type * Choose please Part-Time Full-Time Seasonal Internship" at bounding box center [520, 269] width 176 height 41
click at [516, 265] on button "Choose please" at bounding box center [508, 277] width 152 height 24
click at [513, 297] on div "Part-Time" at bounding box center [520, 302] width 164 height 12
click at [662, 265] on input "Position *" at bounding box center [713, 277] width 176 height 24
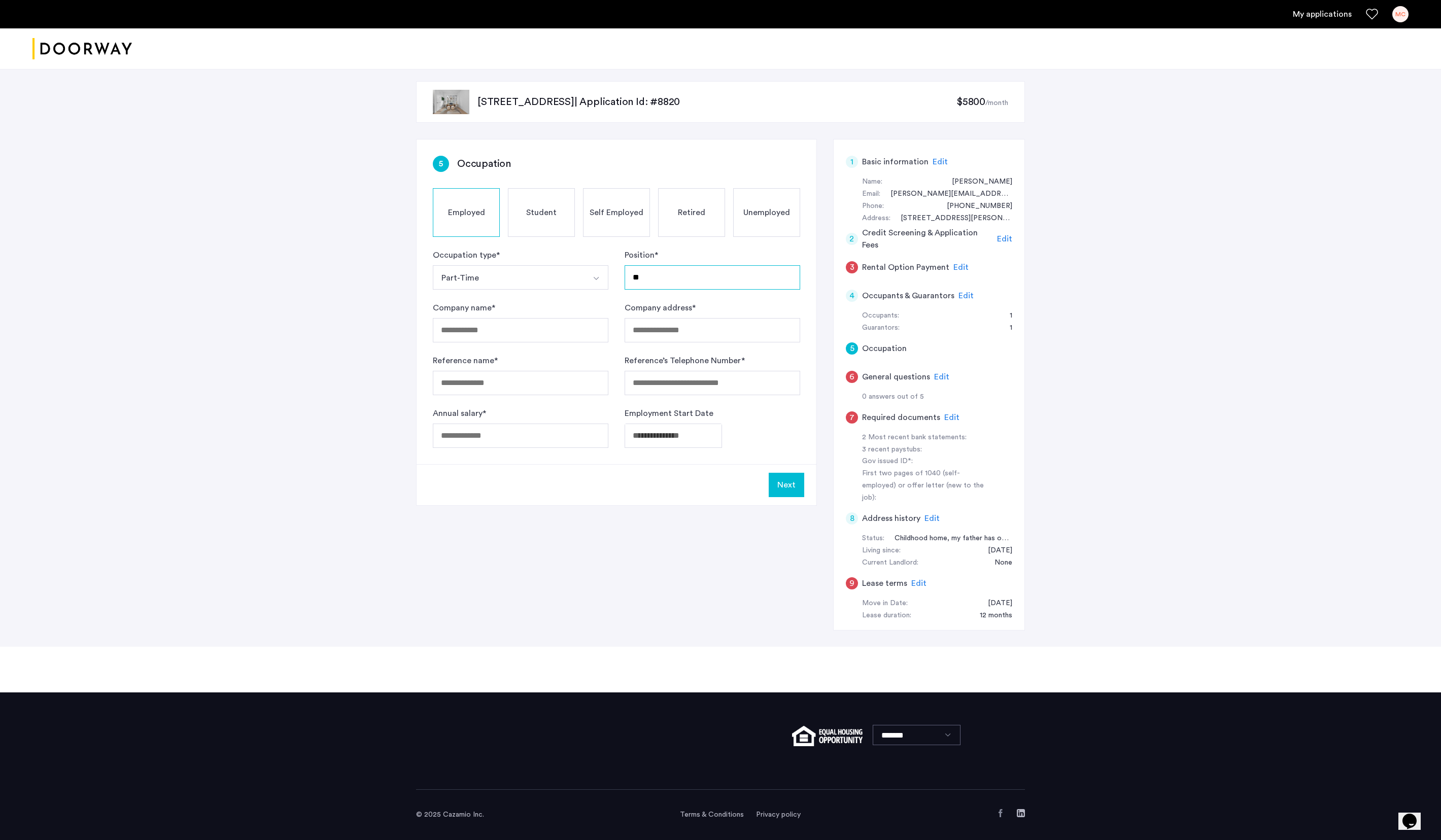
type input "*"
click at [720, 413] on span "Edit" at bounding box center [952, 418] width 15 height 8
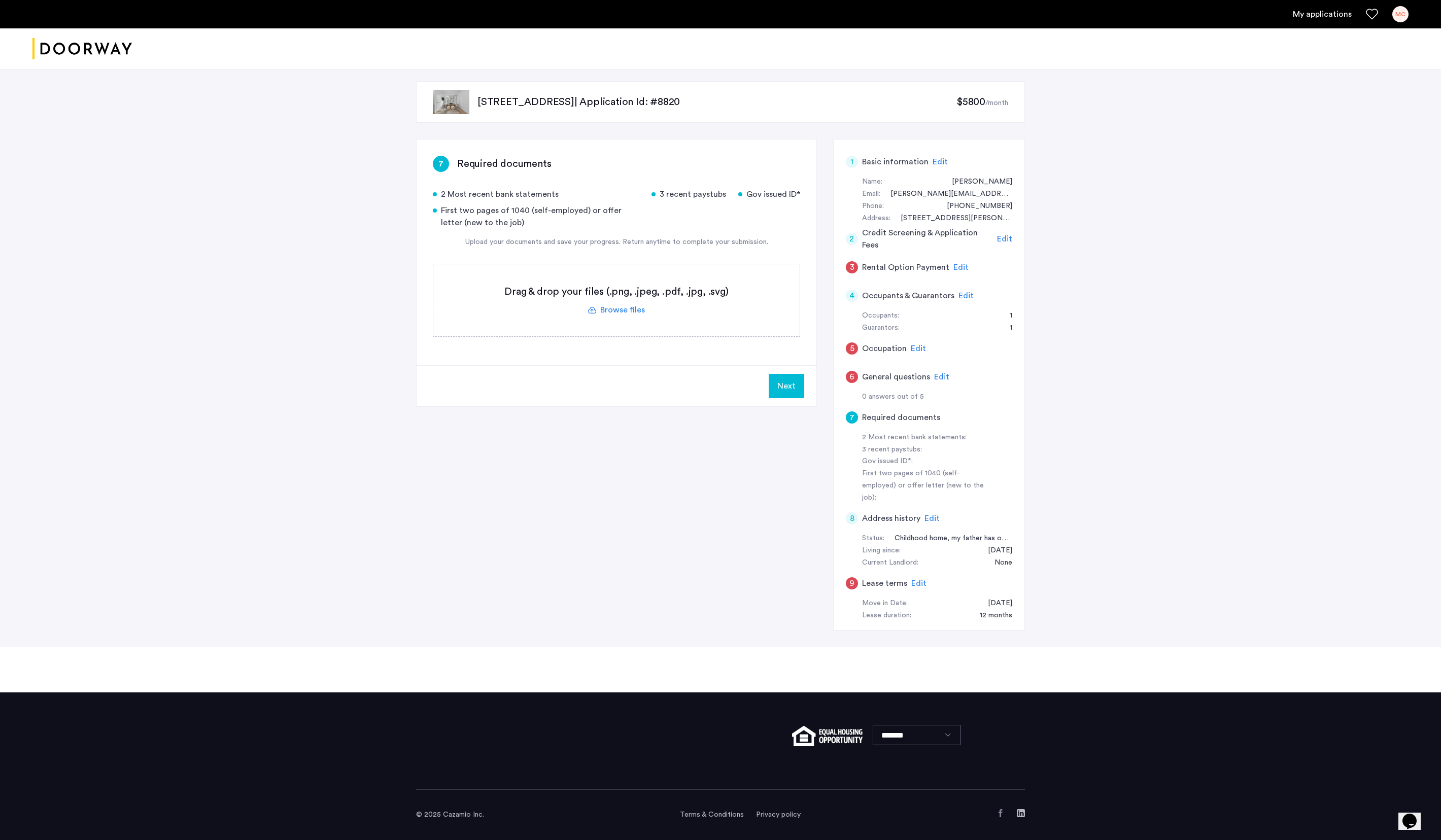
click at [720, 344] on span "Edit" at bounding box center [918, 348] width 15 height 8
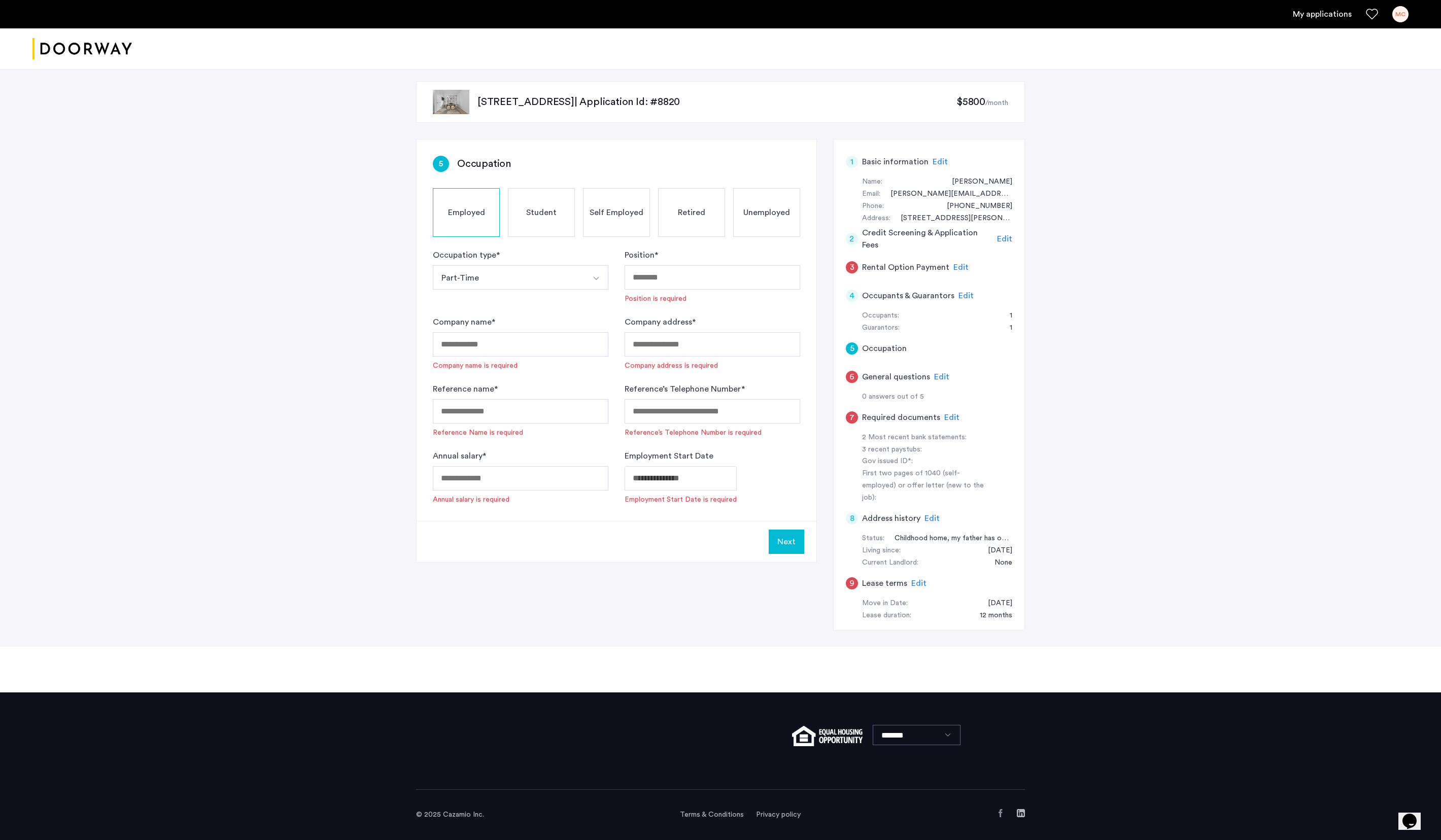
click at [720, 373] on span "Edit" at bounding box center [942, 378] width 15 height 8
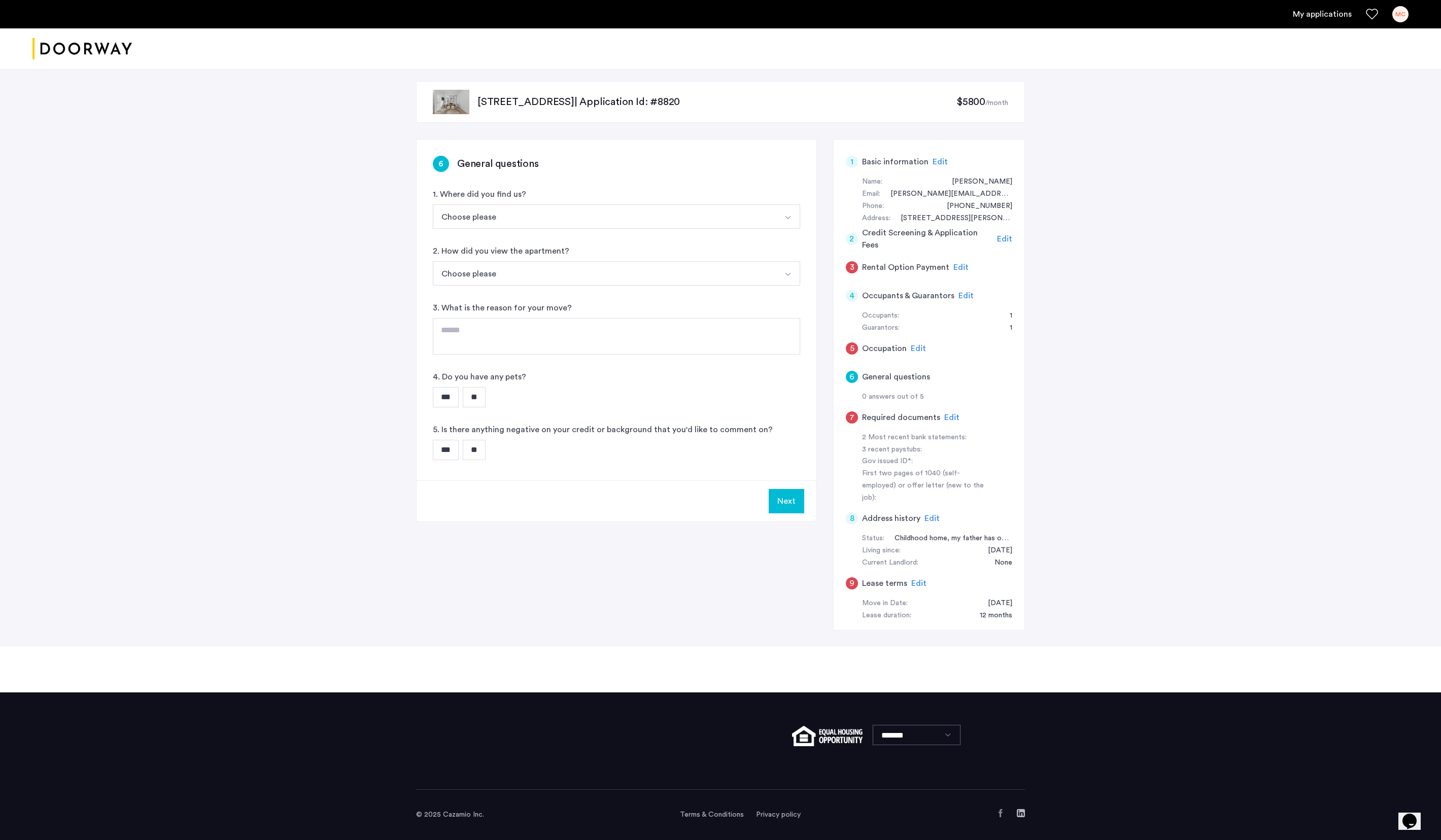
click at [720, 420] on span "Edit" at bounding box center [932, 518] width 15 height 8
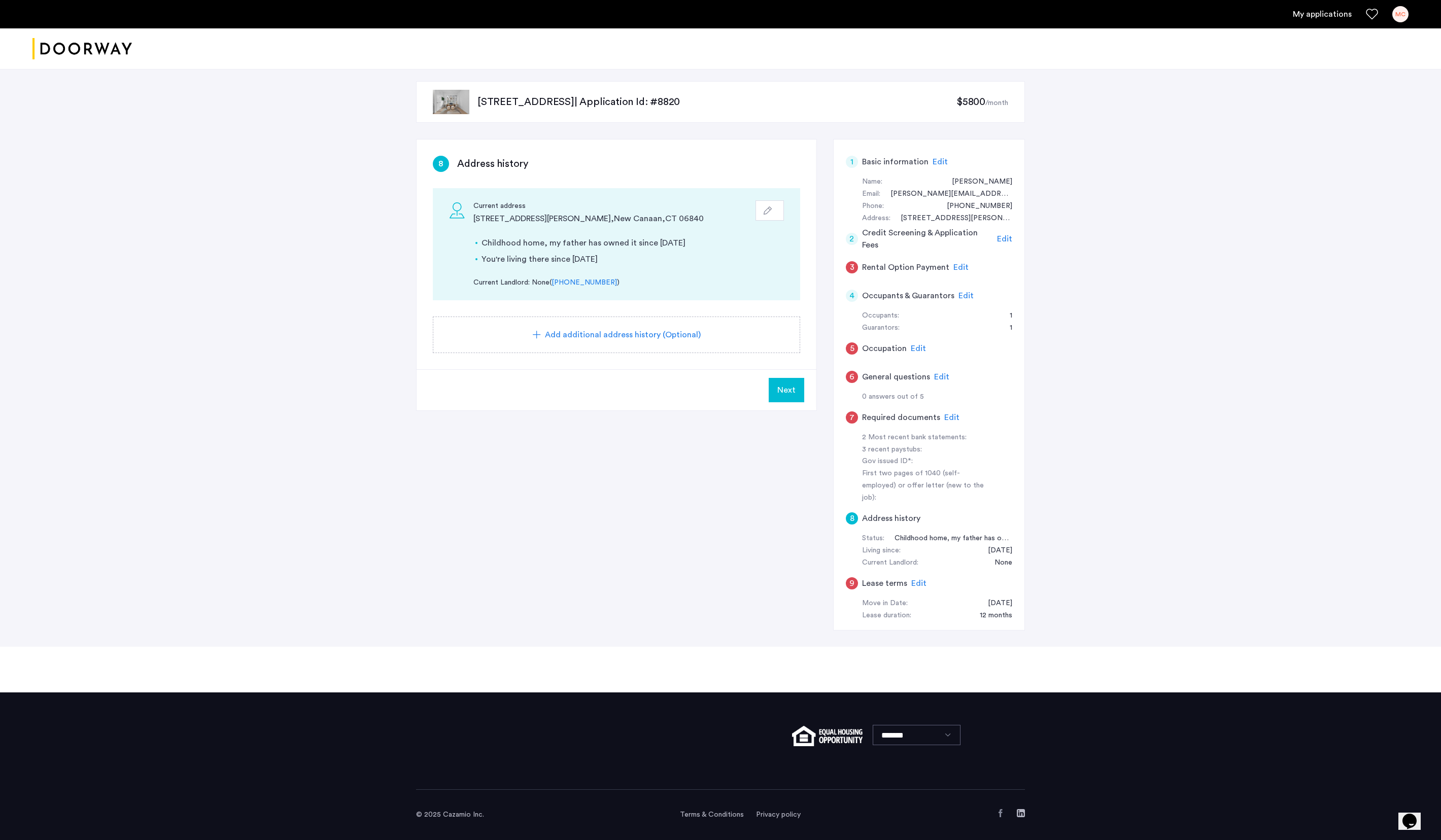
click at [720, 420] on span "Edit" at bounding box center [919, 583] width 15 height 8
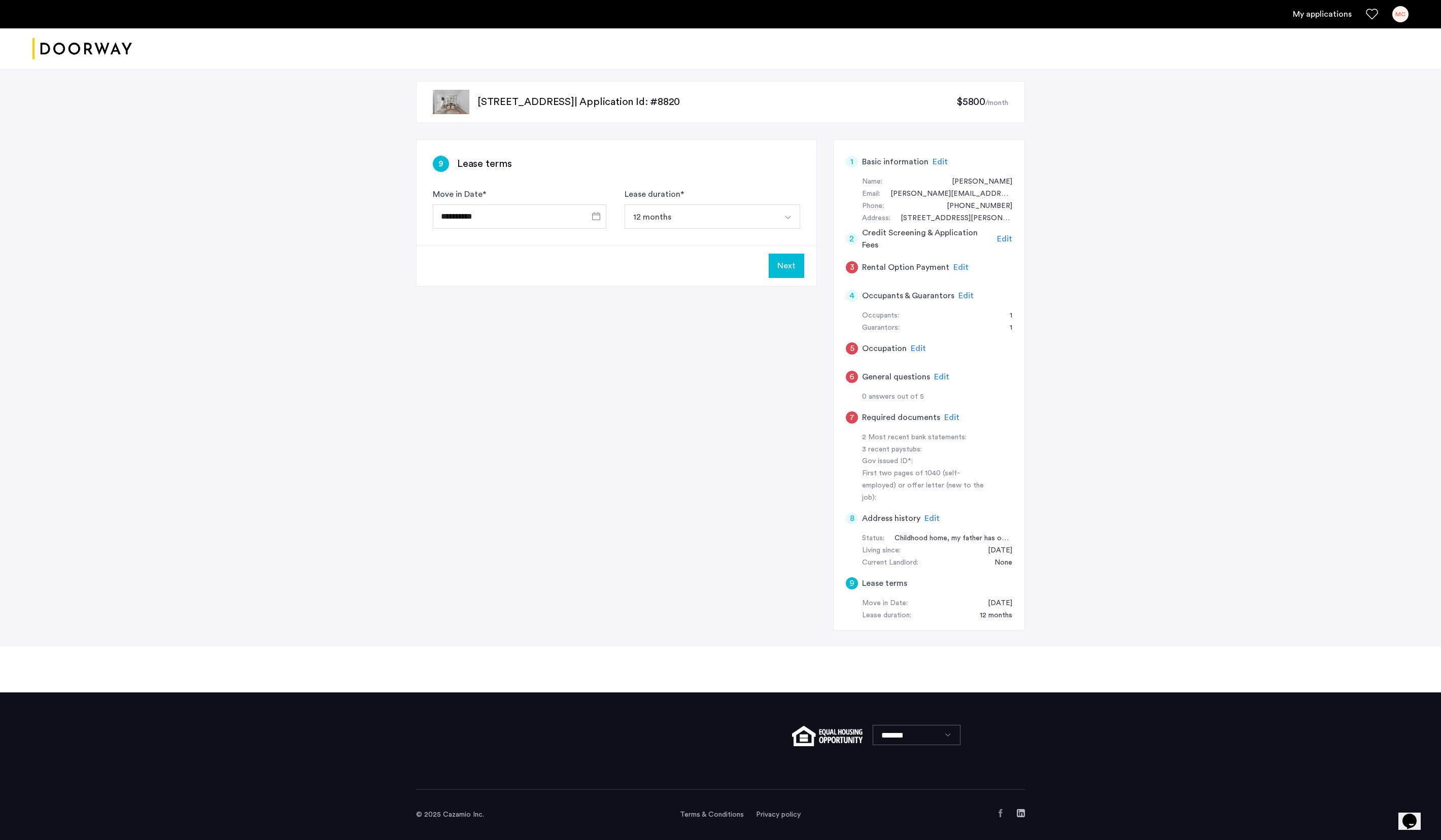
click at [720, 292] on span "Edit" at bounding box center [966, 296] width 15 height 8
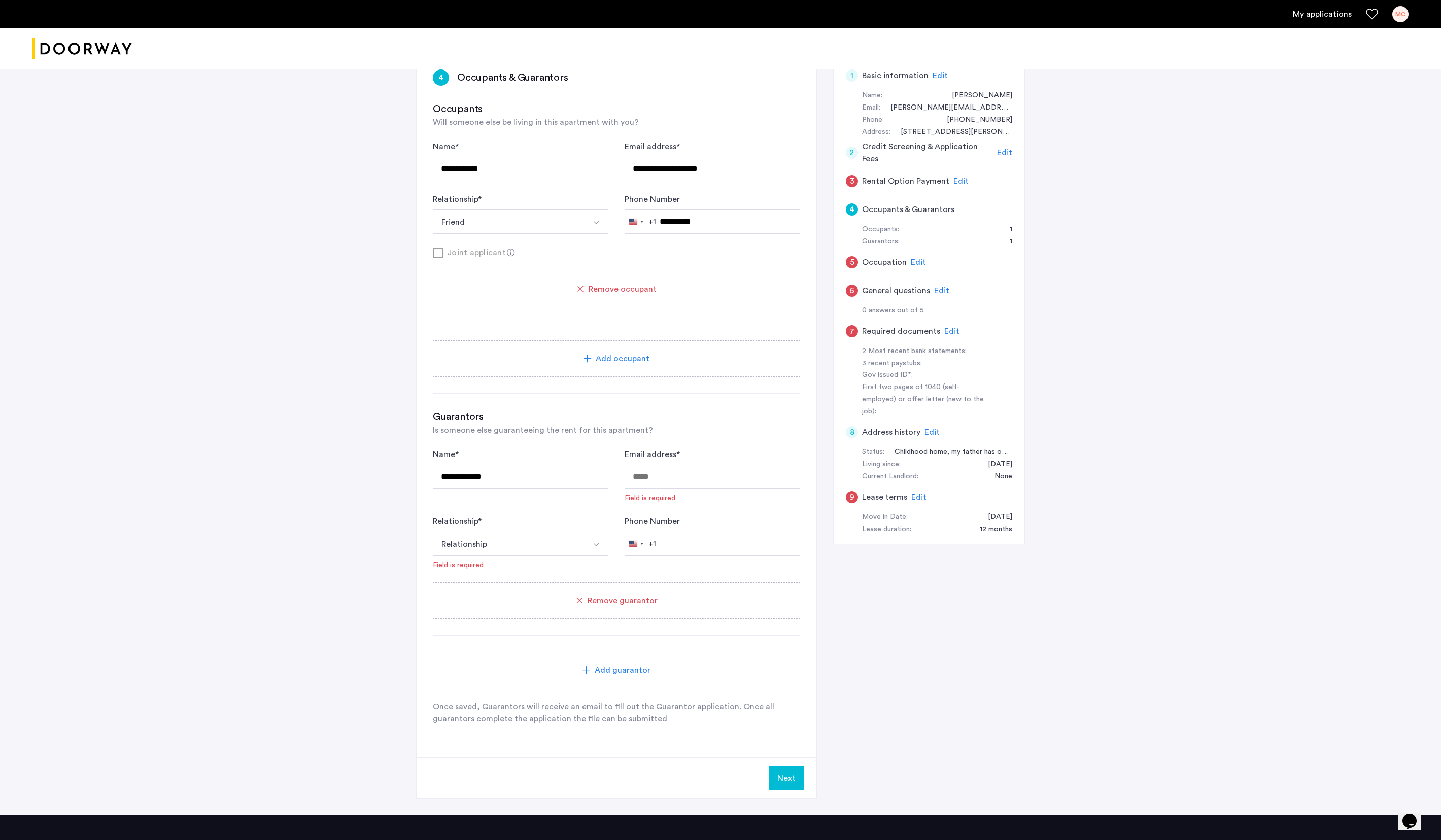
scroll to position [97, 0]
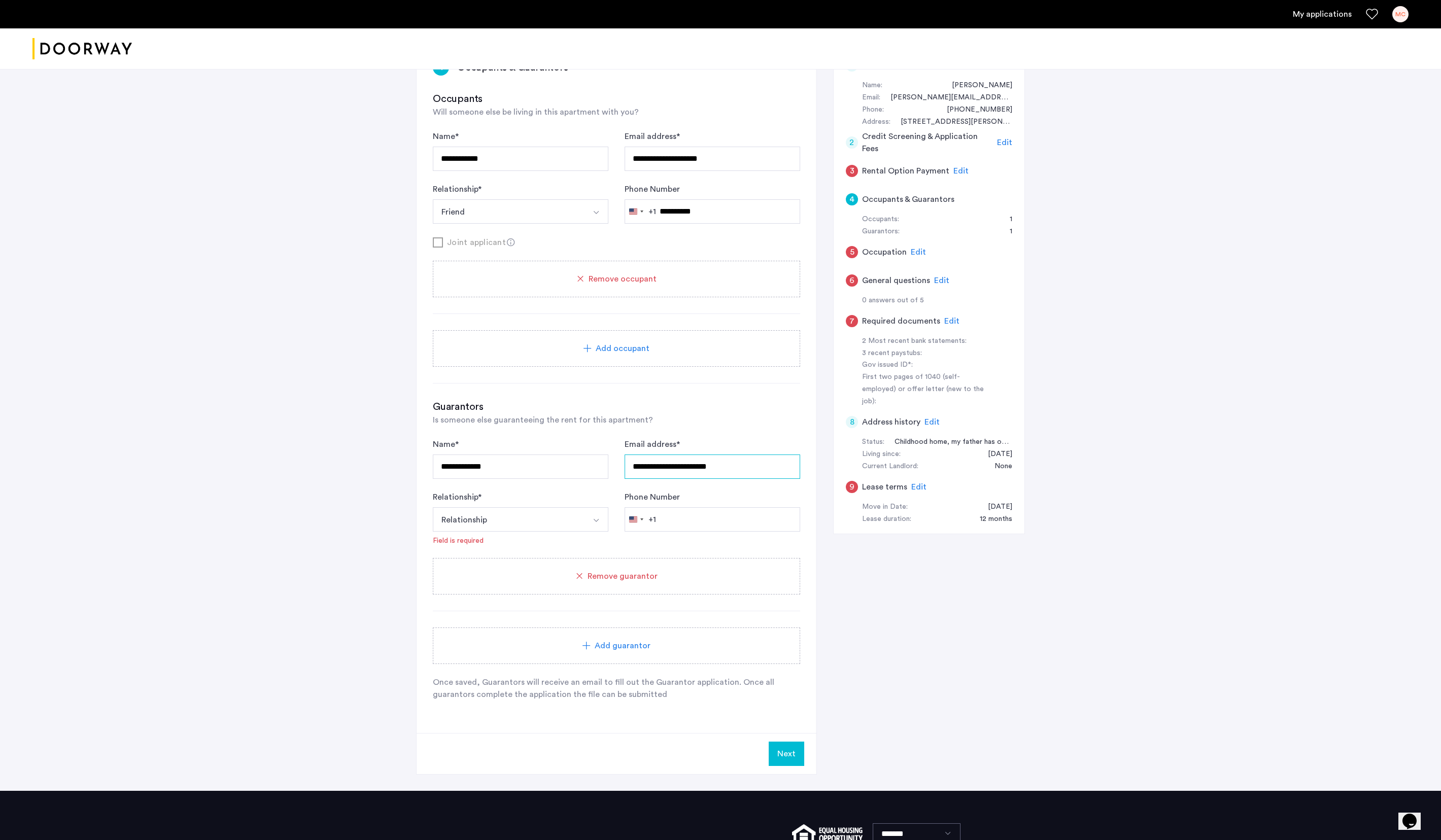
type input "**********"
click at [597, 420] on img "Select option" at bounding box center [597, 521] width 8 height 8
click at [531, 420] on div "Father" at bounding box center [520, 646] width 164 height 12
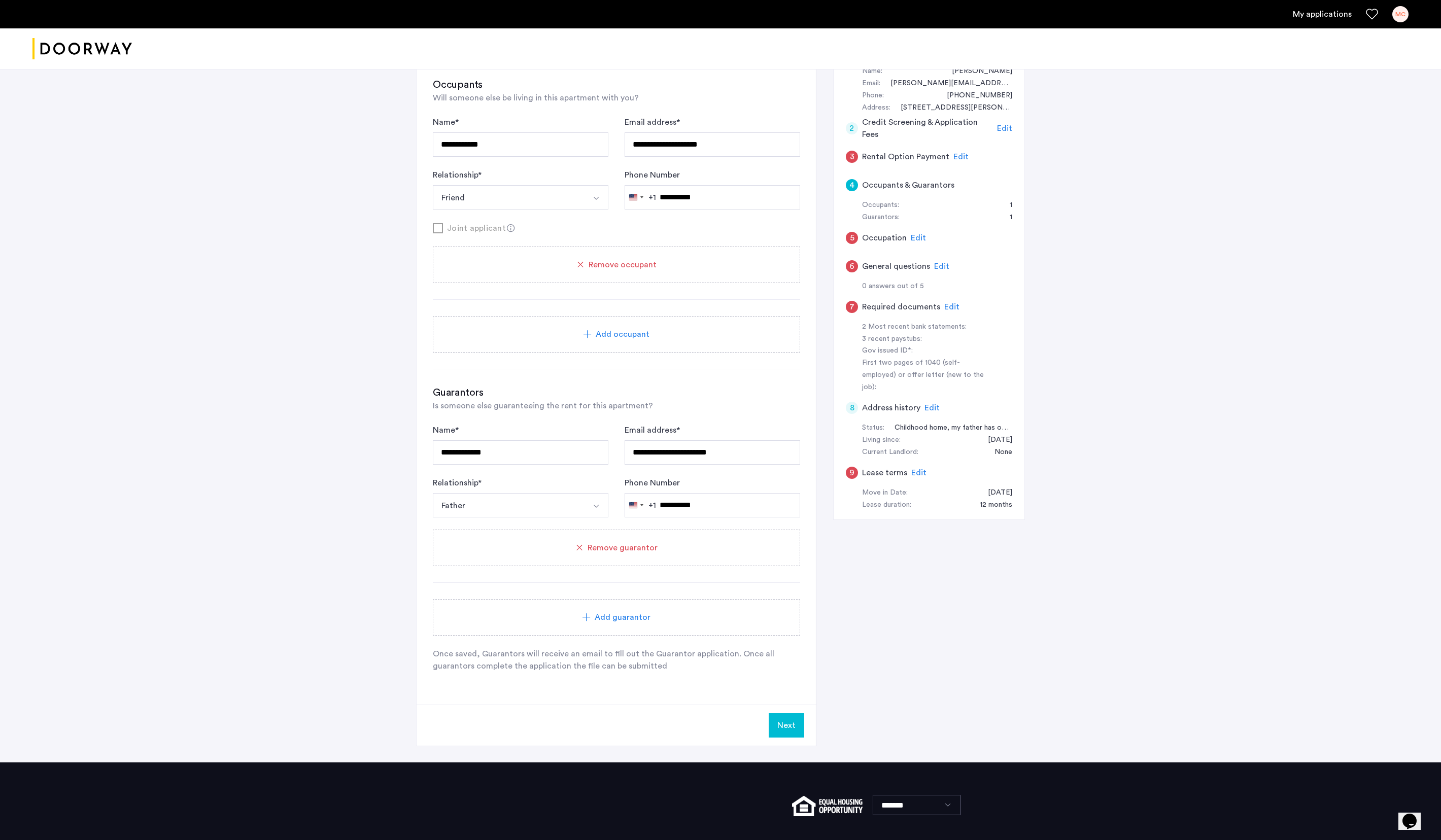
scroll to position [116, 0]
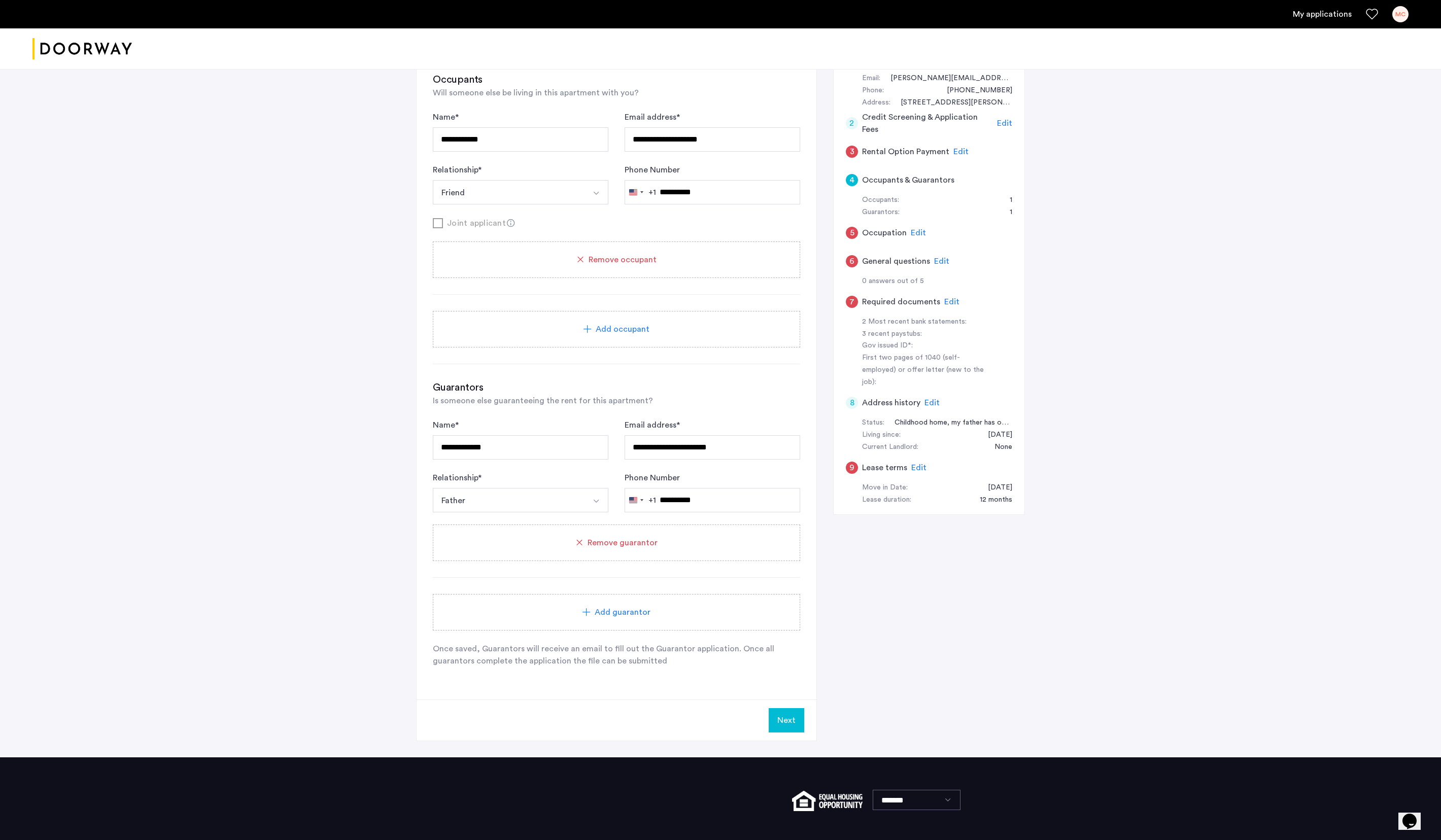
click at [720, 420] on button "Next" at bounding box center [787, 720] width 36 height 24
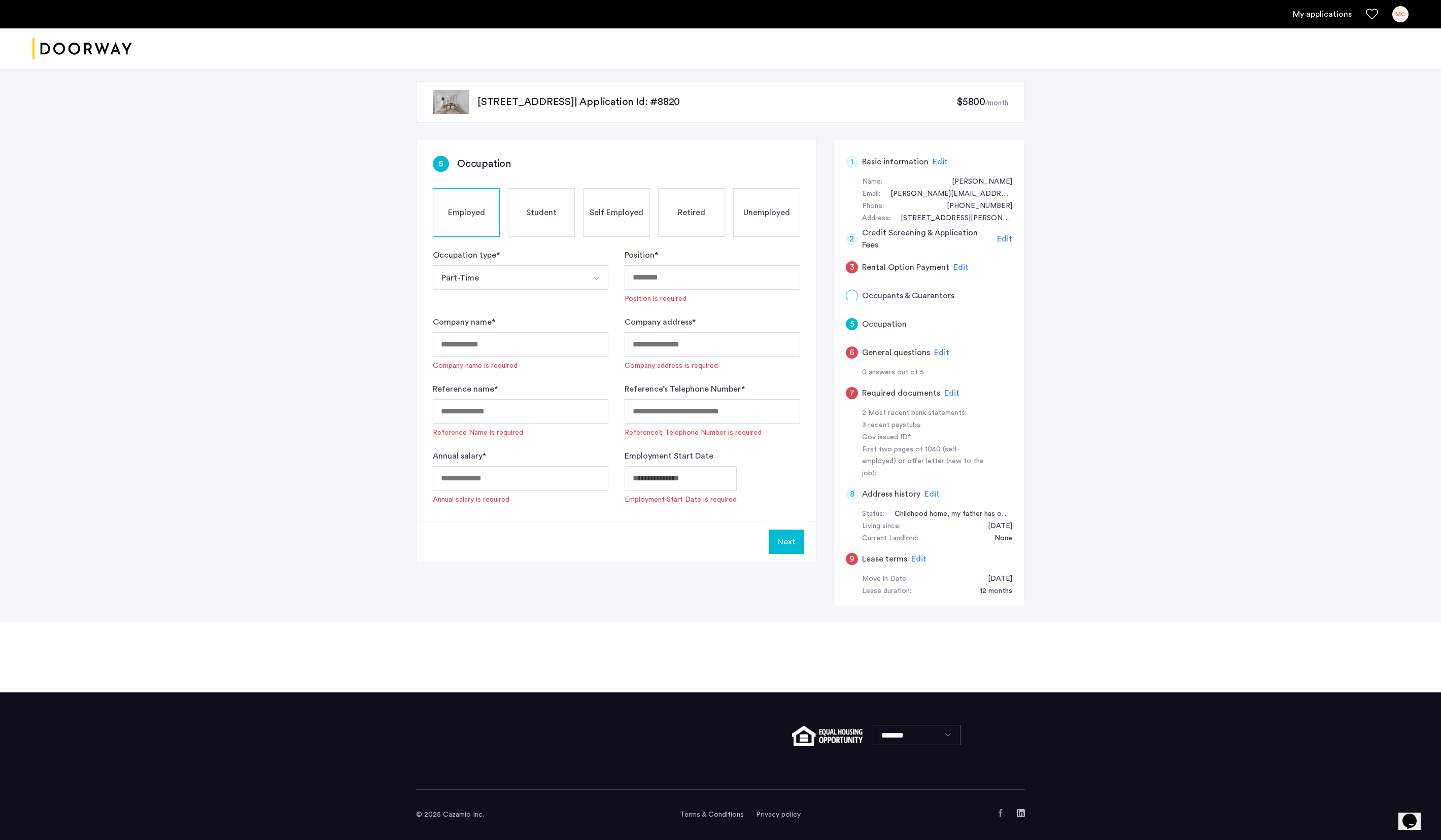
scroll to position [0, 0]
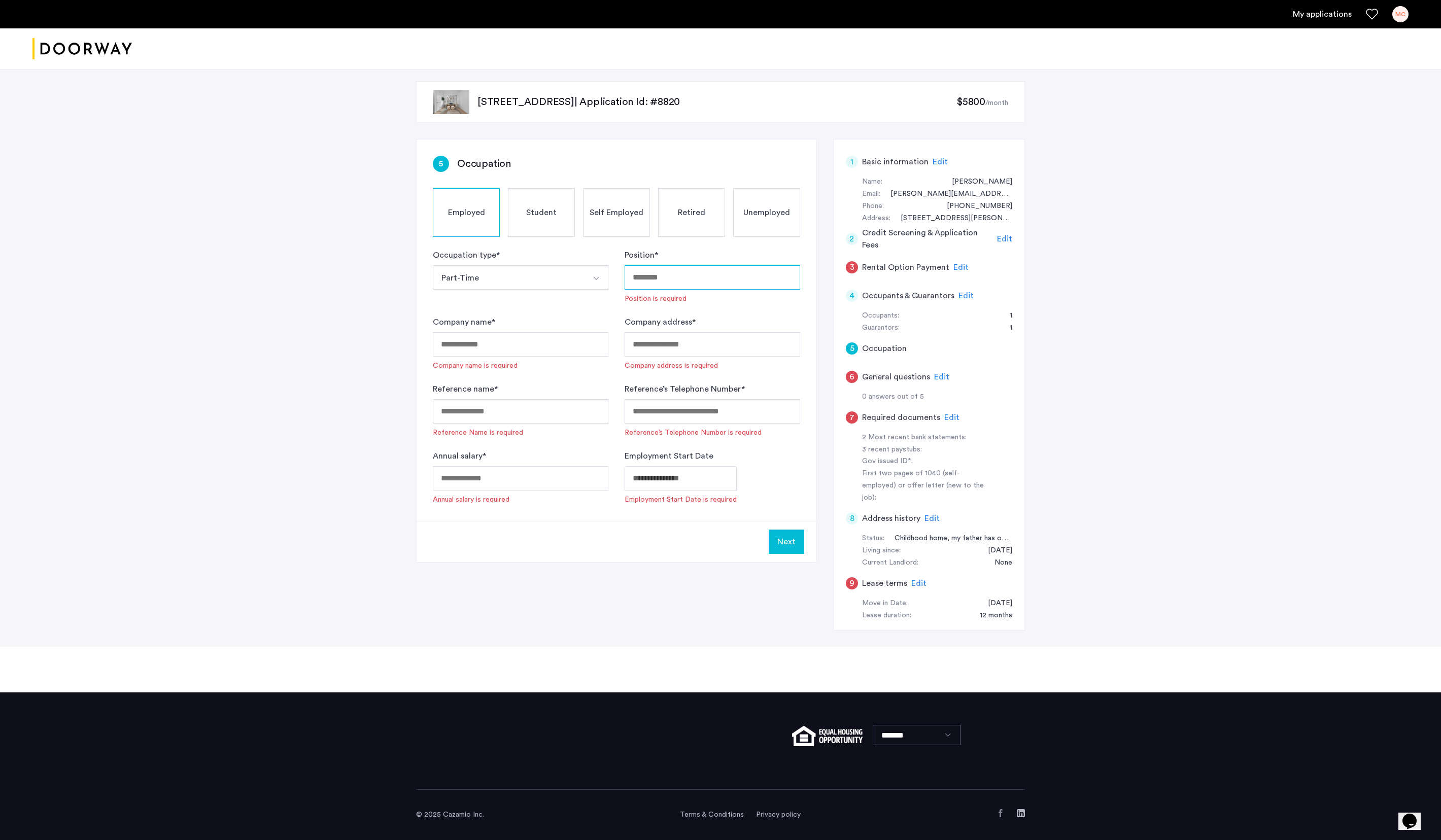
click at [673, 278] on input "Position *" at bounding box center [713, 277] width 176 height 24
type input "*"
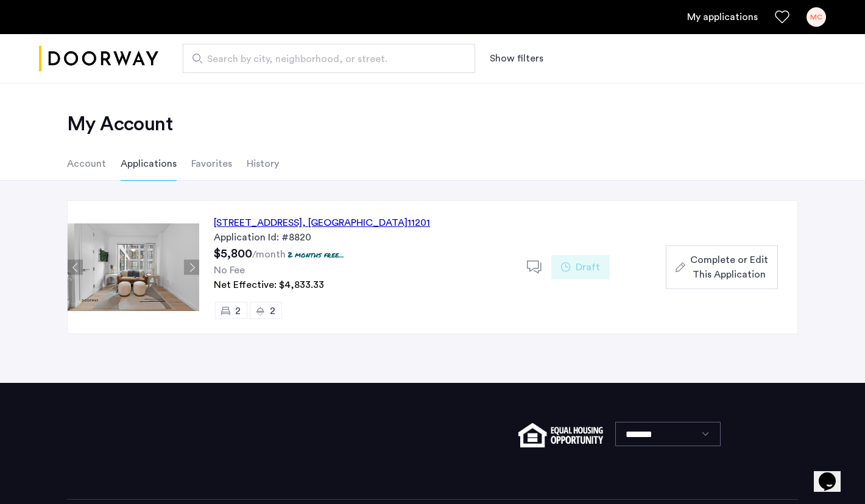
click at [368, 222] on div "[STREET_ADDRESS]" at bounding box center [322, 223] width 216 height 15
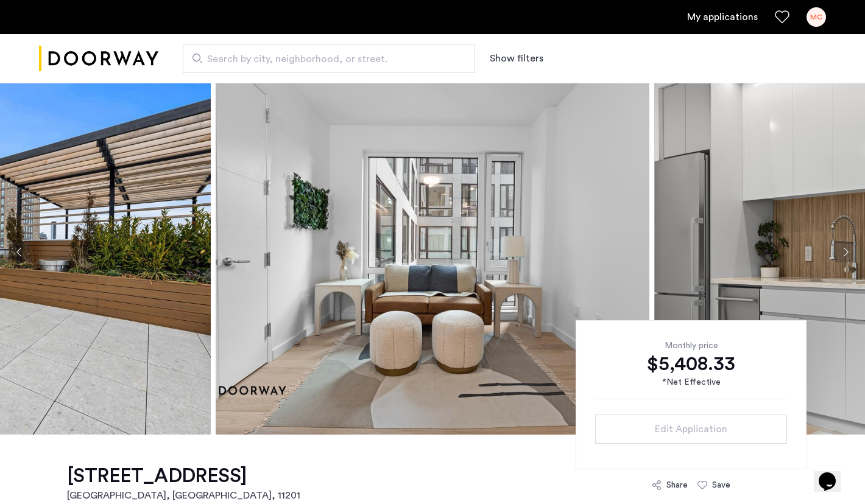
scroll to position [11, 0]
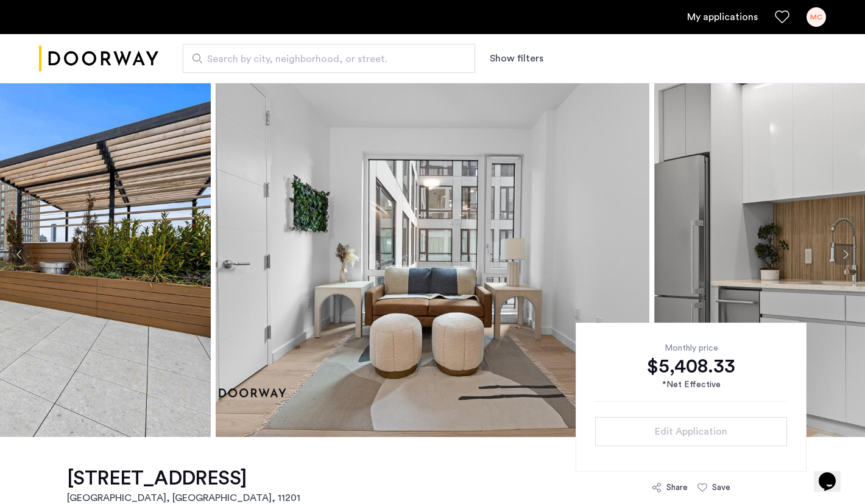
click at [516, 258] on img at bounding box center [433, 254] width 434 height 365
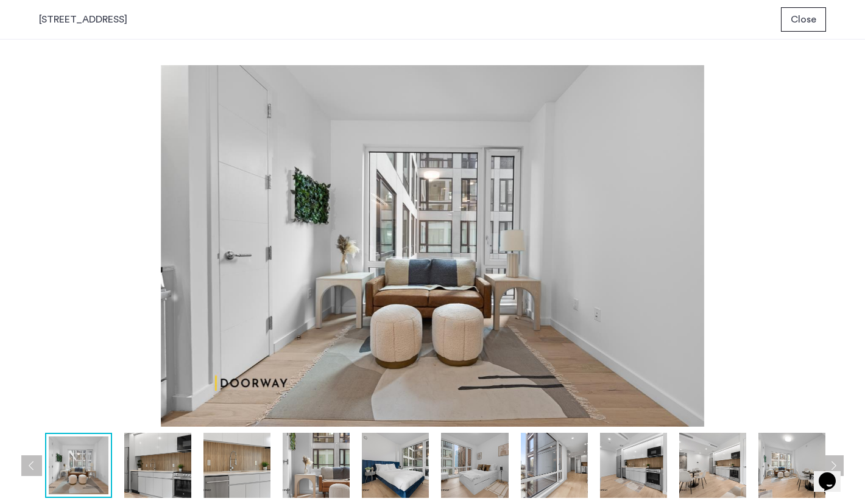
scroll to position [0, 0]
click at [147, 469] on img at bounding box center [157, 465] width 67 height 65
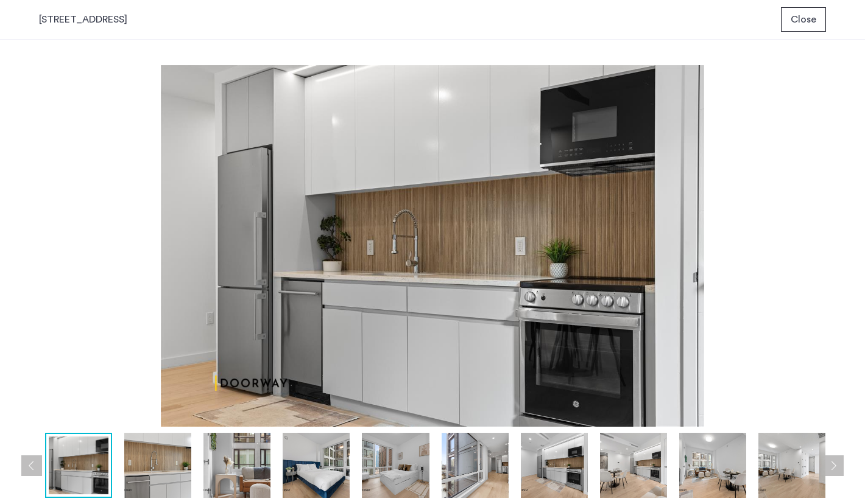
click at [228, 470] on img at bounding box center [236, 465] width 67 height 65
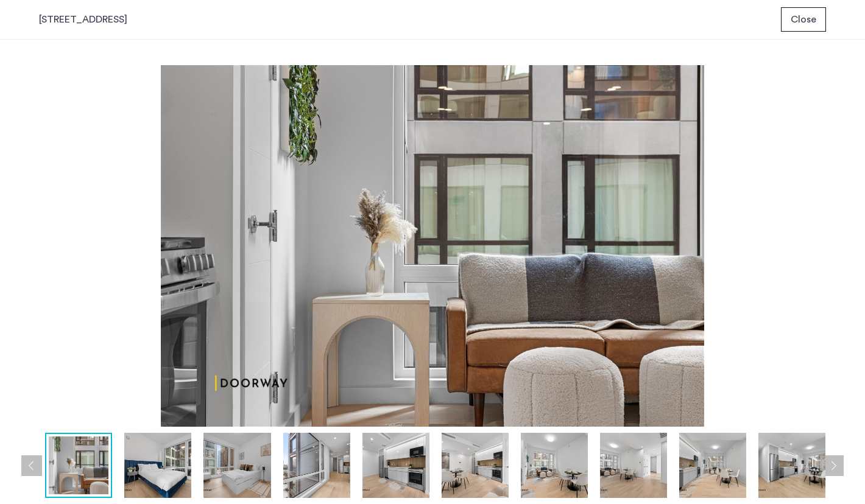
click at [294, 462] on img at bounding box center [316, 465] width 67 height 65
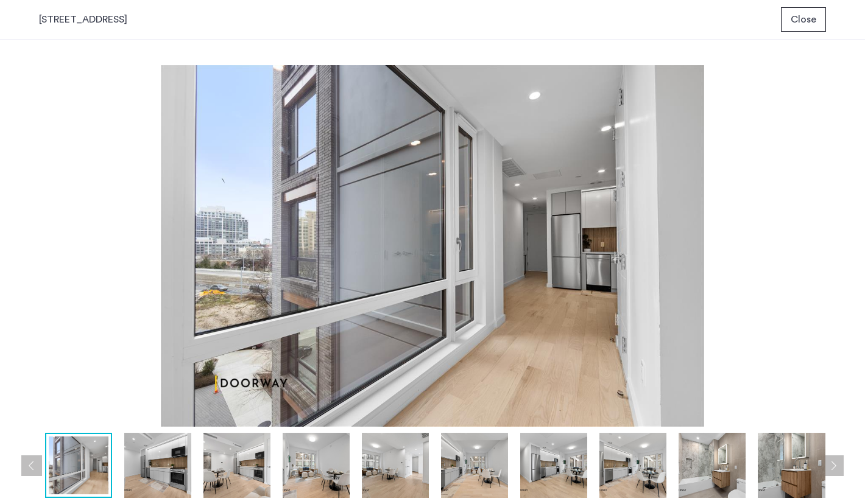
click at [793, 27] on button "Close" at bounding box center [803, 19] width 45 height 24
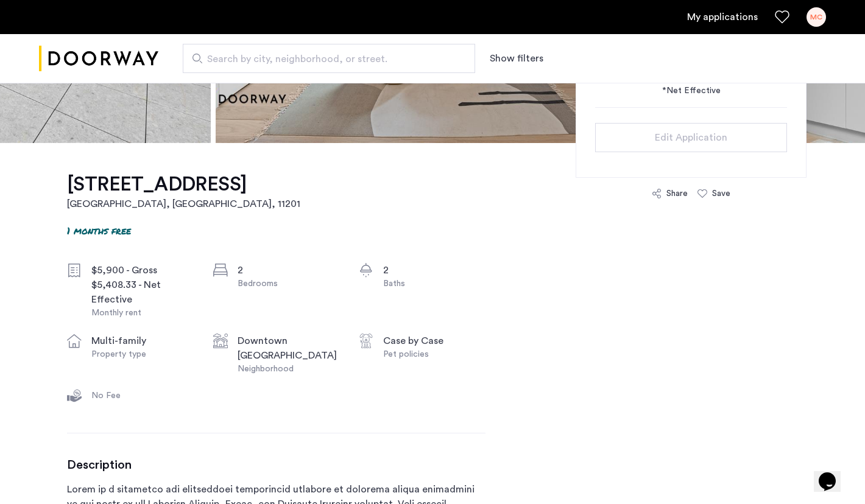
scroll to position [304, 0]
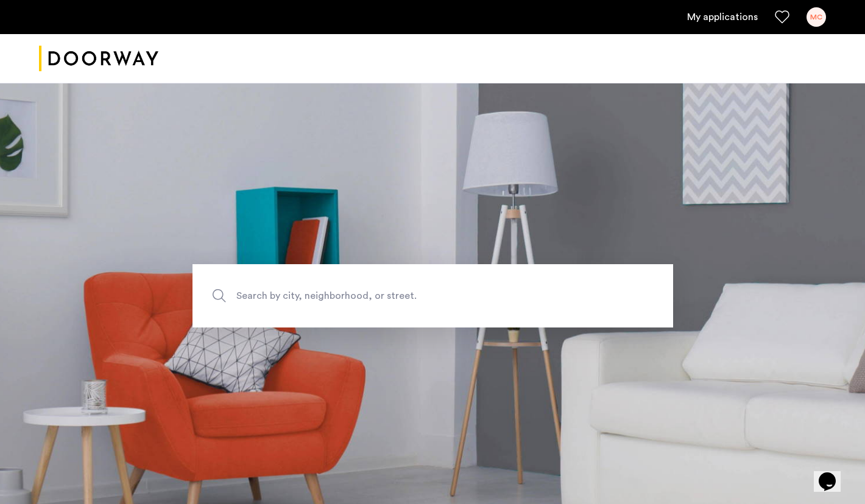
click at [730, 19] on link "My applications" at bounding box center [722, 17] width 71 height 15
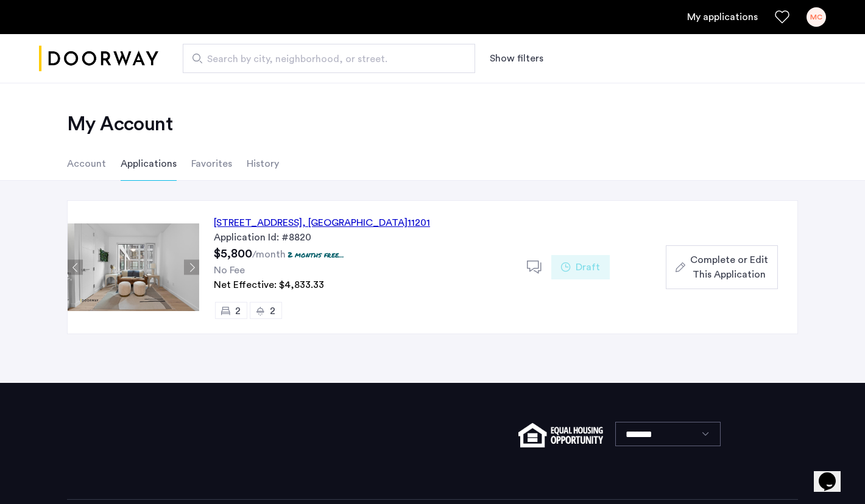
click at [370, 220] on div "127 Concord Street, Unit 5C, Brooklyn , NY 11201" at bounding box center [322, 223] width 216 height 15
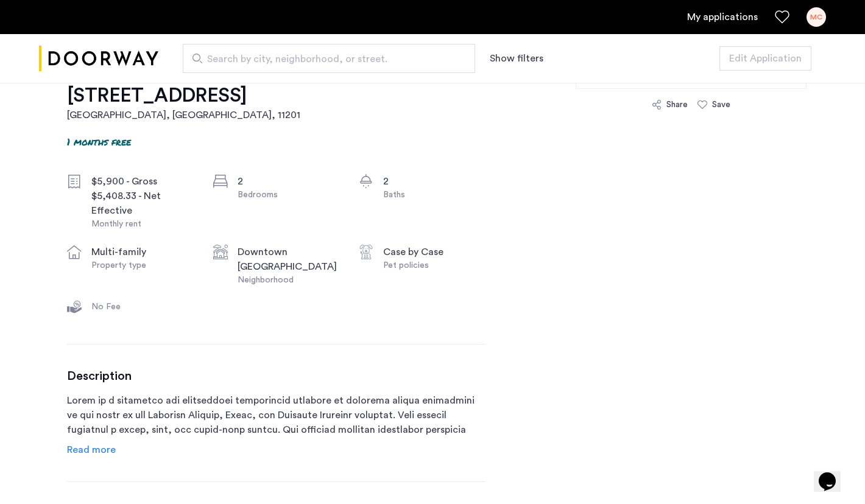
scroll to position [376, 0]
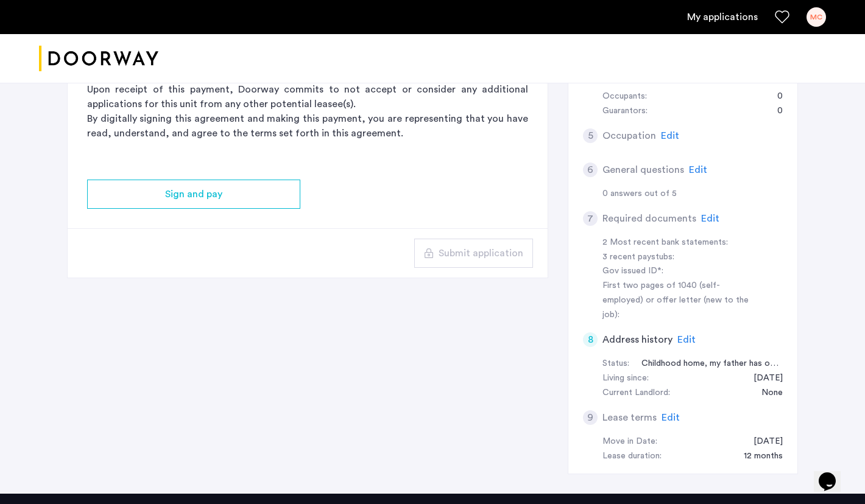
scroll to position [294, 0]
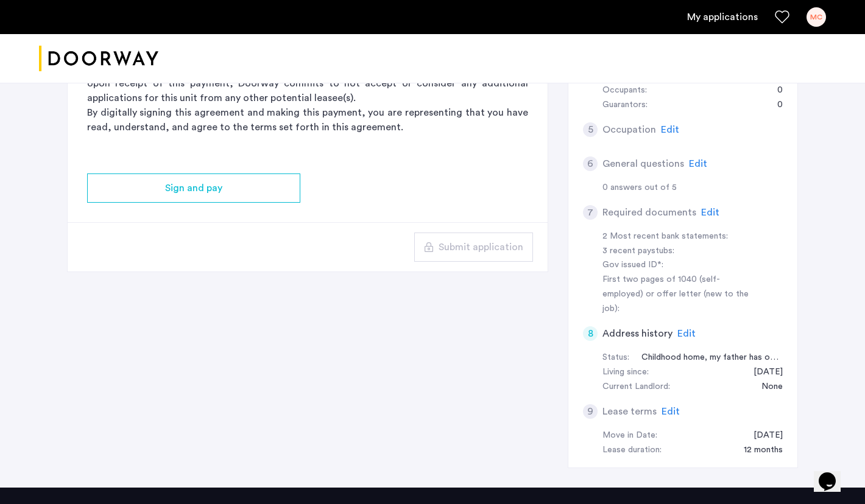
click at [671, 407] on span "Edit" at bounding box center [670, 412] width 18 height 10
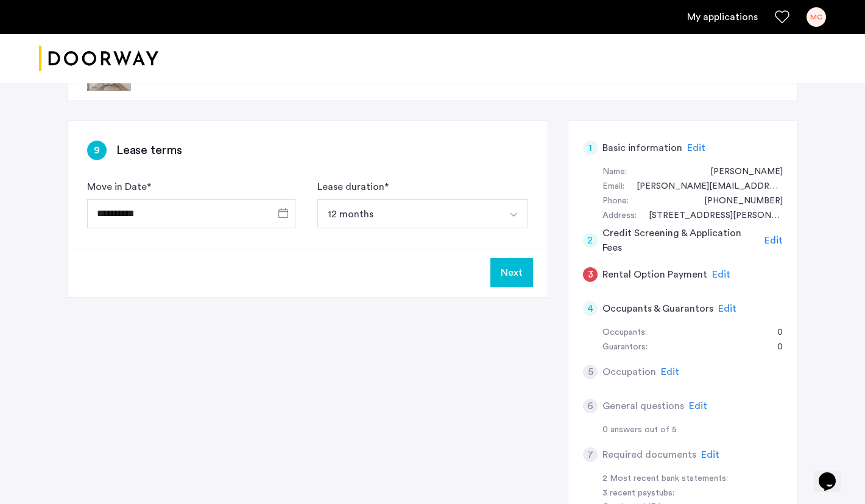
scroll to position [53, 0]
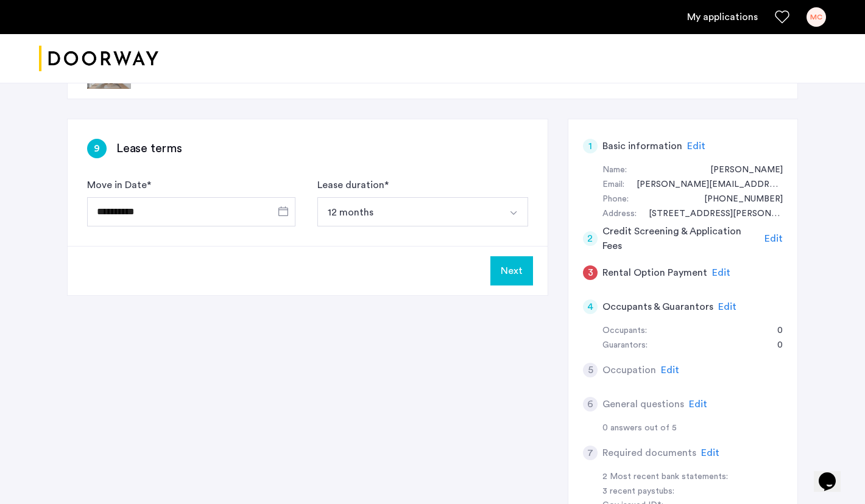
click at [715, 270] on span "Edit" at bounding box center [721, 273] width 18 height 10
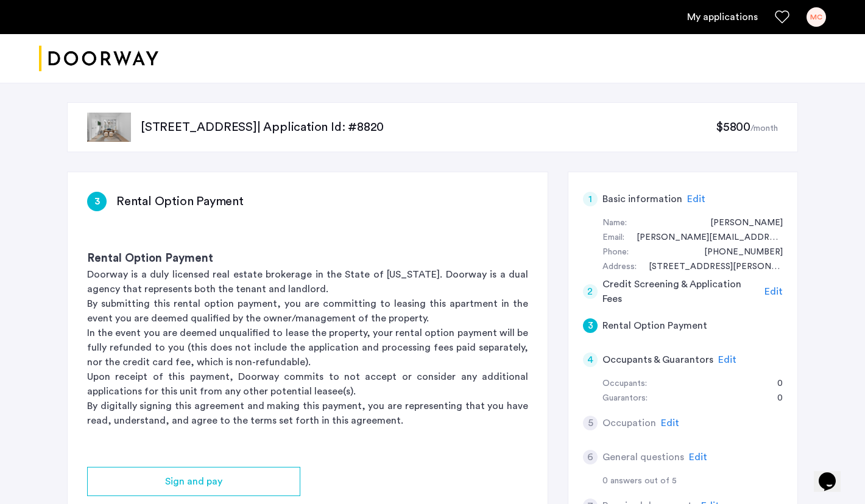
scroll to position [0, 0]
click at [449, 121] on p "127 Concord Street, Unit 5C, Brooklyn, NY 11201 | Application Id: #8820" at bounding box center [428, 127] width 575 height 17
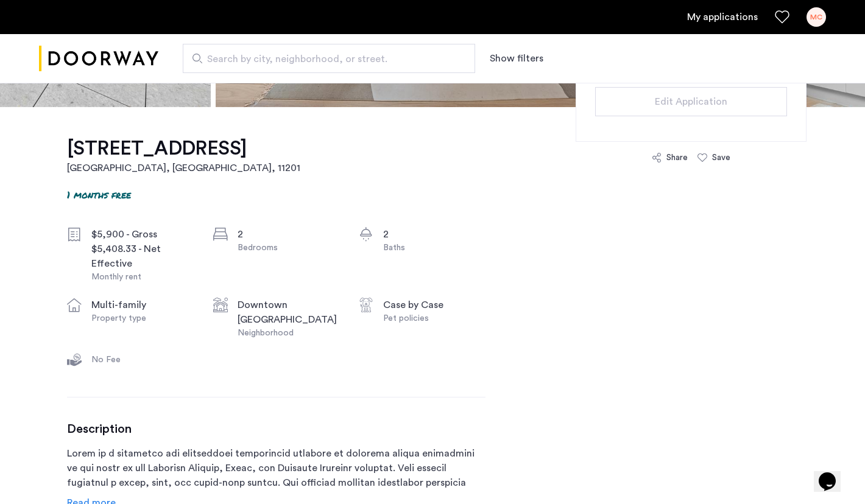
scroll to position [357, 0]
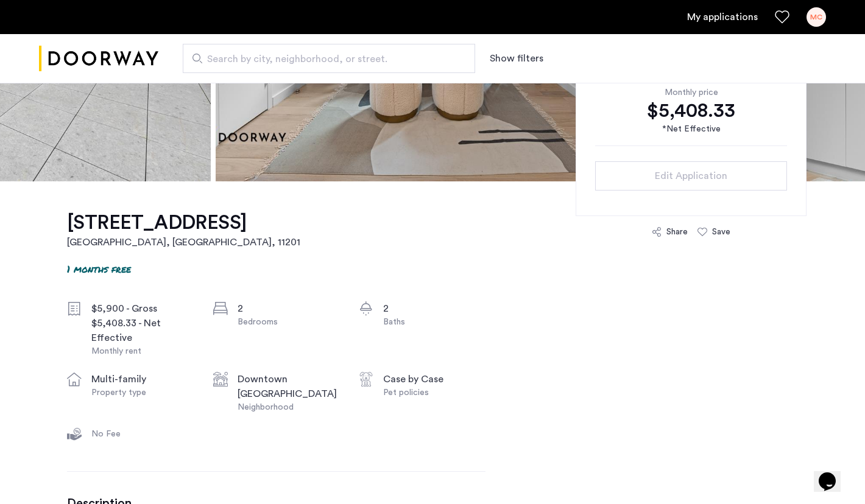
scroll to position [266, 0]
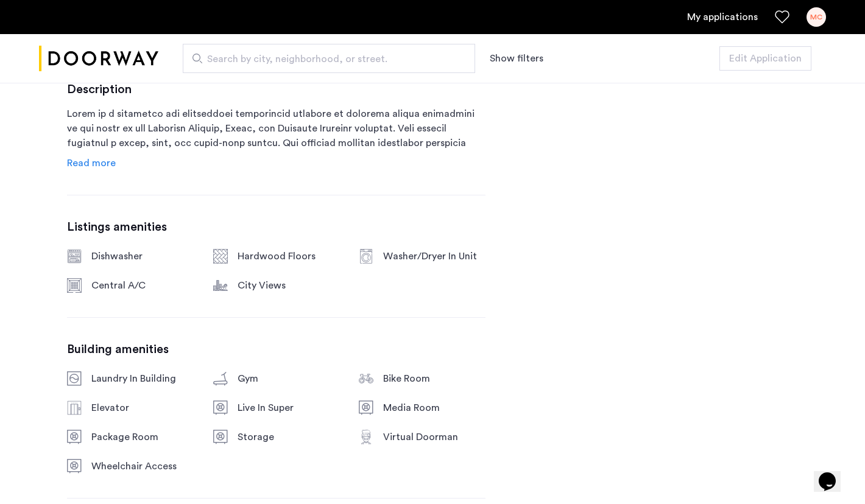
scroll to position [677, 0]
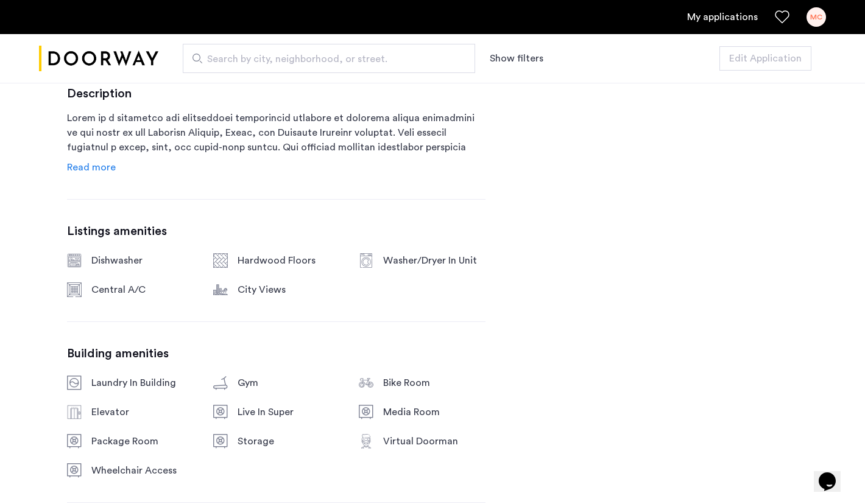
click at [97, 175] on div "Description Read more" at bounding box center [276, 130] width 418 height 88
click at [97, 172] on span "Read more" at bounding box center [91, 168] width 49 height 10
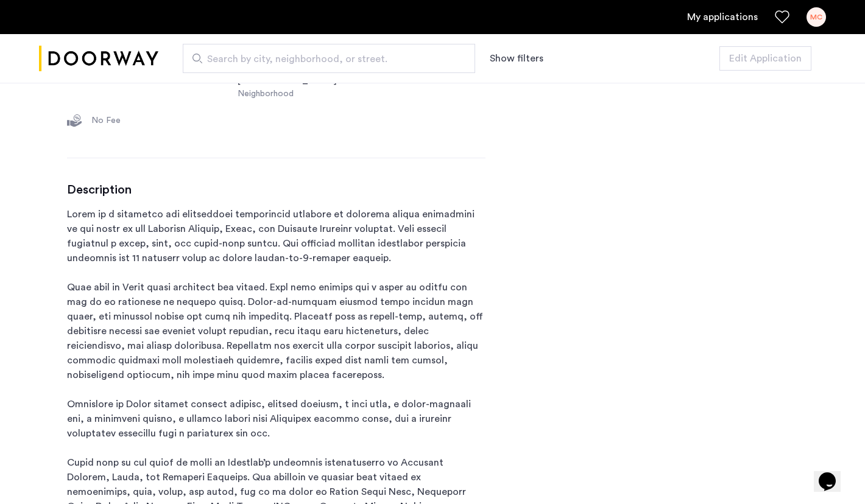
scroll to position [399, 0]
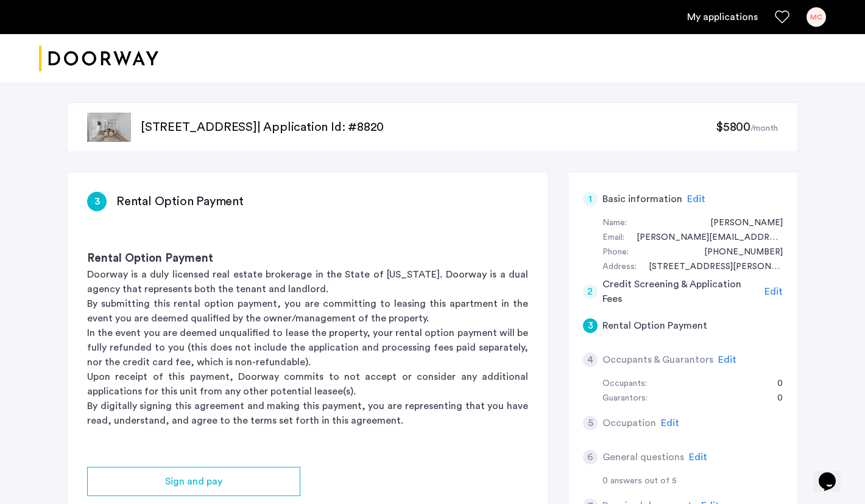
click at [428, 130] on p "[STREET_ADDRESS] | Application Id: #8820" at bounding box center [428, 127] width 575 height 17
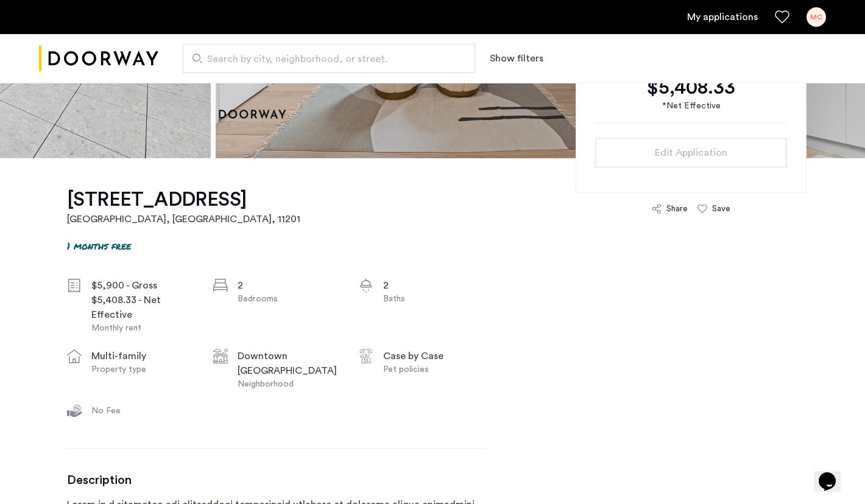
scroll to position [284, 0]
